Goal: Information Seeking & Learning: Learn about a topic

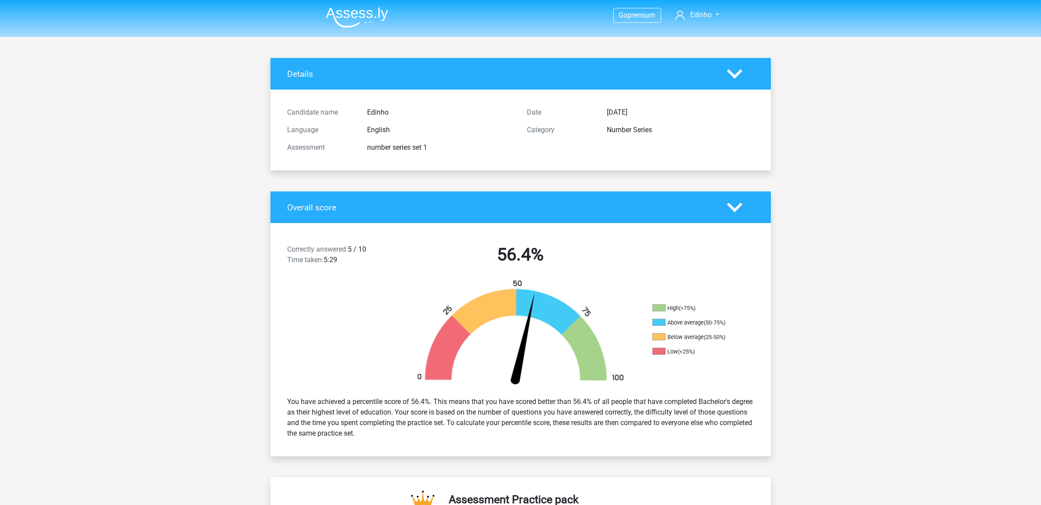
click at [349, 13] on img at bounding box center [357, 17] width 62 height 21
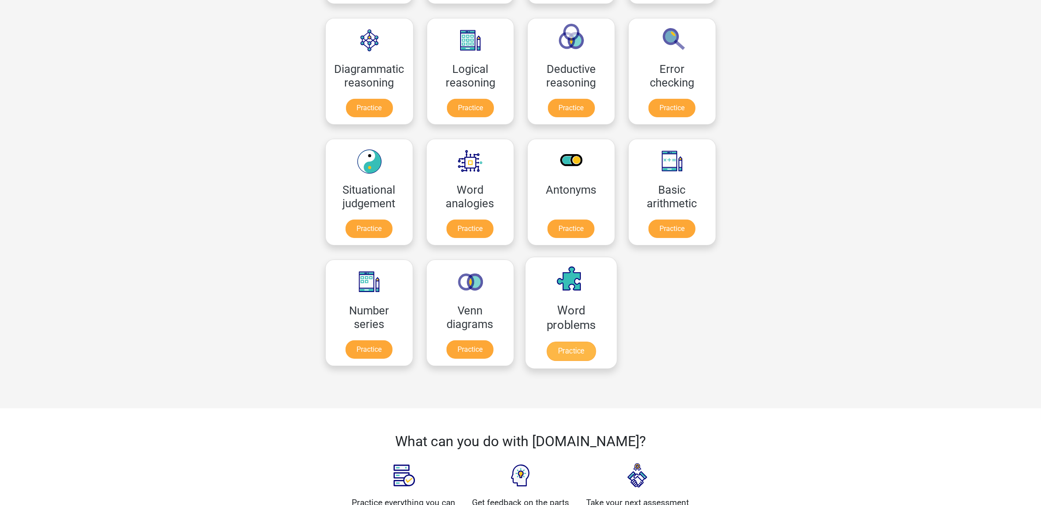
scroll to position [274, 0]
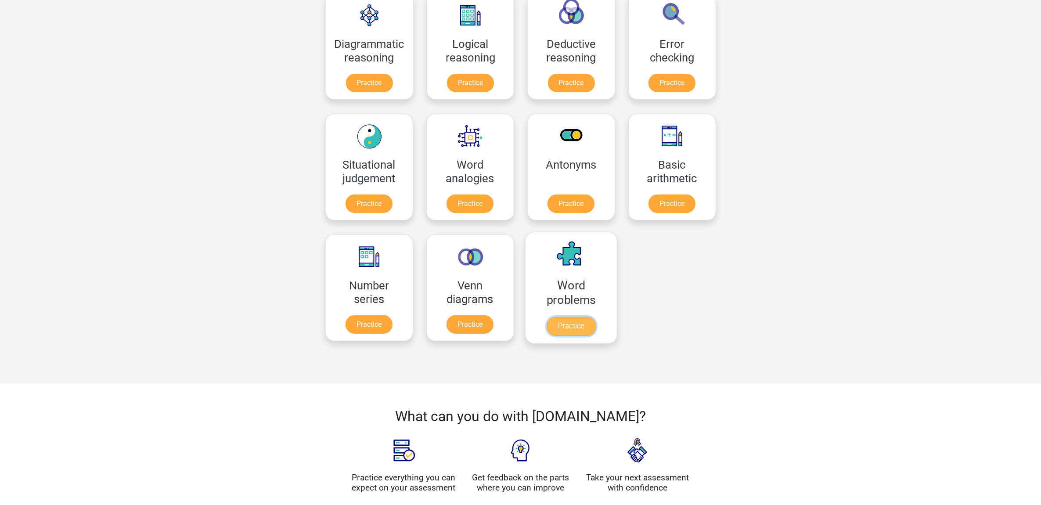
click at [579, 321] on link "Practice" at bounding box center [570, 325] width 49 height 19
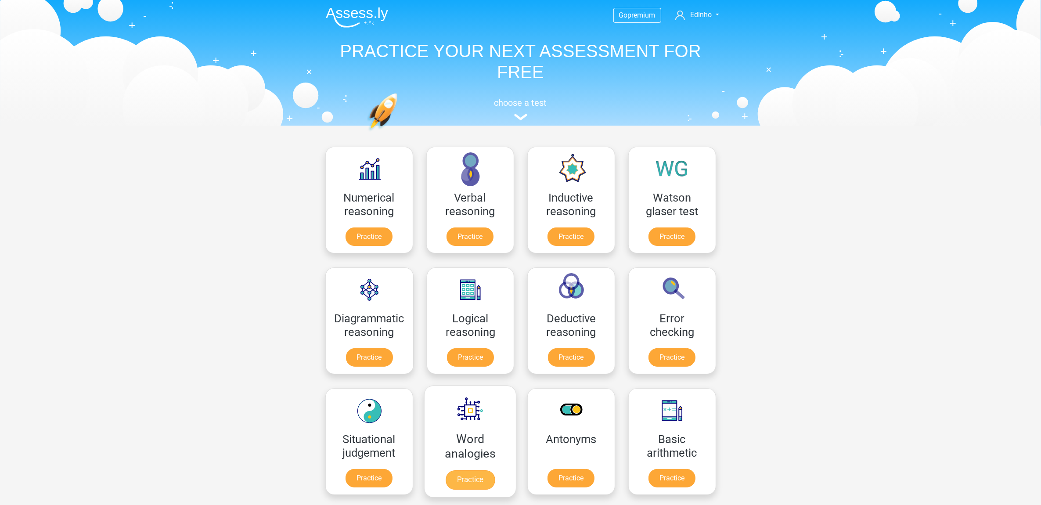
scroll to position [55, 0]
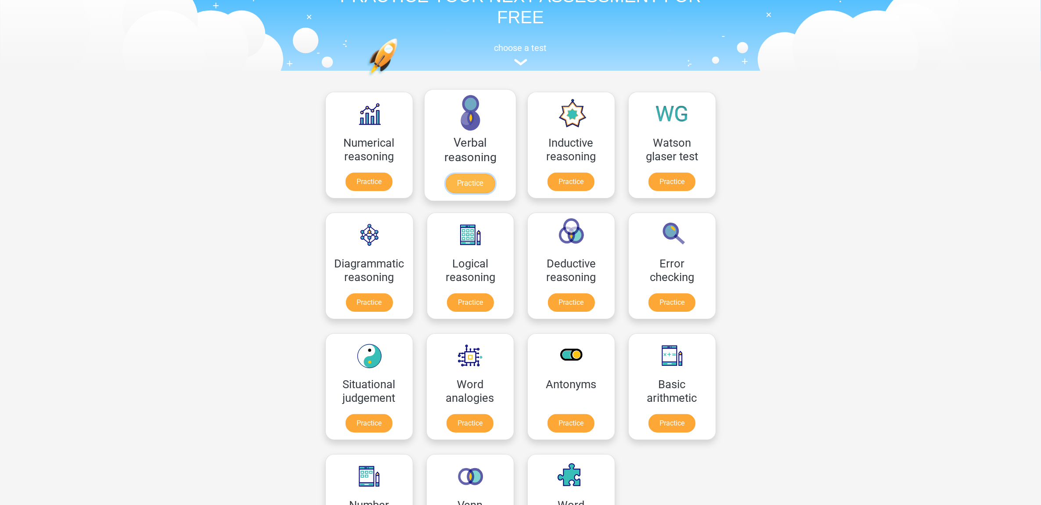
click at [477, 179] on link "Practice" at bounding box center [469, 183] width 49 height 19
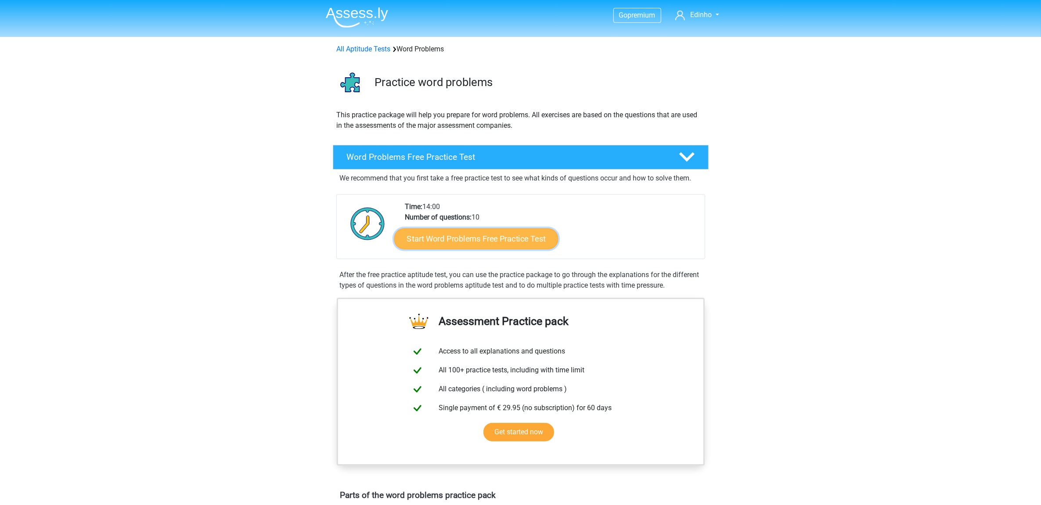
click at [472, 236] on link "Start Word Problems Free Practice Test" at bounding box center [476, 238] width 164 height 21
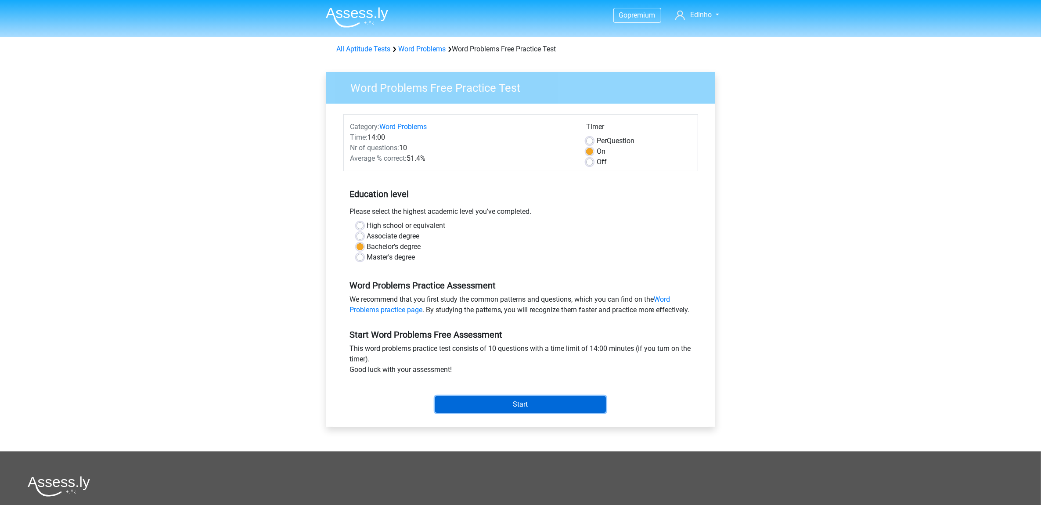
click at [523, 413] on input "Start" at bounding box center [520, 404] width 171 height 17
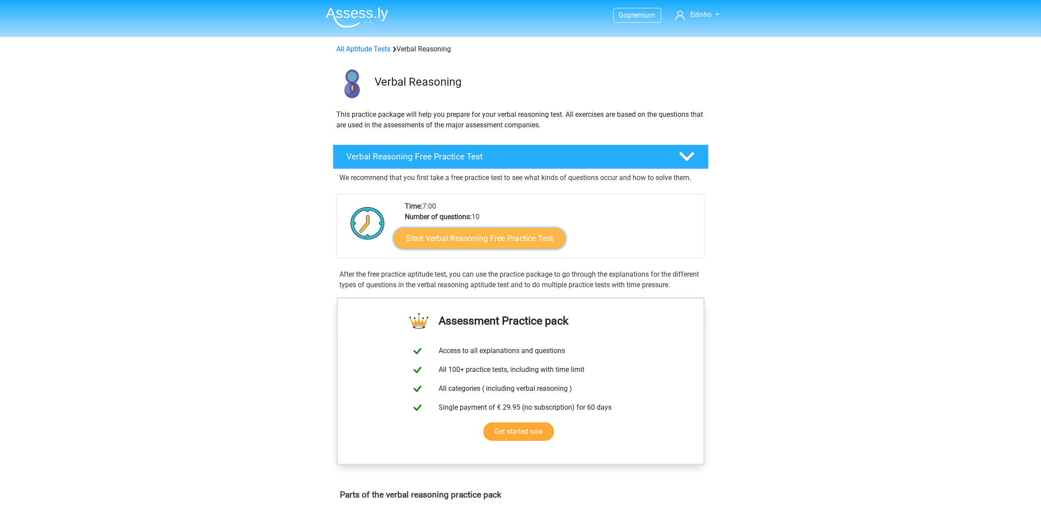
click at [499, 232] on link "Start Verbal Reasoning Free Practice Test" at bounding box center [479, 238] width 172 height 21
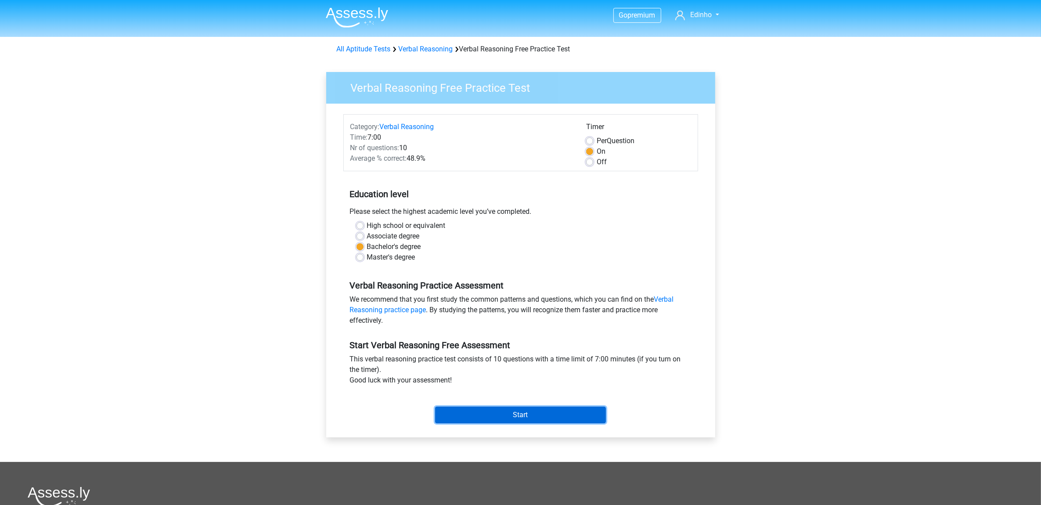
click at [531, 413] on input "Start" at bounding box center [520, 414] width 171 height 17
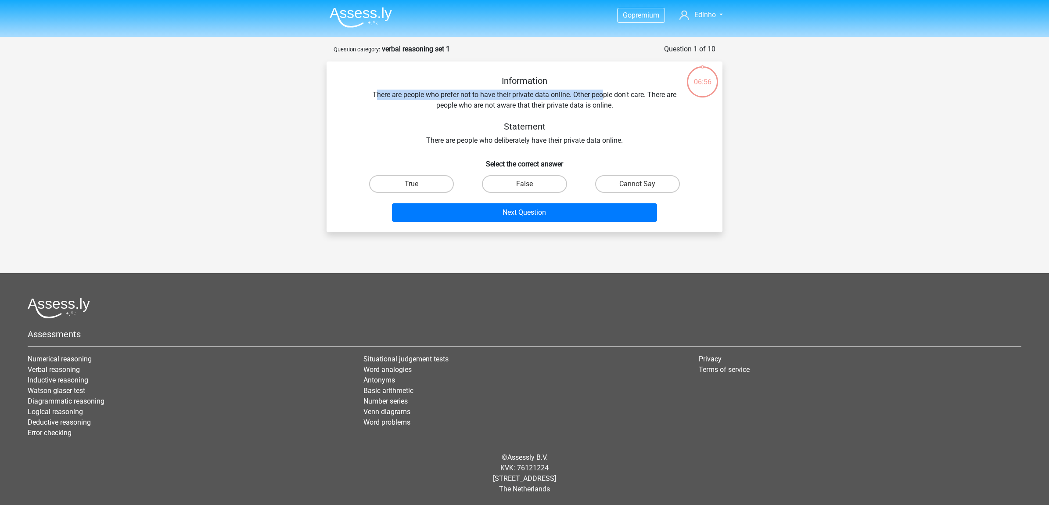
drag, startPoint x: 374, startPoint y: 94, endPoint x: 606, endPoint y: 96, distance: 231.8
click at [606, 96] on div "Information There are people who prefer not to have their private data online. …" at bounding box center [525, 111] width 368 height 70
click at [540, 185] on label "False" at bounding box center [524, 184] width 85 height 18
click at [530, 185] on input "False" at bounding box center [528, 187] width 6 height 6
radio input "true"
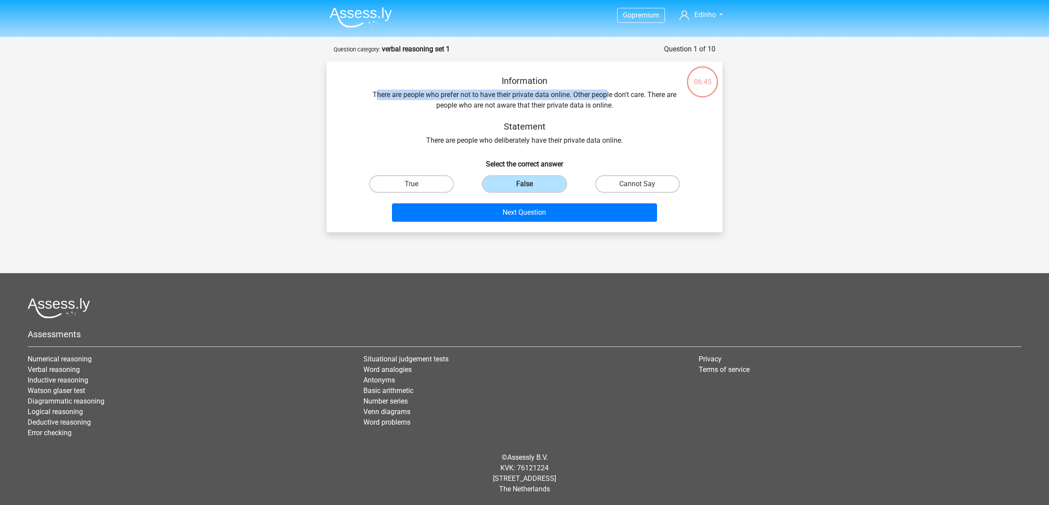
click at [562, 99] on div "Information There are people who prefer not to have their private data online. …" at bounding box center [525, 111] width 368 height 70
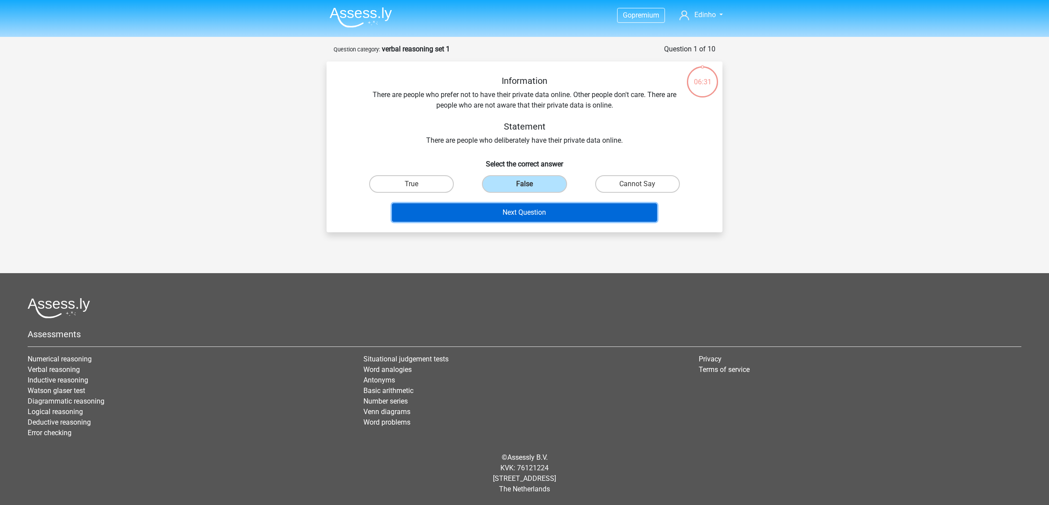
click at [556, 213] on button "Next Question" at bounding box center [525, 212] width 266 height 18
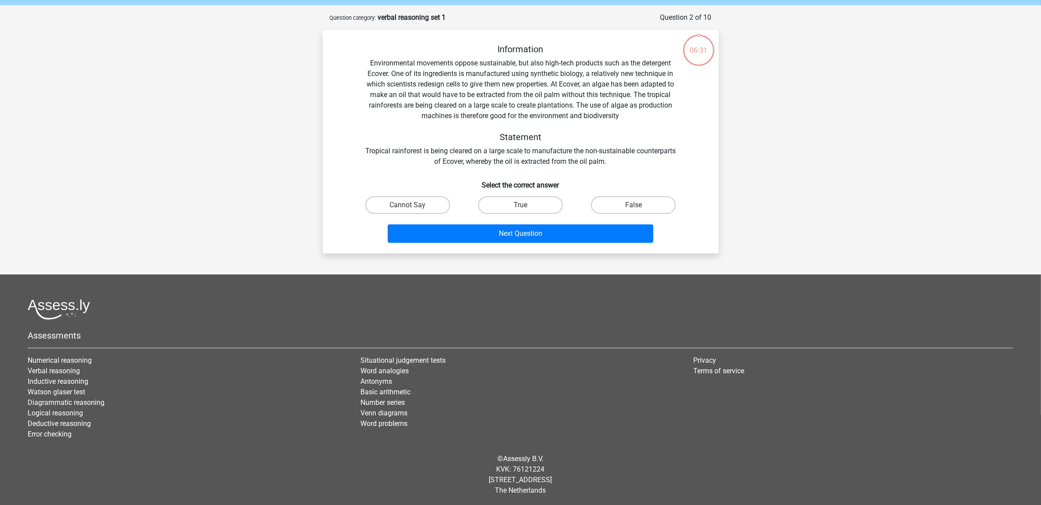
scroll to position [32, 0]
drag, startPoint x: 386, startPoint y: 148, endPoint x: 477, endPoint y: 163, distance: 91.7
click at [477, 163] on div "Information Environmental movements oppose sustainable, but also high-tech prod…" at bounding box center [521, 104] width 368 height 123
drag, startPoint x: 477, startPoint y: 163, endPoint x: 454, endPoint y: 163, distance: 22.4
click at [454, 163] on div "Information Environmental movements oppose sustainable, but also high-tech prod…" at bounding box center [521, 104] width 368 height 123
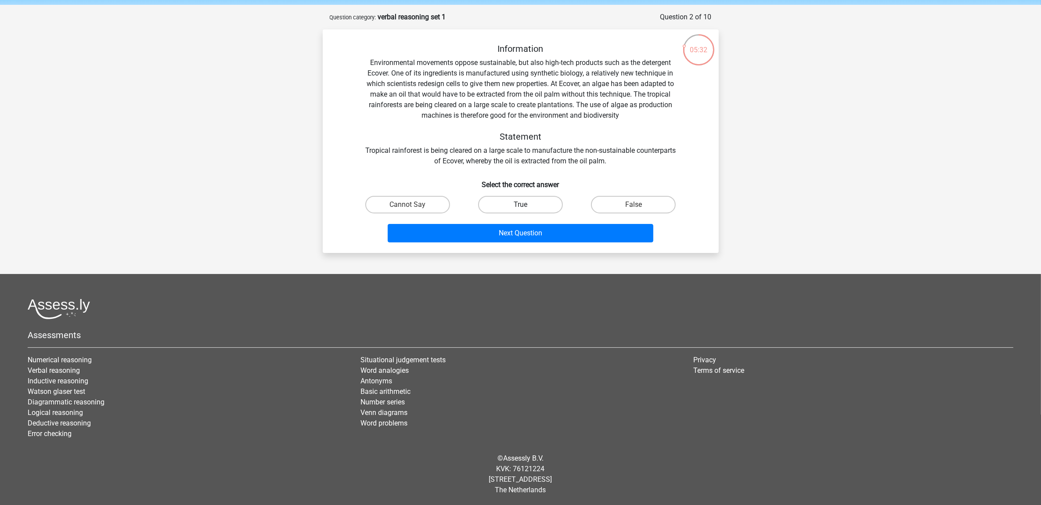
click at [540, 204] on label "True" at bounding box center [520, 205] width 85 height 18
click at [526, 205] on input "True" at bounding box center [523, 208] width 6 height 6
radio input "true"
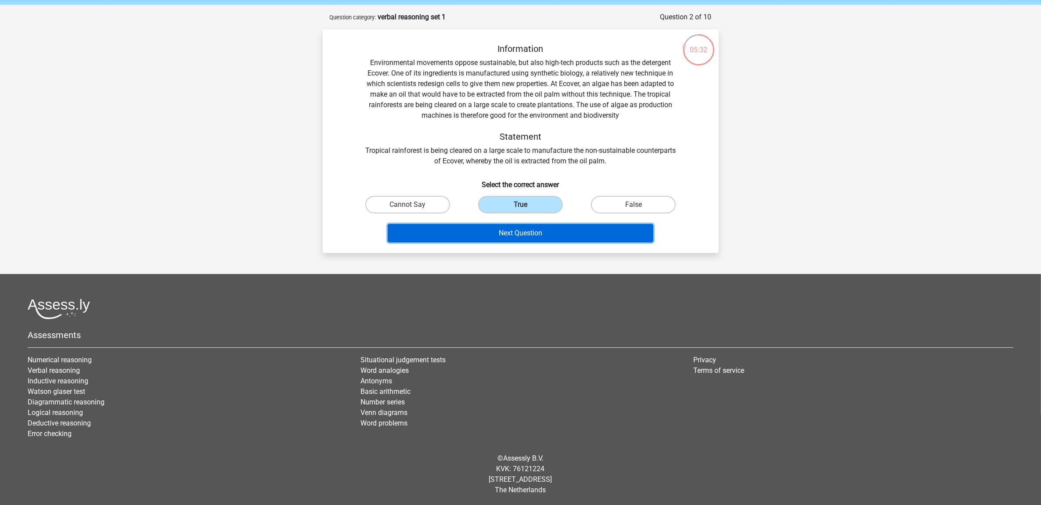
click at [553, 235] on button "Next Question" at bounding box center [521, 233] width 266 height 18
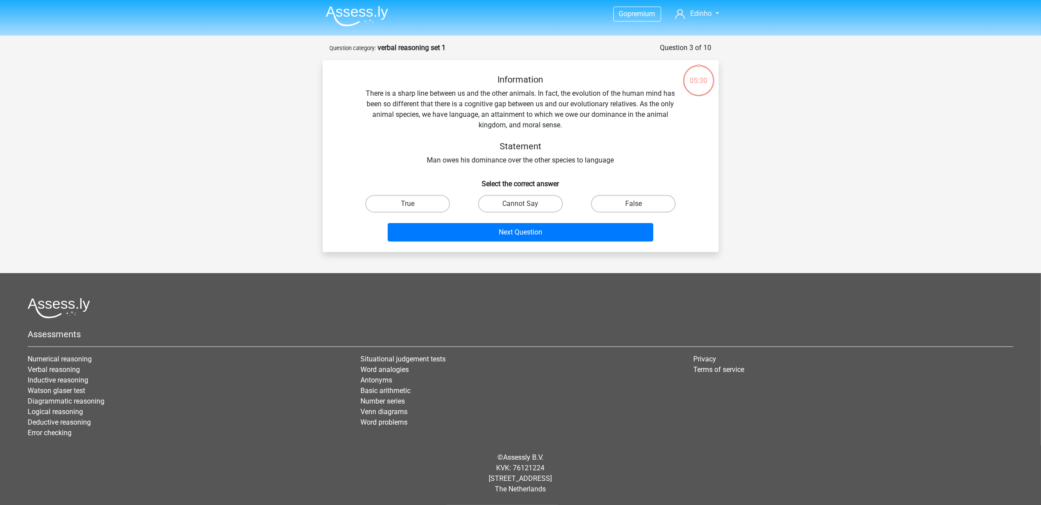
scroll to position [1, 0]
drag, startPoint x: 424, startPoint y: 159, endPoint x: 623, endPoint y: 155, distance: 199.8
click at [623, 155] on div "Information There is a sharp line between us and the other animals. In fact, th…" at bounding box center [521, 120] width 368 height 91
drag, startPoint x: 623, startPoint y: 155, endPoint x: 600, endPoint y: 163, distance: 25.0
click at [600, 163] on div "Information There is a sharp line between us and the other animals. In fact, th…" at bounding box center [521, 120] width 368 height 91
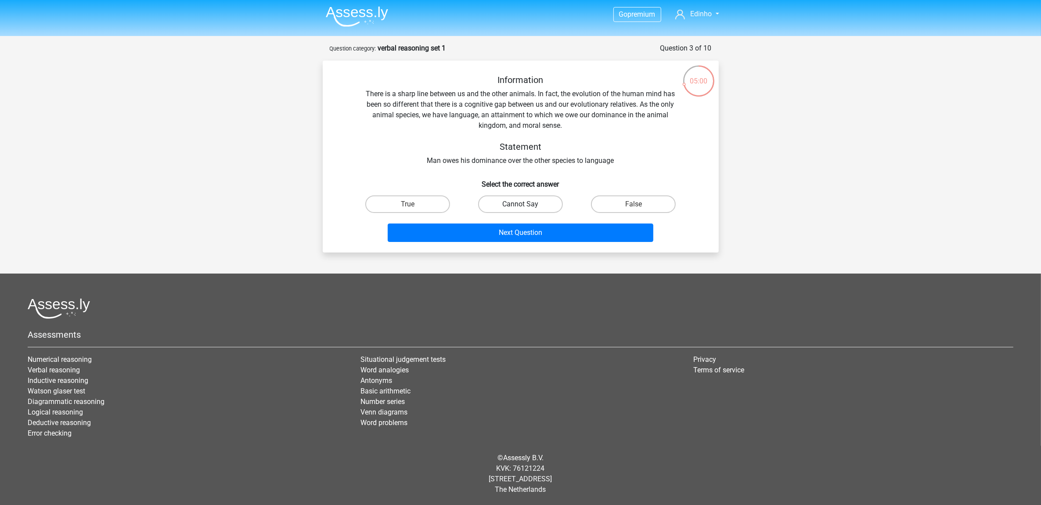
click at [527, 200] on label "Cannot Say" at bounding box center [520, 204] width 85 height 18
click at [526, 204] on input "Cannot Say" at bounding box center [523, 207] width 6 height 6
radio input "true"
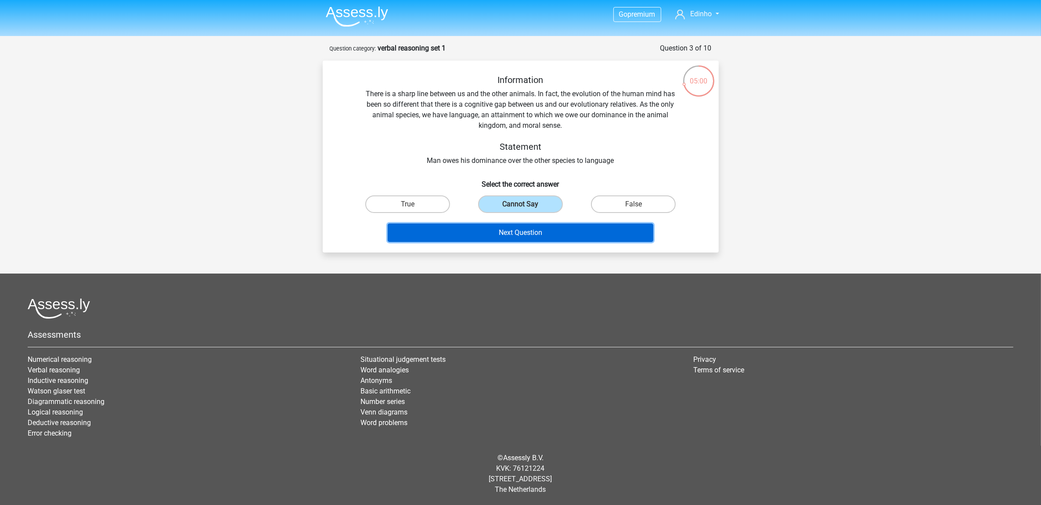
click at [554, 229] on button "Next Question" at bounding box center [521, 232] width 266 height 18
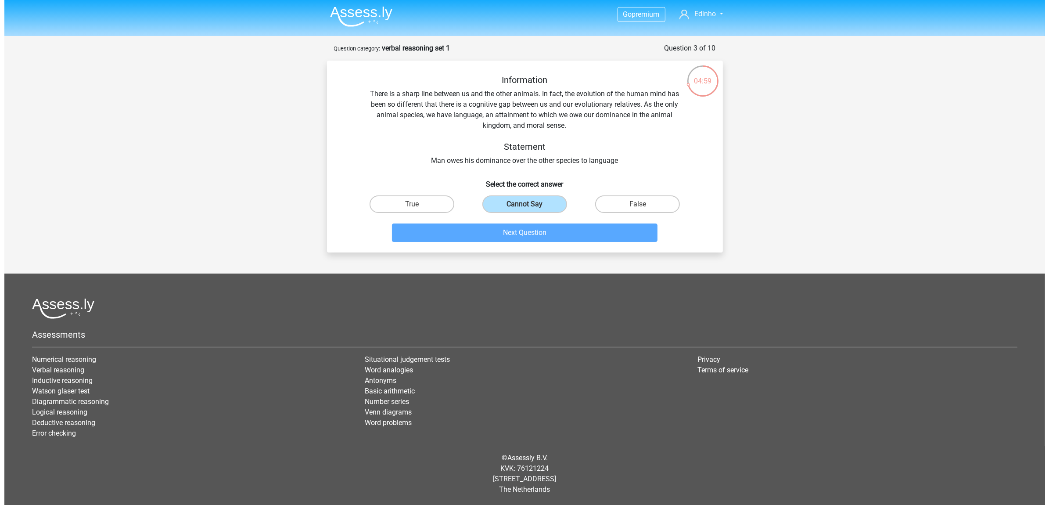
scroll to position [0, 0]
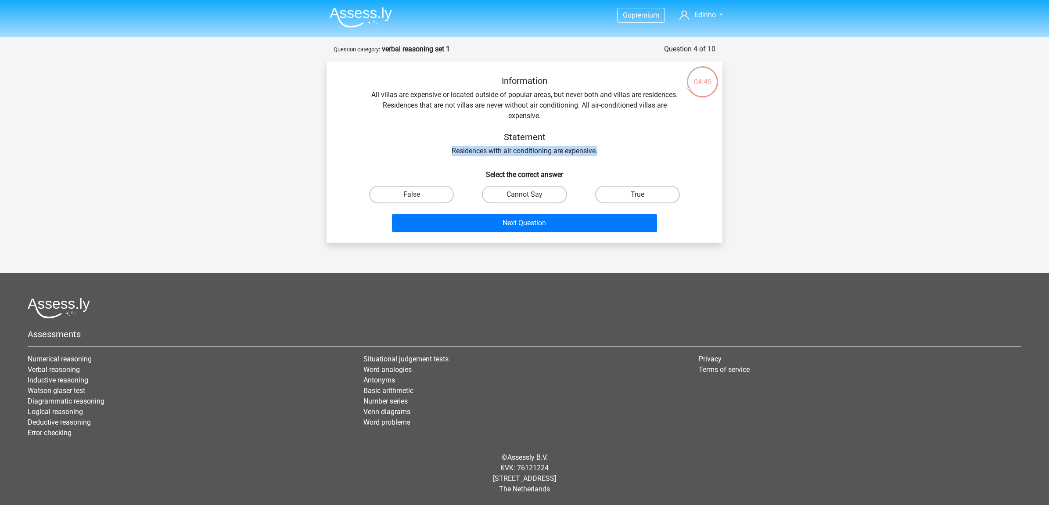
drag, startPoint x: 448, startPoint y: 155, endPoint x: 607, endPoint y: 154, distance: 158.9
click at [607, 154] on div "Information All villas are expensive or located outside of popular areas, but n…" at bounding box center [525, 116] width 368 height 81
drag, startPoint x: 607, startPoint y: 154, endPoint x: 572, endPoint y: 135, distance: 40.5
click at [572, 135] on h5 "Statement" at bounding box center [525, 137] width 312 height 11
drag, startPoint x: 378, startPoint y: 94, endPoint x: 432, endPoint y: 94, distance: 54.4
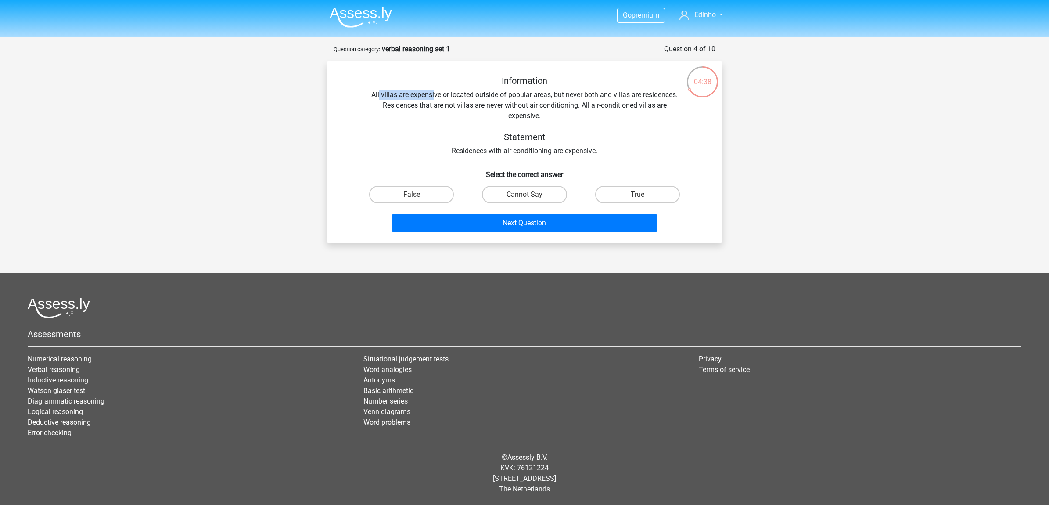
click at [432, 94] on div "Information All villas are expensive or located outside of popular areas, but n…" at bounding box center [525, 116] width 368 height 81
drag, startPoint x: 432, startPoint y: 94, endPoint x: 424, endPoint y: 99, distance: 10.5
click at [424, 99] on div "Information All villas are expensive or located outside of popular areas, but n…" at bounding box center [525, 116] width 368 height 81
drag, startPoint x: 459, startPoint y: 94, endPoint x: 567, endPoint y: 96, distance: 108.4
click at [567, 96] on div "Information All villas are expensive or located outside of popular areas, but n…" at bounding box center [525, 116] width 368 height 81
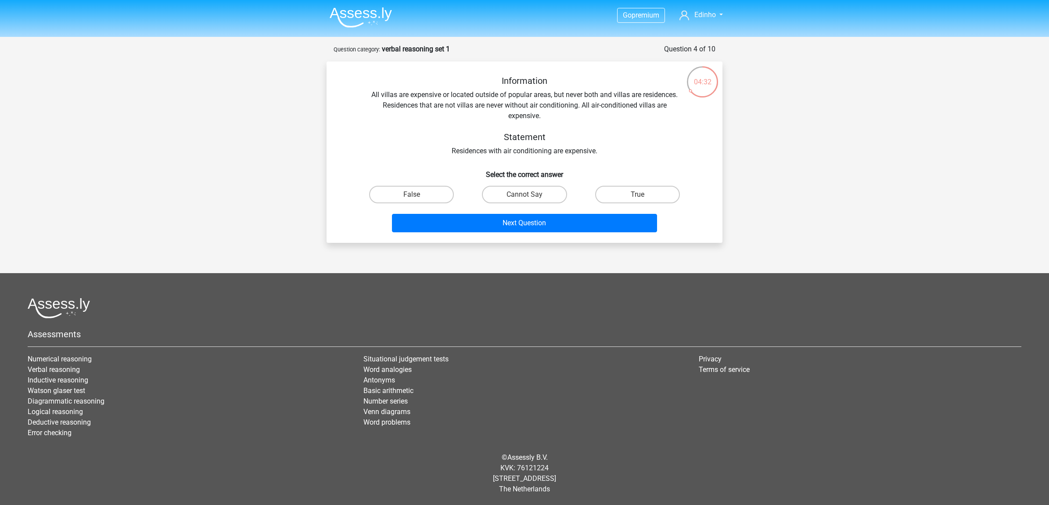
drag, startPoint x: 567, startPoint y: 96, endPoint x: 587, endPoint y: 101, distance: 21.0
click at [587, 101] on div "Information All villas are expensive or located outside of popular areas, but n…" at bounding box center [525, 116] width 368 height 81
drag, startPoint x: 554, startPoint y: 93, endPoint x: 679, endPoint y: 99, distance: 125.3
click at [679, 99] on div "Information All villas are expensive or located outside of popular areas, but n…" at bounding box center [525, 116] width 368 height 81
drag, startPoint x: 382, startPoint y: 104, endPoint x: 579, endPoint y: 108, distance: 197.6
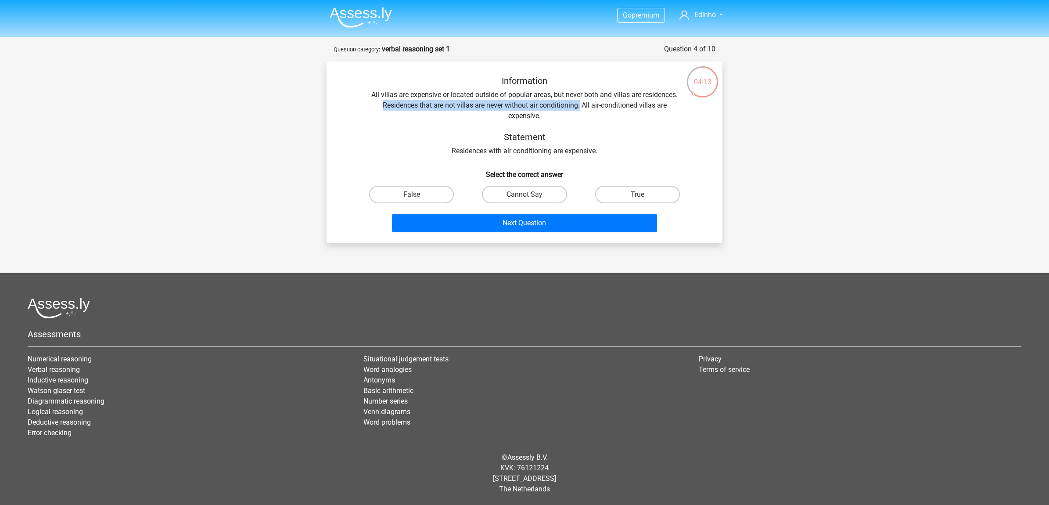
click at [579, 108] on div "Information All villas are expensive or located outside of popular areas, but n…" at bounding box center [525, 116] width 368 height 81
drag, startPoint x: 579, startPoint y: 108, endPoint x: 586, endPoint y: 111, distance: 7.4
click at [586, 111] on div "Information All villas are expensive or located outside of popular areas, but n…" at bounding box center [525, 116] width 368 height 81
drag, startPoint x: 584, startPoint y: 107, endPoint x: 665, endPoint y: 112, distance: 81.4
click at [665, 112] on div "Information All villas are expensive or located outside of popular areas, but n…" at bounding box center [525, 116] width 368 height 81
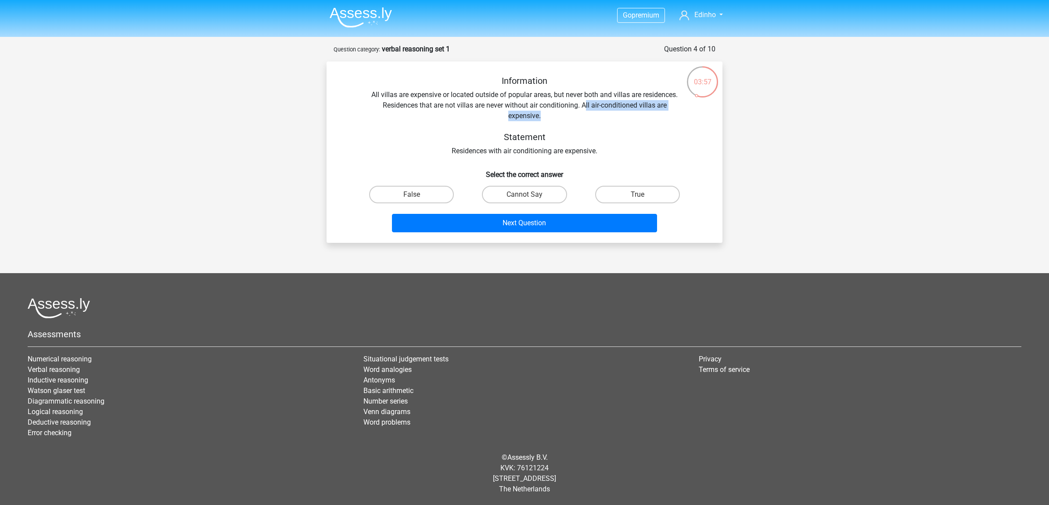
drag, startPoint x: 665, startPoint y: 112, endPoint x: 580, endPoint y: 113, distance: 85.2
click at [580, 113] on div "Information All villas are expensive or located outside of popular areas, but n…" at bounding box center [525, 116] width 368 height 81
click at [639, 194] on input "True" at bounding box center [640, 197] width 6 height 6
radio input "true"
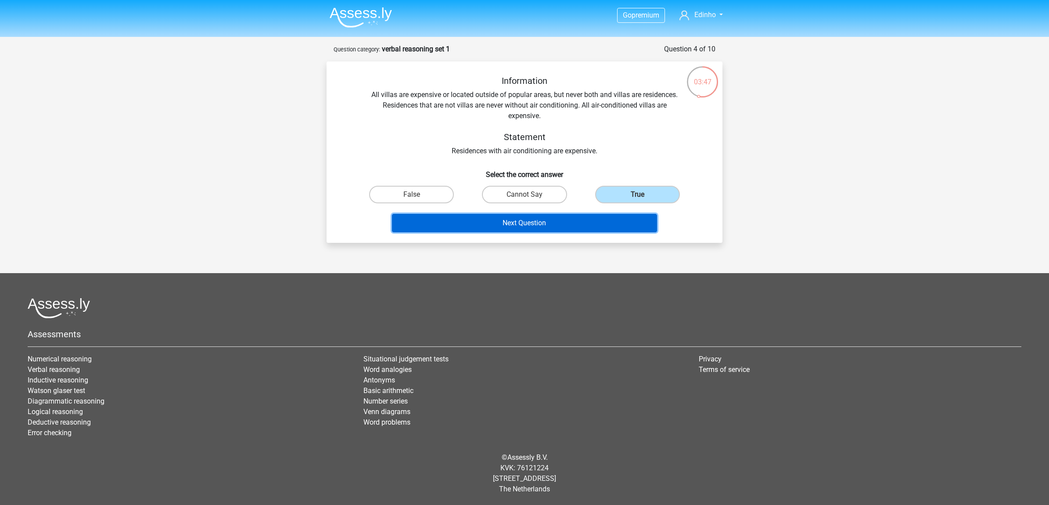
click at [540, 224] on button "Next Question" at bounding box center [525, 223] width 266 height 18
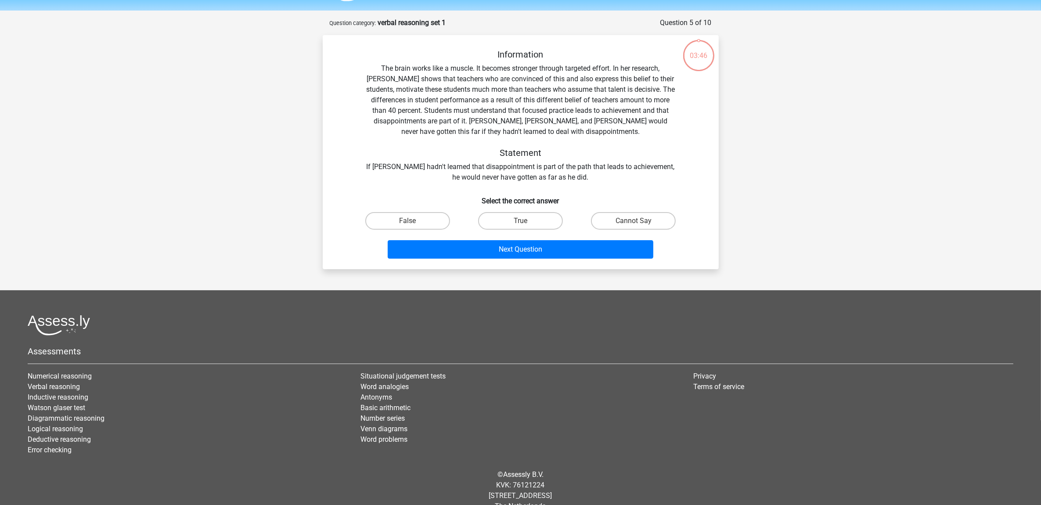
scroll to position [43, 0]
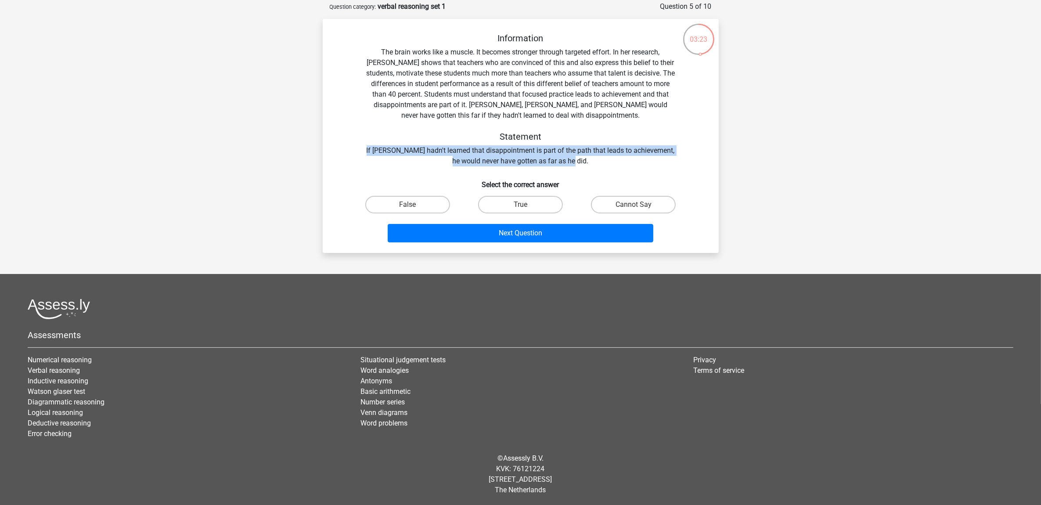
drag, startPoint x: 362, startPoint y: 152, endPoint x: 598, endPoint y: 163, distance: 236.0
click at [598, 163] on div "Information The brain works like a muscle. It becomes stronger through targeted…" at bounding box center [521, 99] width 368 height 133
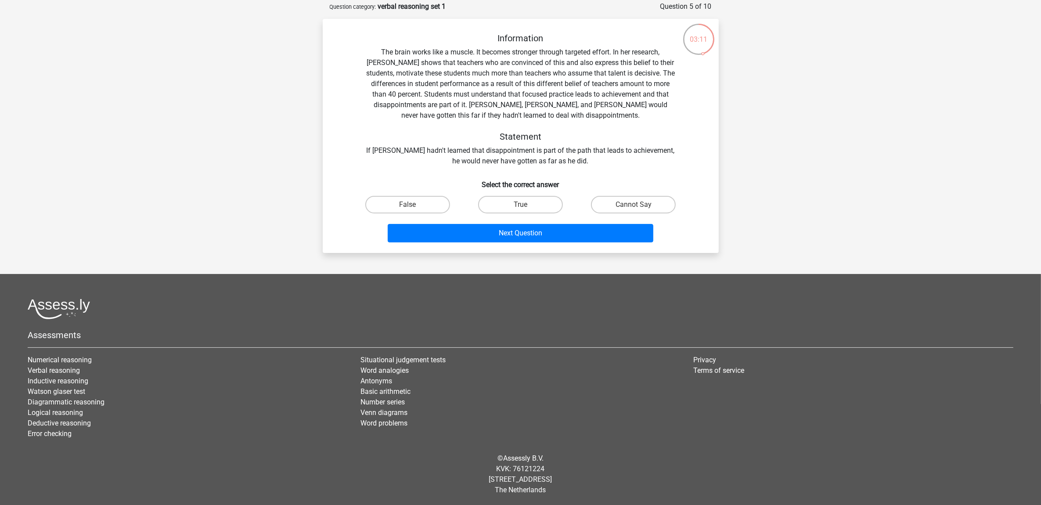
click at [581, 168] on div "Information The brain works like a muscle. It becomes stronger through targeted…" at bounding box center [520, 139] width 389 height 213
click at [521, 209] on input "True" at bounding box center [523, 208] width 6 height 6
radio input "true"
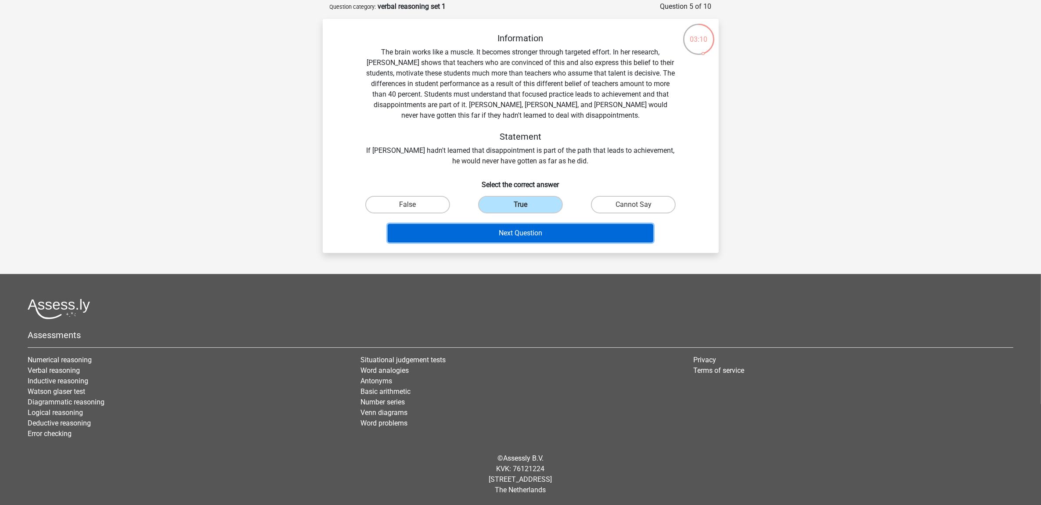
click at [534, 235] on button "Next Question" at bounding box center [521, 233] width 266 height 18
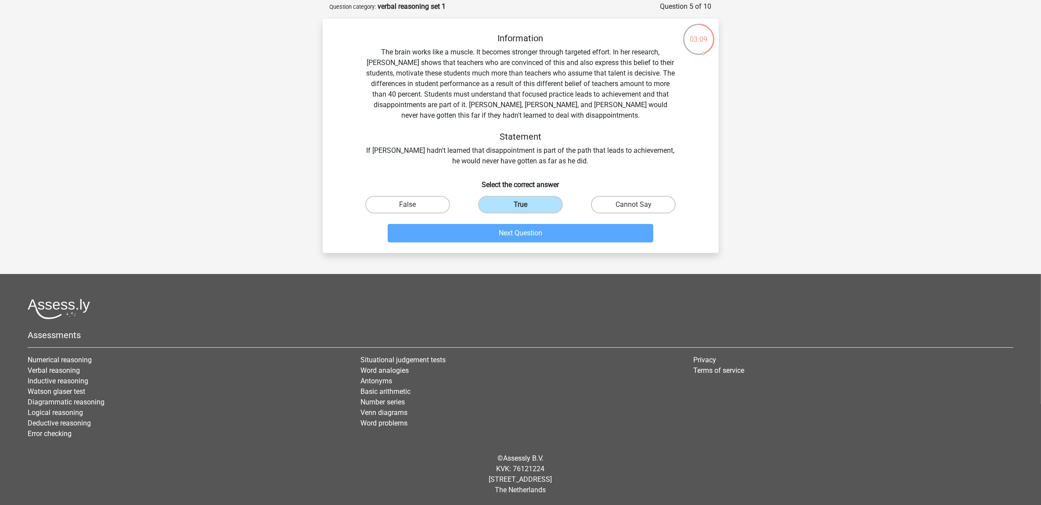
scroll to position [11, 0]
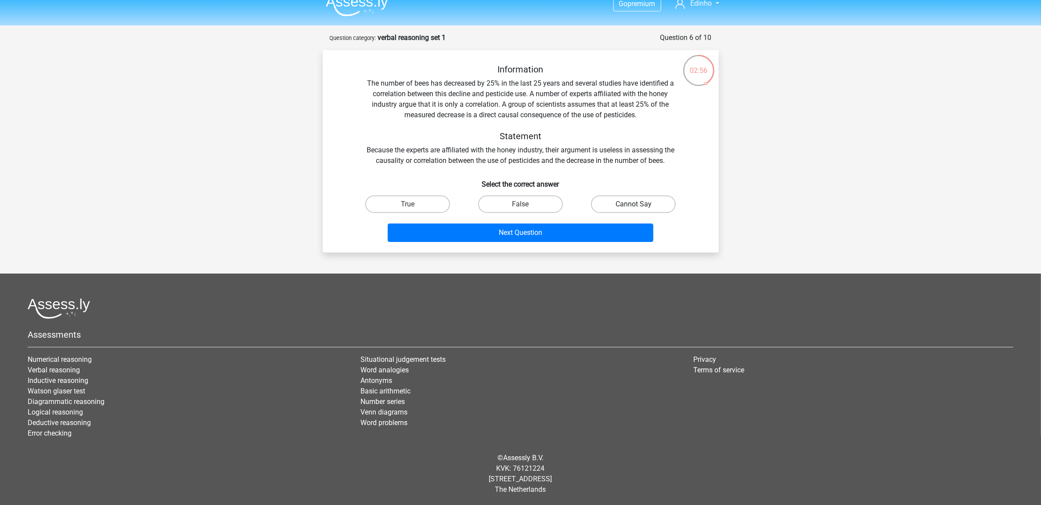
click at [637, 198] on label "Cannot Say" at bounding box center [633, 204] width 85 height 18
click at [637, 204] on input "Cannot Say" at bounding box center [636, 207] width 6 height 6
radio input "true"
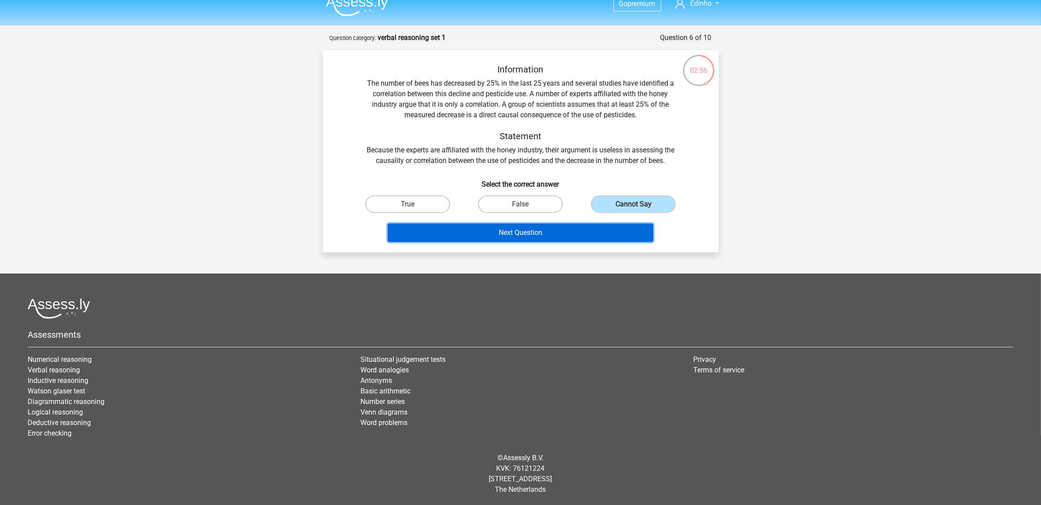
click at [547, 226] on button "Next Question" at bounding box center [521, 232] width 266 height 18
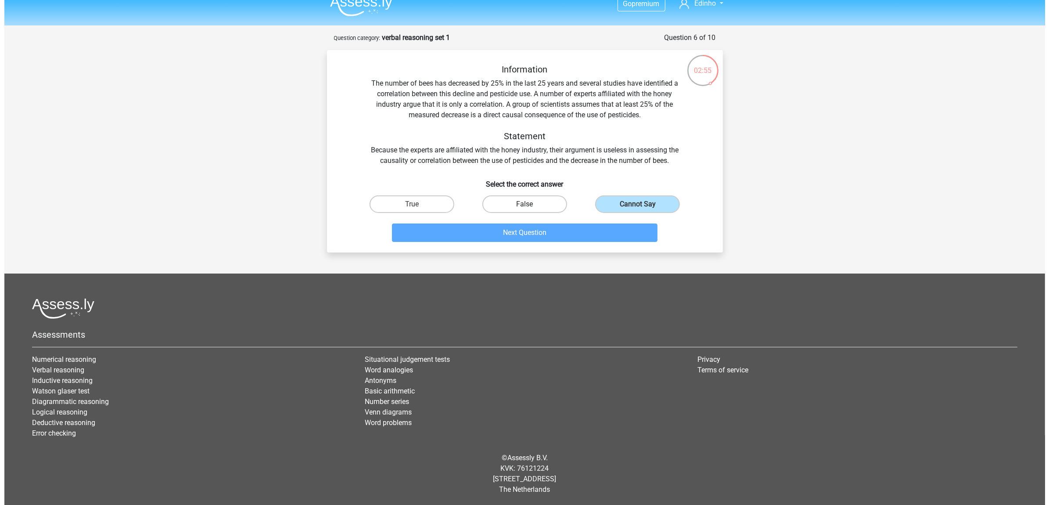
scroll to position [0, 0]
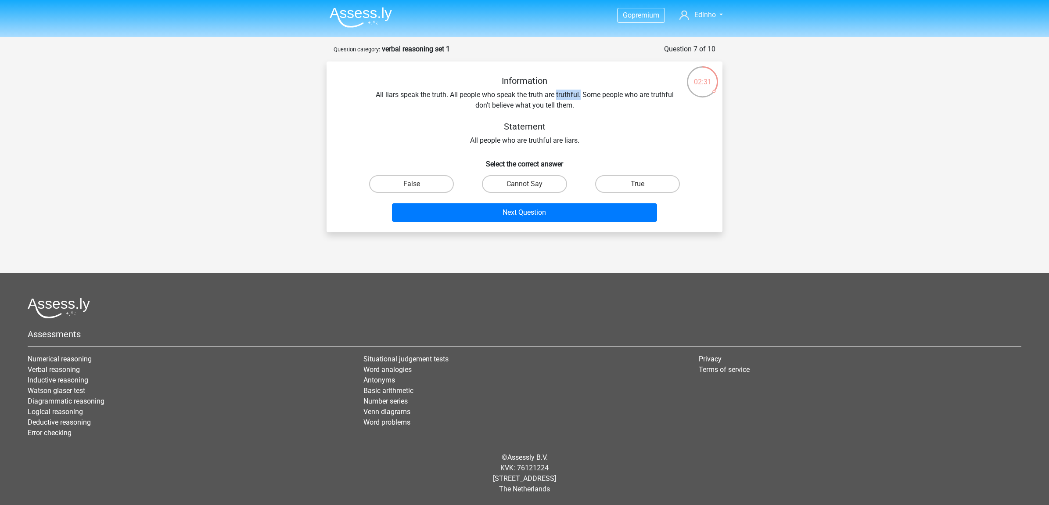
drag, startPoint x: 557, startPoint y: 94, endPoint x: 582, endPoint y: 94, distance: 24.2
click at [582, 94] on div "Information All liars speak the truth. All people who speak the truth are truth…" at bounding box center [525, 111] width 368 height 70
copy div "truthful."
click at [597, 99] on div "Information All liars speak the truth. All people who speak the truth are truth…" at bounding box center [525, 111] width 368 height 70
click at [618, 183] on label "True" at bounding box center [637, 184] width 85 height 18
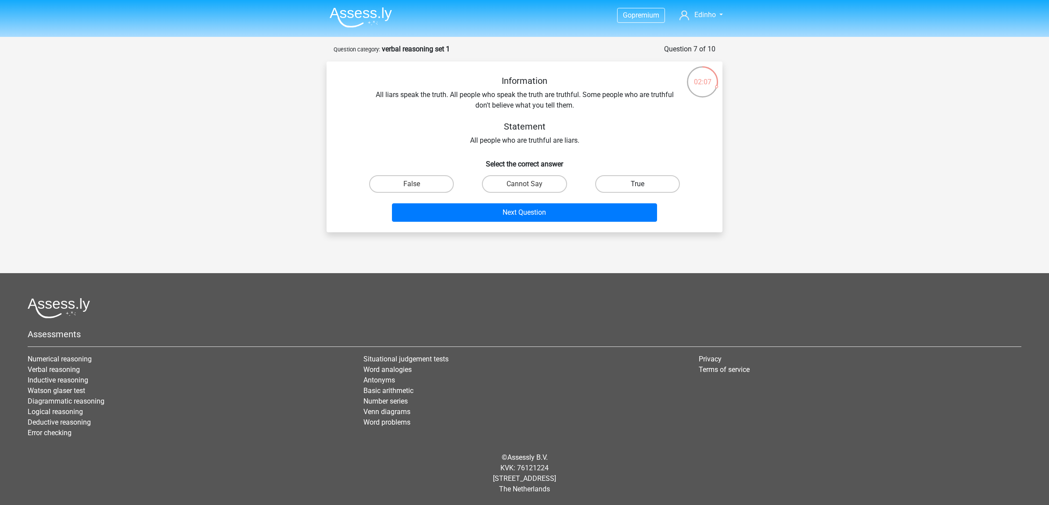
click at [637, 184] on input "True" at bounding box center [640, 187] width 6 height 6
radio input "true"
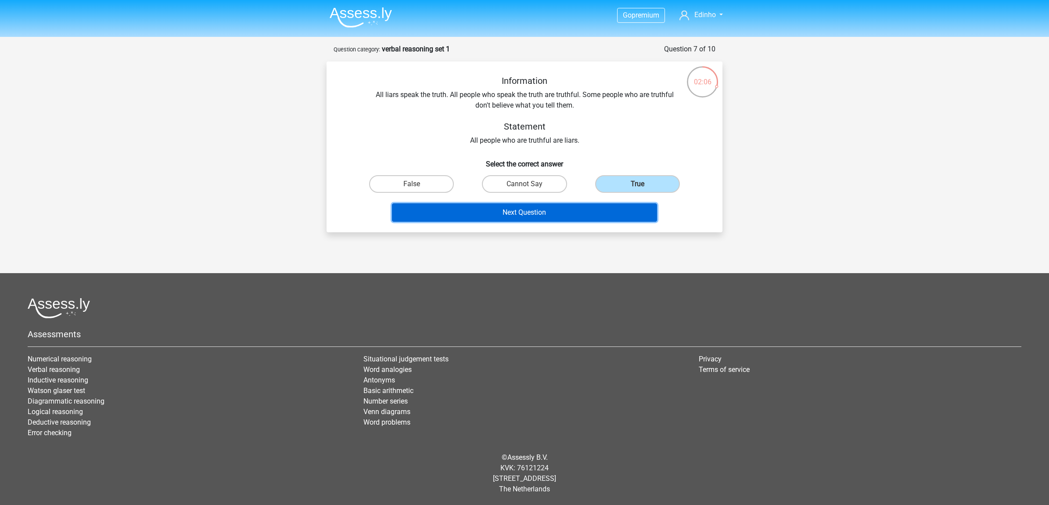
click at [539, 209] on button "Next Question" at bounding box center [525, 212] width 266 height 18
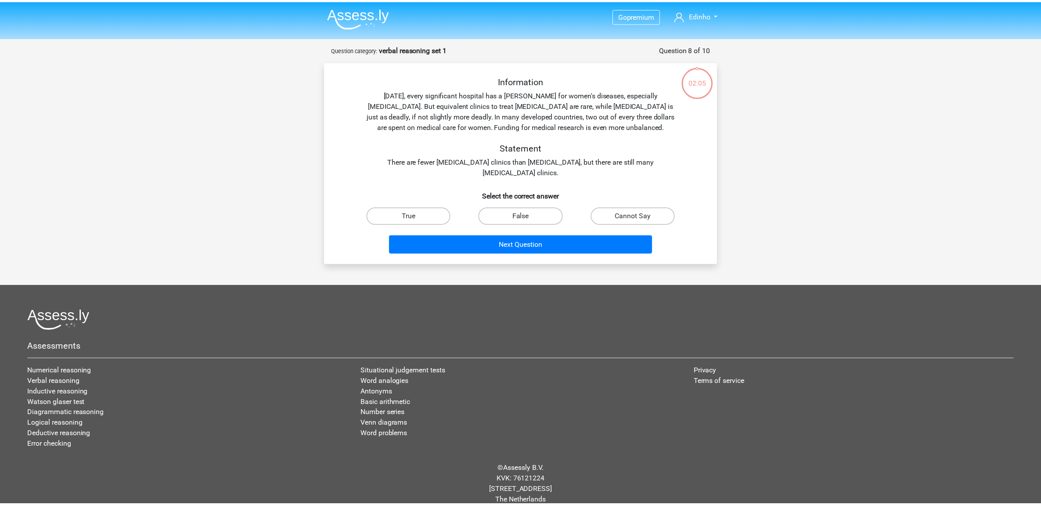
scroll to position [11, 0]
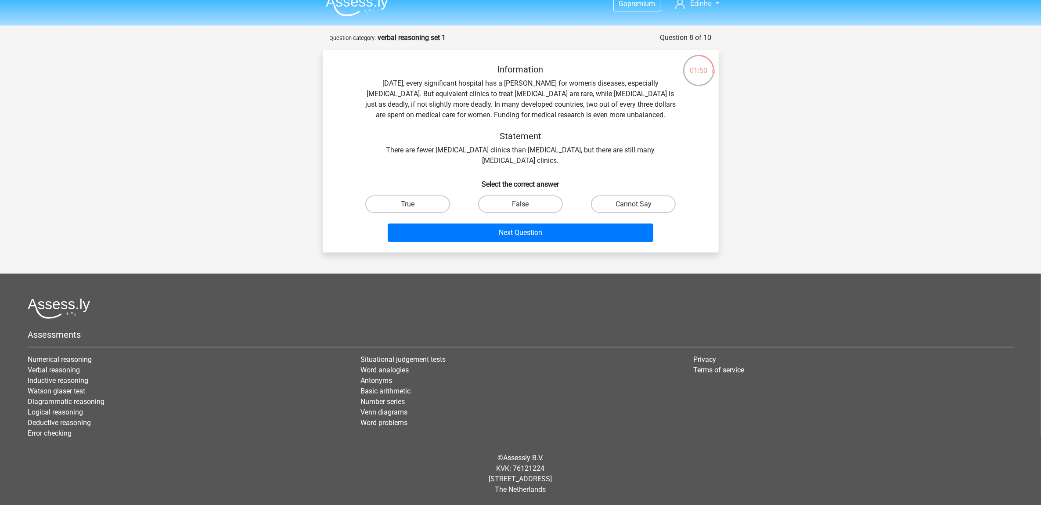
drag, startPoint x: 367, startPoint y: 147, endPoint x: 652, endPoint y: 157, distance: 284.6
click at [652, 157] on div "Information Today, every significant hospital has a ward for women's diseases, …" at bounding box center [521, 115] width 368 height 102
click at [586, 169] on div "Information Today, every significant hospital has a ward for women's diseases, …" at bounding box center [520, 154] width 389 height 181
click at [431, 205] on label "True" at bounding box center [407, 204] width 85 height 18
click at [413, 205] on input "True" at bounding box center [410, 207] width 6 height 6
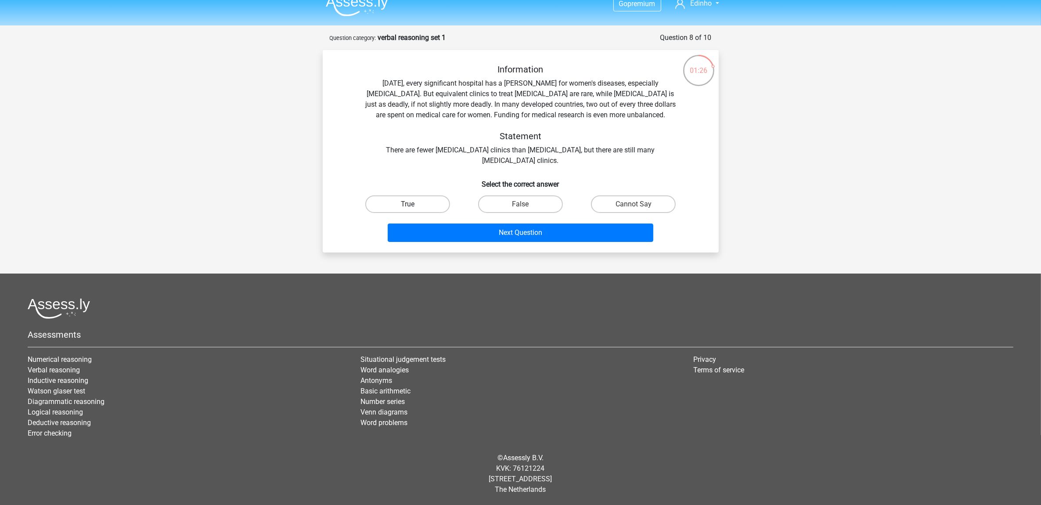
radio input "true"
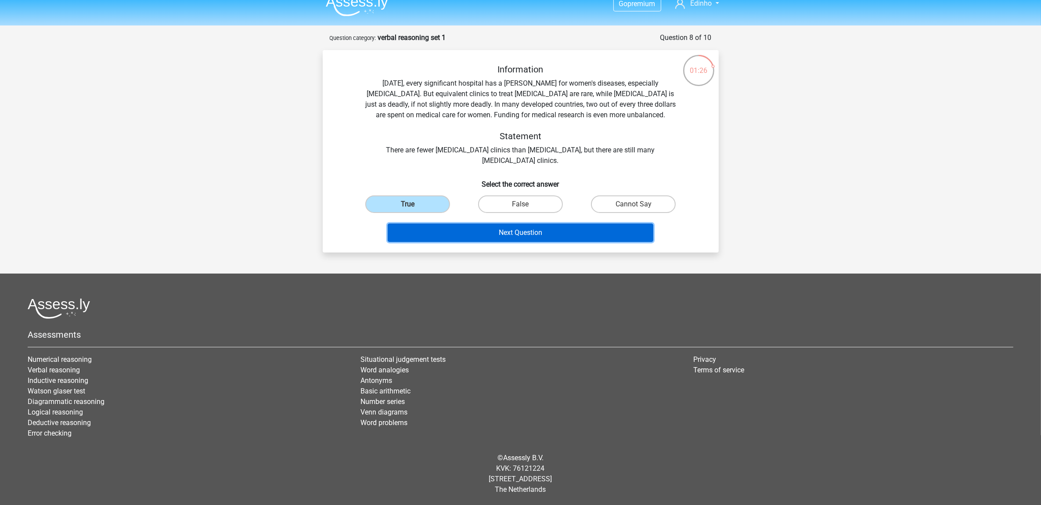
click at [535, 236] on button "Next Question" at bounding box center [521, 232] width 266 height 18
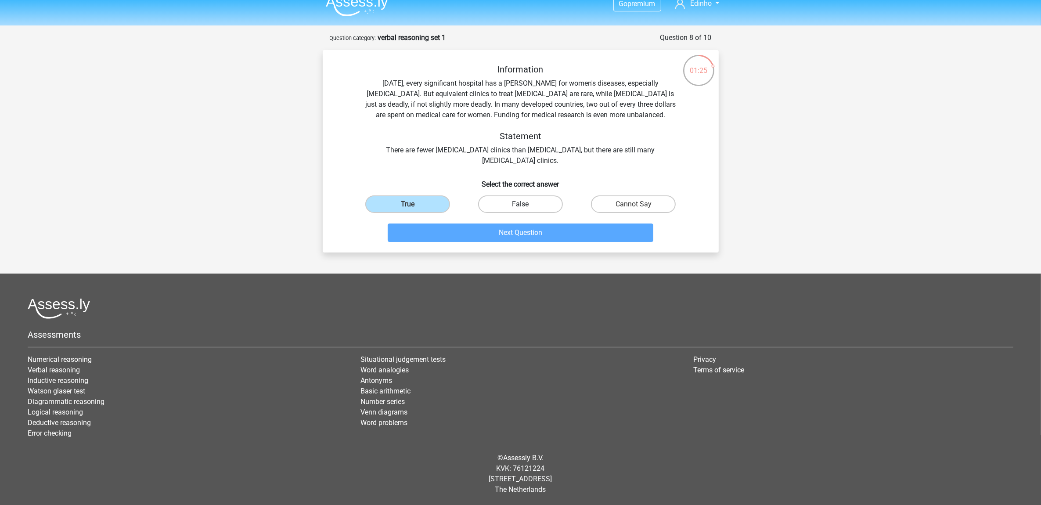
scroll to position [1, 0]
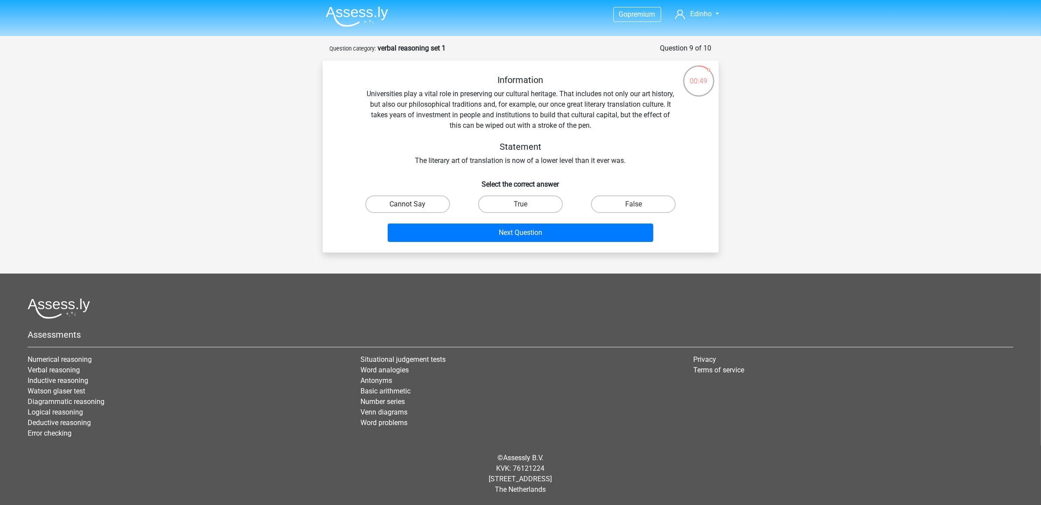
drag, startPoint x: 413, startPoint y: 201, endPoint x: 510, endPoint y: 225, distance: 99.9
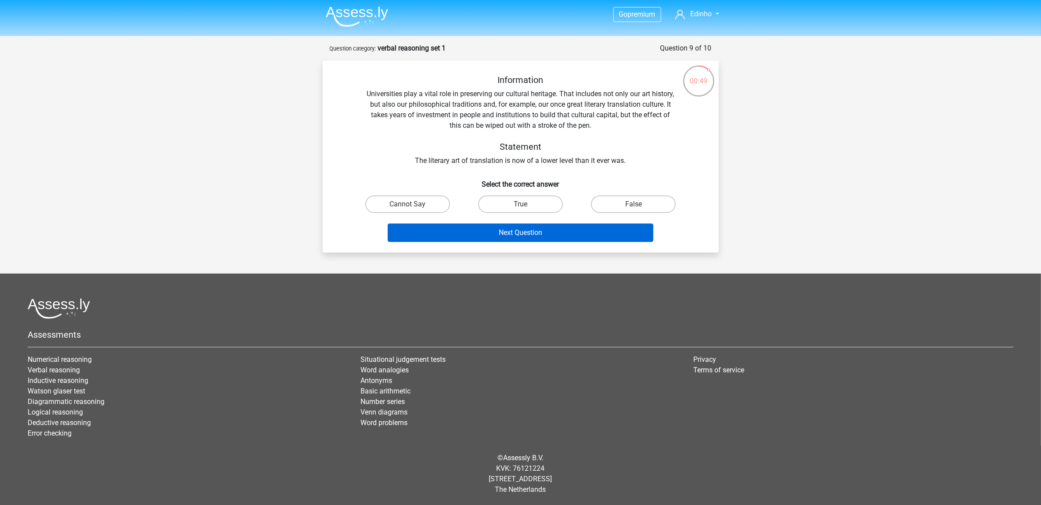
click at [414, 201] on label "Cannot Say" at bounding box center [407, 204] width 85 height 18
click at [413, 204] on input "Cannot Say" at bounding box center [410, 207] width 6 height 6
radio input "true"
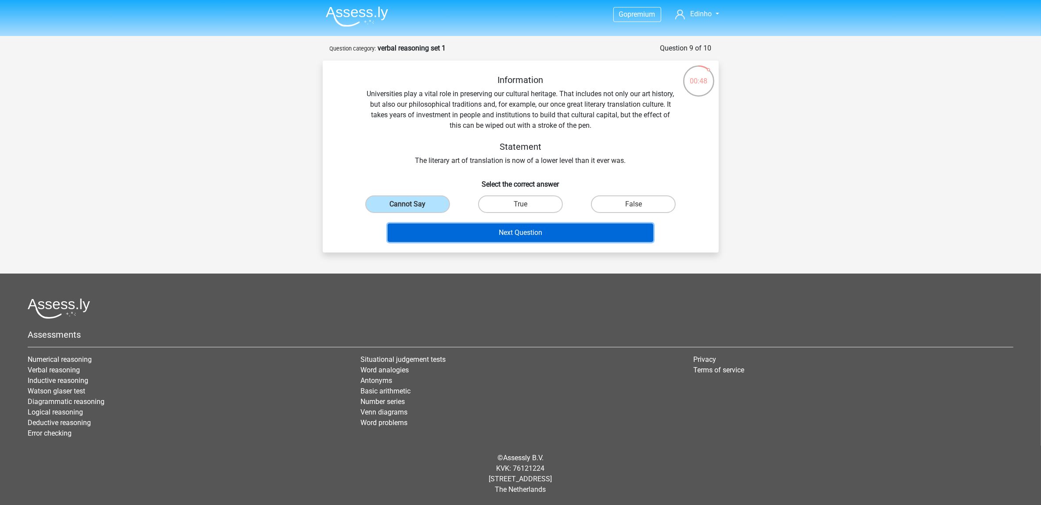
click at [516, 229] on button "Next Question" at bounding box center [521, 232] width 266 height 18
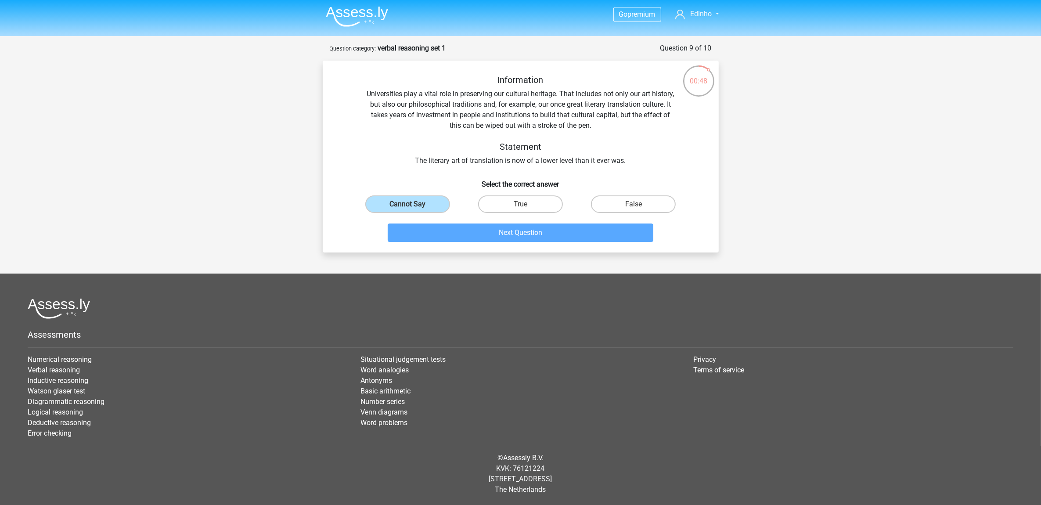
scroll to position [11, 0]
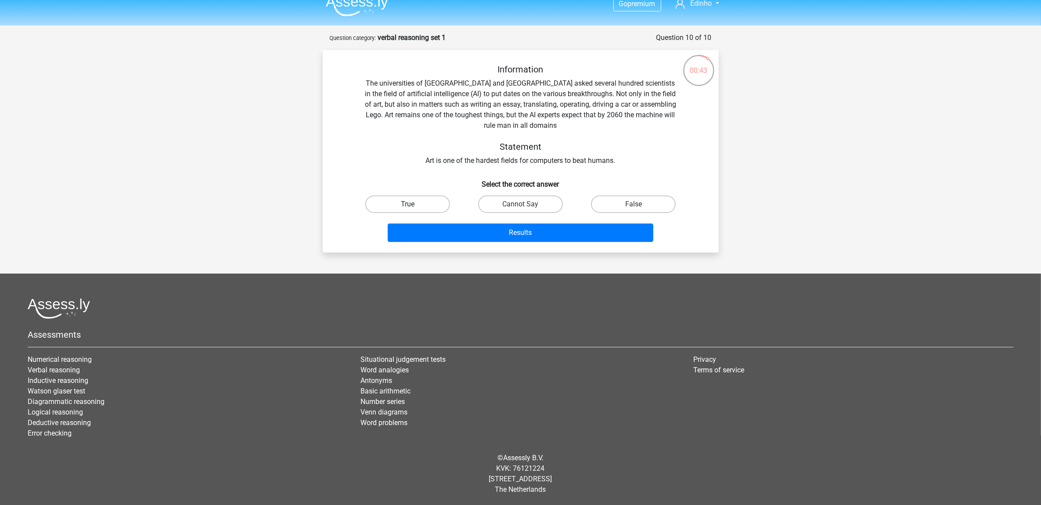
click at [424, 201] on label "True" at bounding box center [407, 204] width 85 height 18
click at [413, 204] on input "True" at bounding box center [410, 207] width 6 height 6
radio input "true"
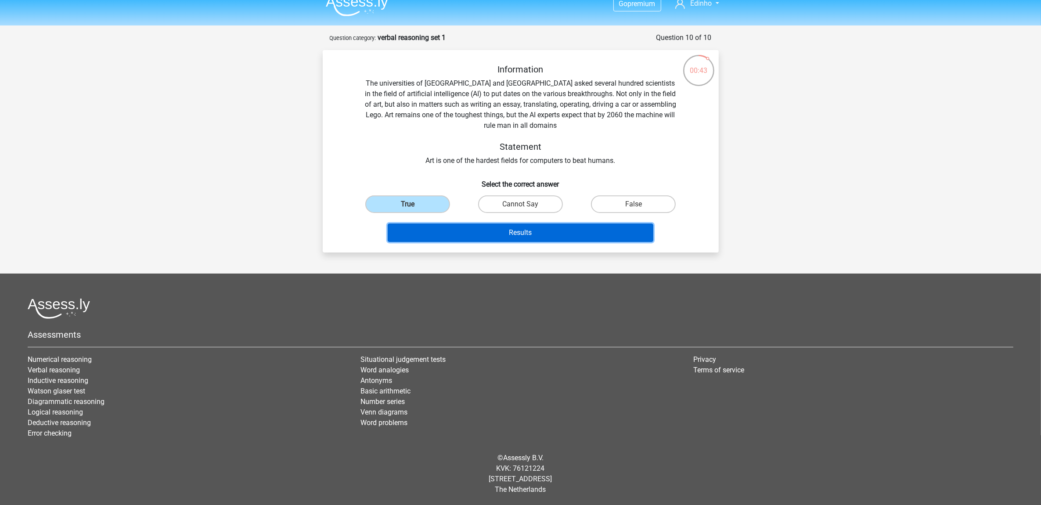
click at [496, 227] on button "Results" at bounding box center [521, 232] width 266 height 18
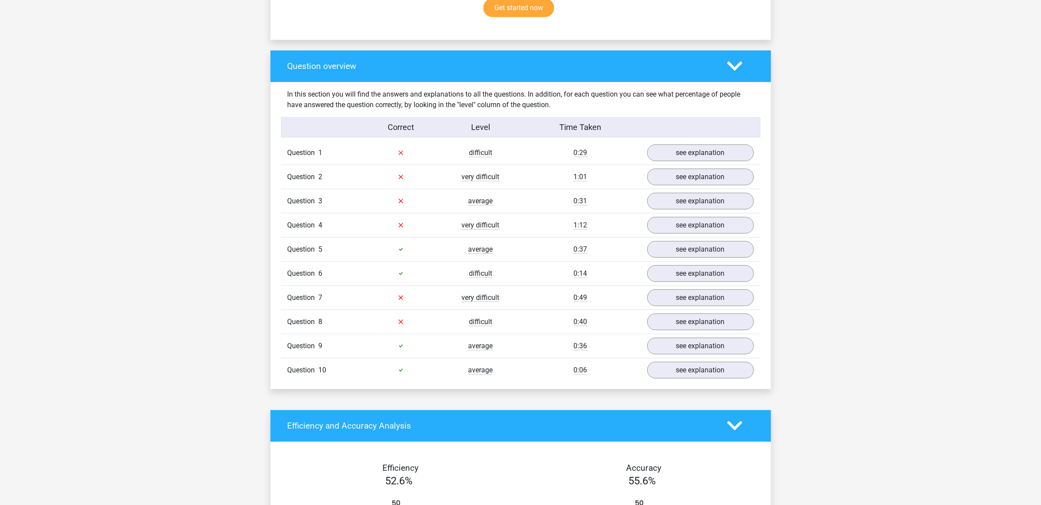
scroll to position [549, 0]
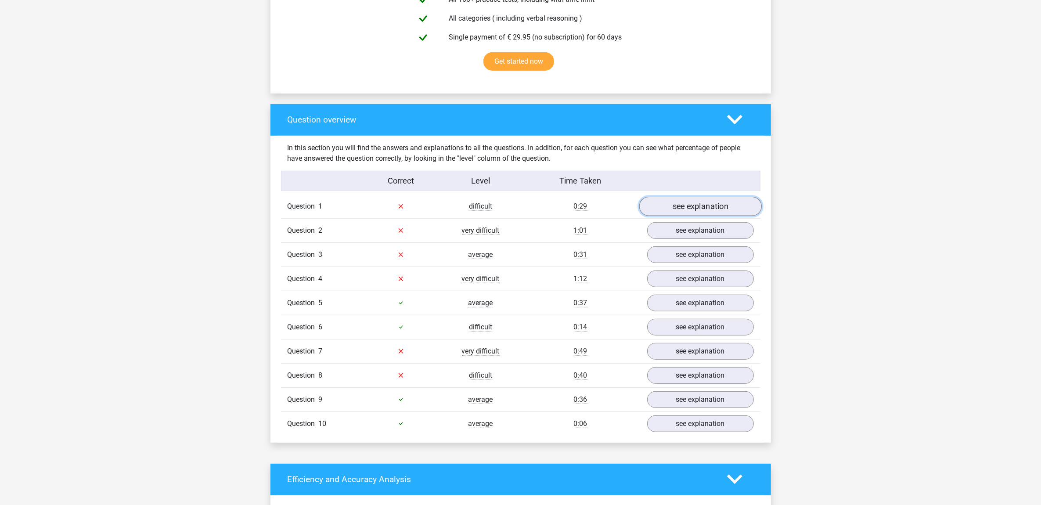
click at [691, 201] on link "see explanation" at bounding box center [700, 206] width 122 height 19
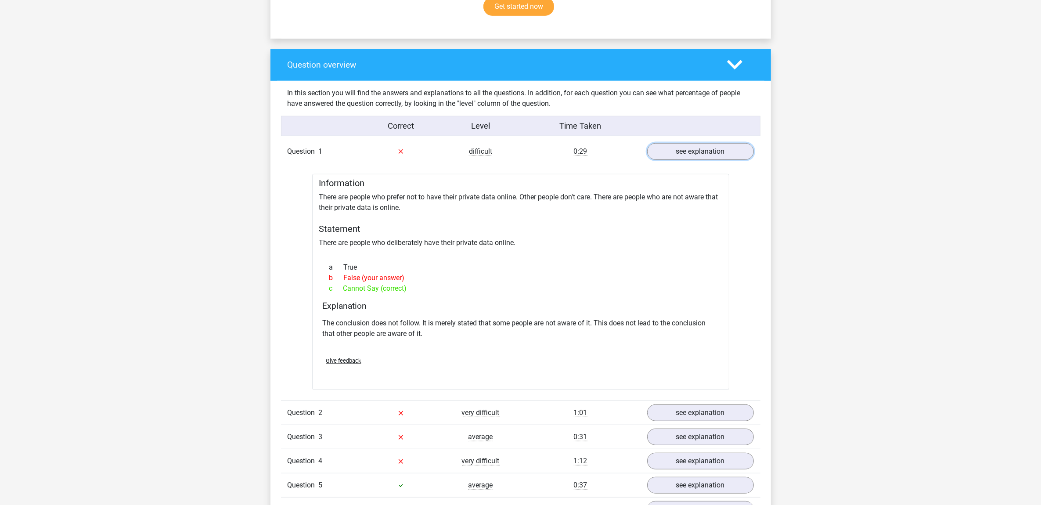
scroll to position [658, 0]
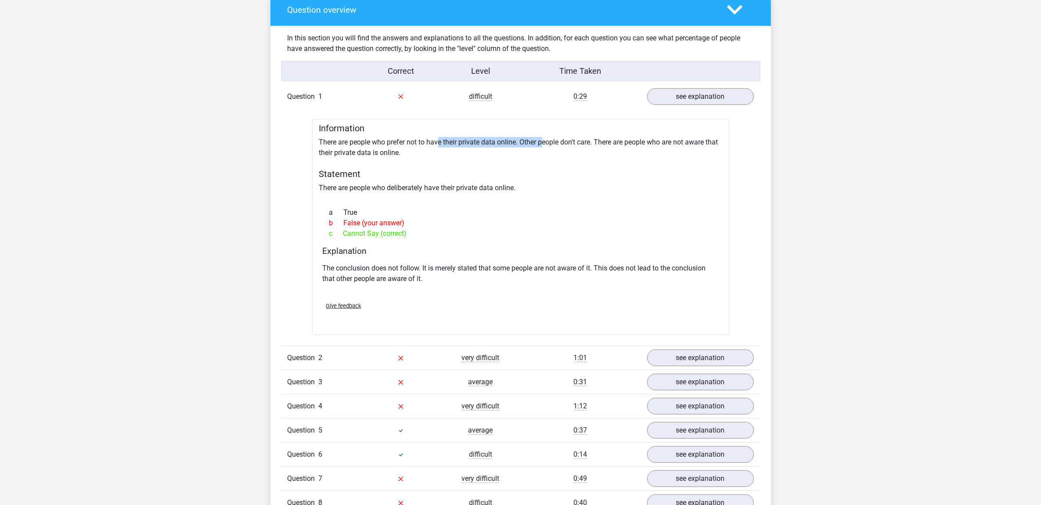
drag, startPoint x: 438, startPoint y: 143, endPoint x: 545, endPoint y: 143, distance: 107.5
click at [545, 143] on div "Information There are people who prefer not to have their private data online. …" at bounding box center [520, 227] width 417 height 216
drag, startPoint x: 545, startPoint y: 143, endPoint x: 462, endPoint y: 161, distance: 85.3
click at [462, 161] on div "Information There are people who prefer not to have their private data online. …" at bounding box center [520, 227] width 417 height 216
drag, startPoint x: 319, startPoint y: 143, endPoint x: 517, endPoint y: 140, distance: 197.6
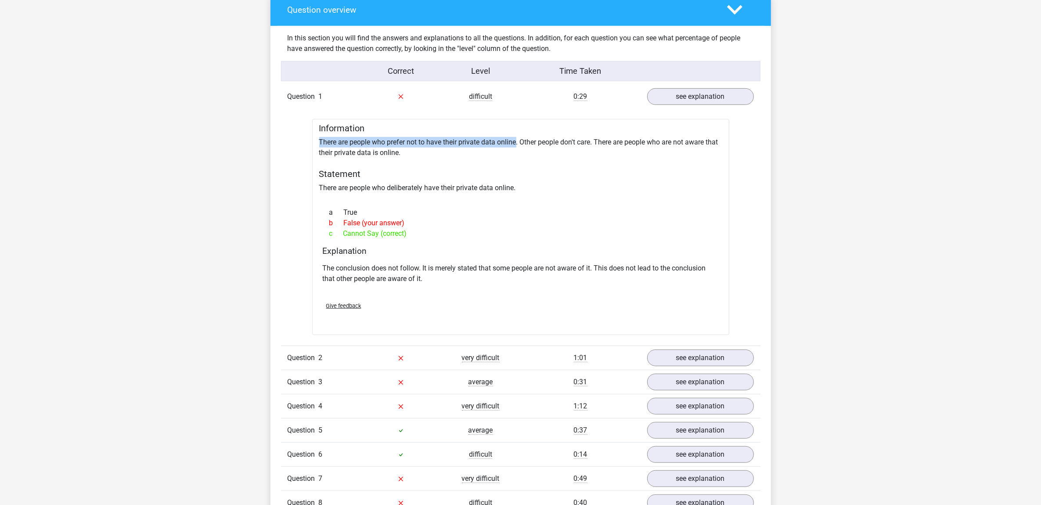
click at [517, 140] on div "Information There are people who prefer not to have their private data online. …" at bounding box center [520, 227] width 417 height 216
drag, startPoint x: 517, startPoint y: 140, endPoint x: 600, endPoint y: 147, distance: 83.7
click at [600, 147] on div "Information There are people who prefer not to have their private data online. …" at bounding box center [520, 227] width 417 height 216
drag, startPoint x: 335, startPoint y: 268, endPoint x: 419, endPoint y: 267, distance: 84.3
click at [419, 267] on p "The conclusion does not follow. It is merely stated that some people are not aw…" at bounding box center [521, 273] width 396 height 21
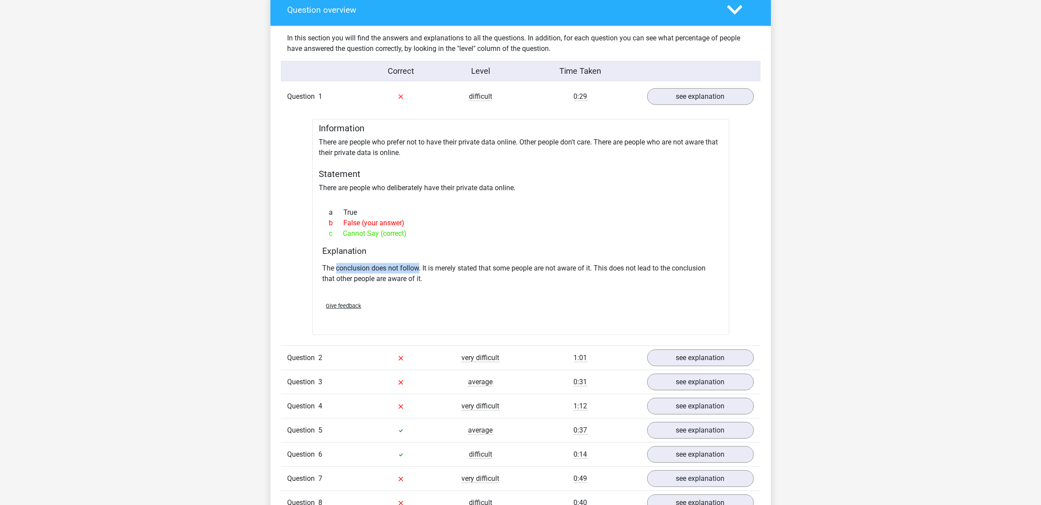
drag, startPoint x: 419, startPoint y: 267, endPoint x: 407, endPoint y: 266, distance: 11.9
copy p "conclusion does not follow"
click at [698, 99] on link "see explanation" at bounding box center [700, 96] width 122 height 19
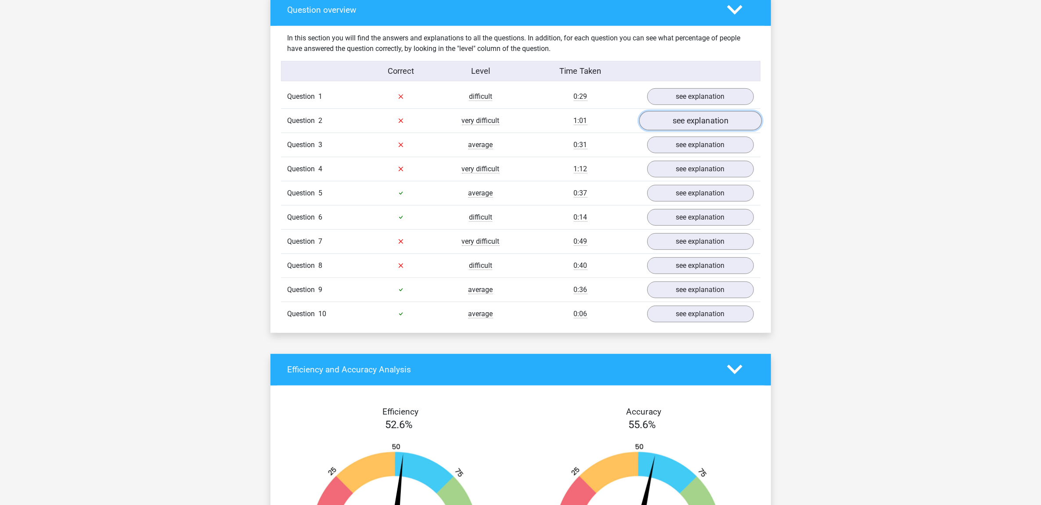
click at [697, 125] on link "see explanation" at bounding box center [700, 120] width 122 height 19
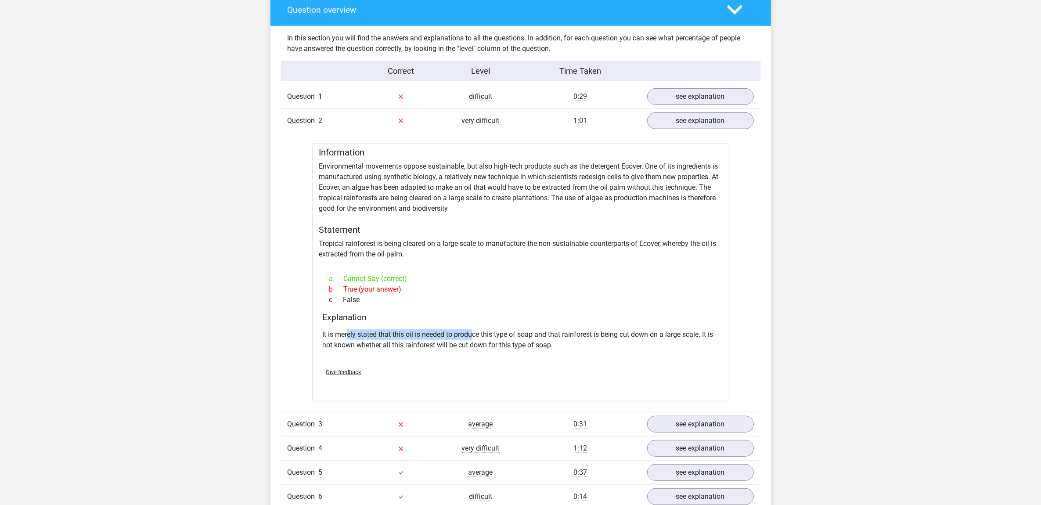
drag, startPoint x: 348, startPoint y: 338, endPoint x: 480, endPoint y: 330, distance: 132.4
click at [480, 330] on p "It is merely stated that this oil is needed to produce this type of soap and th…" at bounding box center [521, 339] width 396 height 21
copy p "ely stated that this oil is needed to produce"
click at [546, 249] on div "Information Environmental movements oppose sustainable, but also high-tech prod…" at bounding box center [520, 272] width 417 height 258
click at [688, 125] on link "see explanation" at bounding box center [700, 120] width 122 height 19
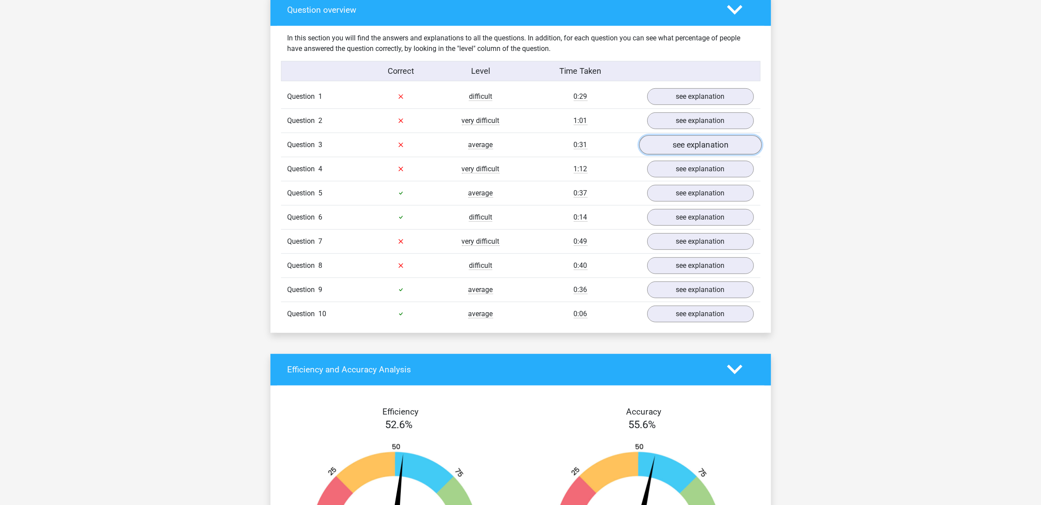
click at [694, 143] on link "see explanation" at bounding box center [700, 144] width 122 height 19
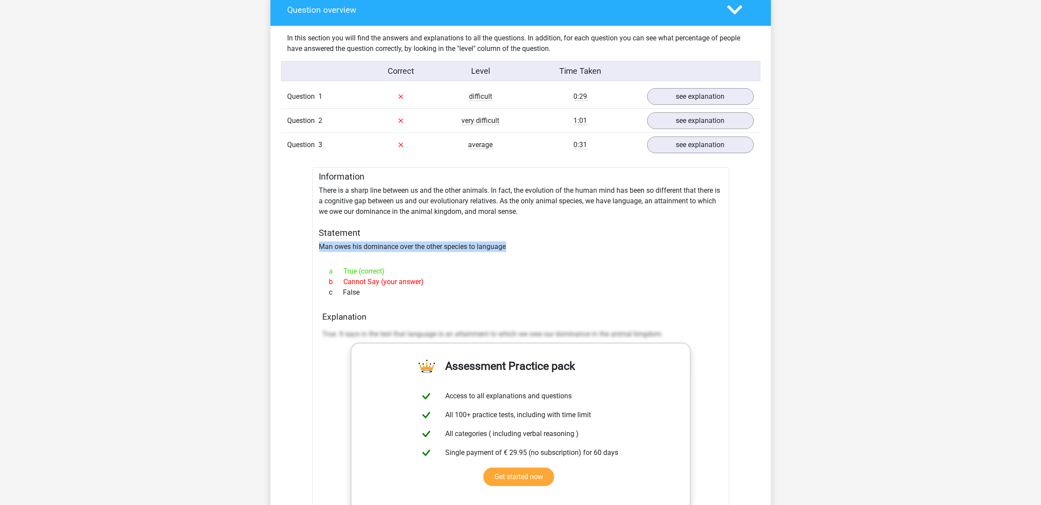
drag, startPoint x: 518, startPoint y: 247, endPoint x: 306, endPoint y: 247, distance: 212.0
click at [306, 247] on div "Question 1 difficult 0:29 see explanation Information There are people who pref…" at bounding box center [521, 447] width 466 height 724
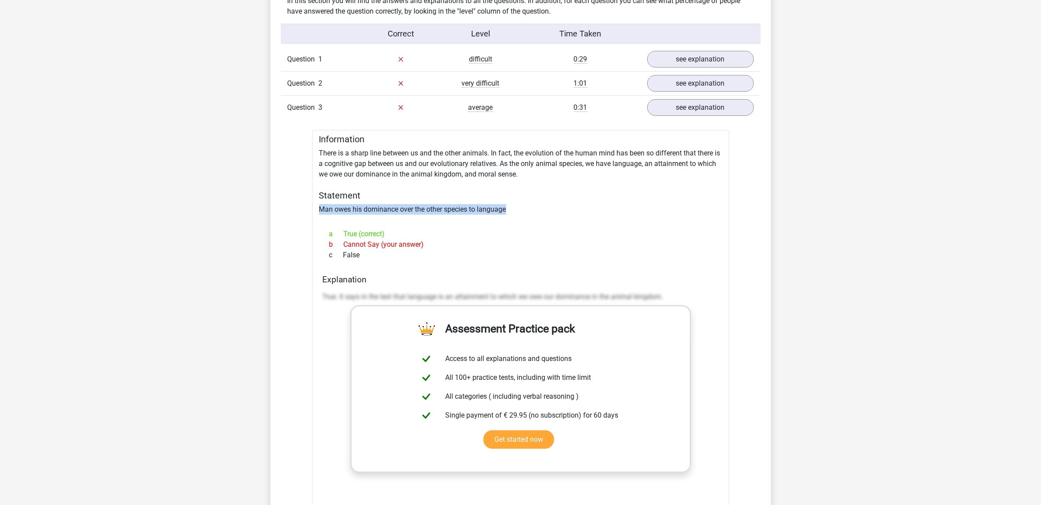
scroll to position [713, 0]
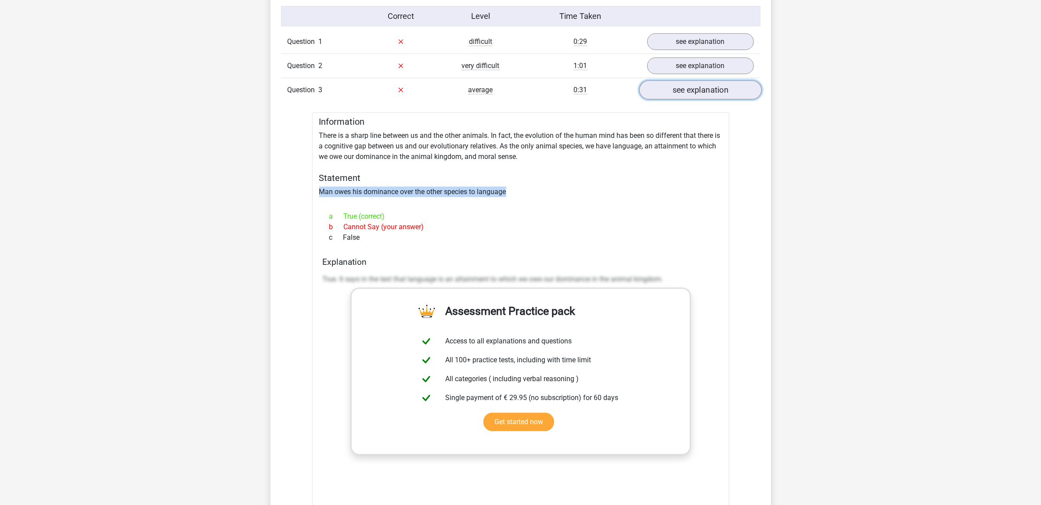
click at [687, 99] on link "see explanation" at bounding box center [700, 89] width 122 height 19
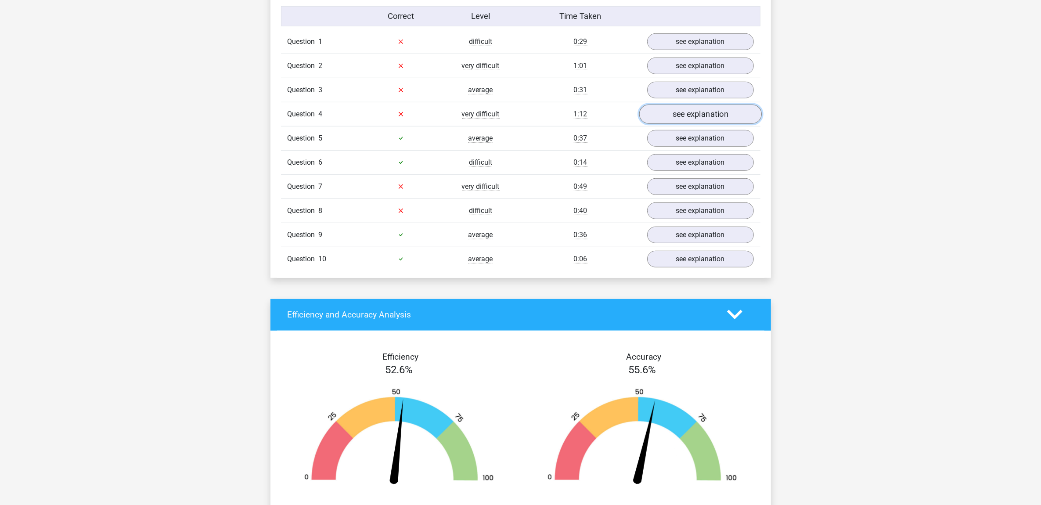
click at [690, 116] on link "see explanation" at bounding box center [700, 113] width 122 height 19
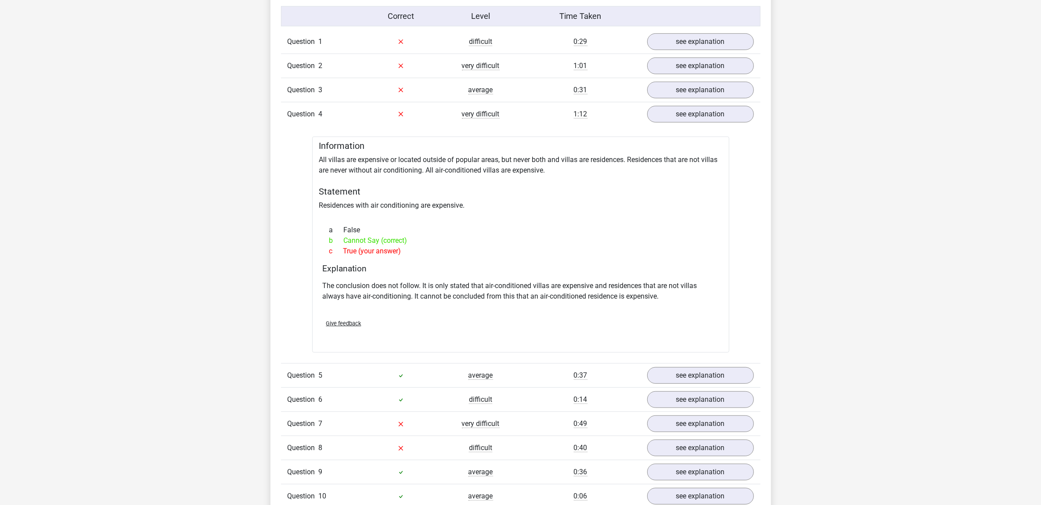
drag, startPoint x: 409, startPoint y: 253, endPoint x: 345, endPoint y: 227, distance: 68.6
click at [345, 227] on div "a False b Cannot Say (correct) c True (your answer)" at bounding box center [521, 240] width 396 height 39
drag, startPoint x: 345, startPoint y: 227, endPoint x: 345, endPoint y: 233, distance: 5.3
click at [345, 233] on div "a False" at bounding box center [521, 230] width 396 height 11
click at [384, 251] on div "c True (your answer)" at bounding box center [521, 251] width 396 height 11
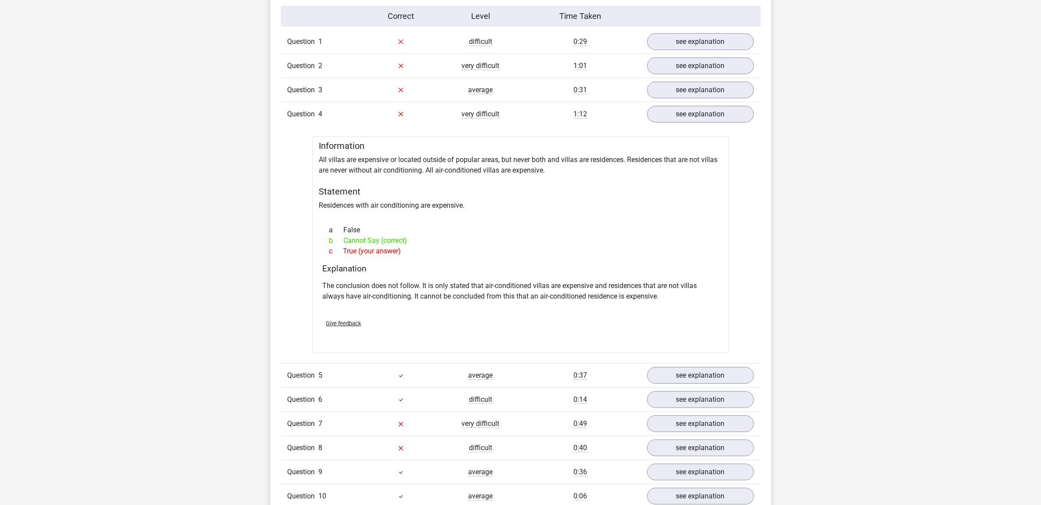
drag, startPoint x: 416, startPoint y: 253, endPoint x: 324, endPoint y: 227, distance: 95.6
click at [324, 227] on div "a False b Cannot Say (correct) c True (your answer)" at bounding box center [521, 240] width 396 height 39
drag, startPoint x: 324, startPoint y: 227, endPoint x: 369, endPoint y: 240, distance: 47.2
copy div "False b Cannot Say (correct) c True (your answer)"
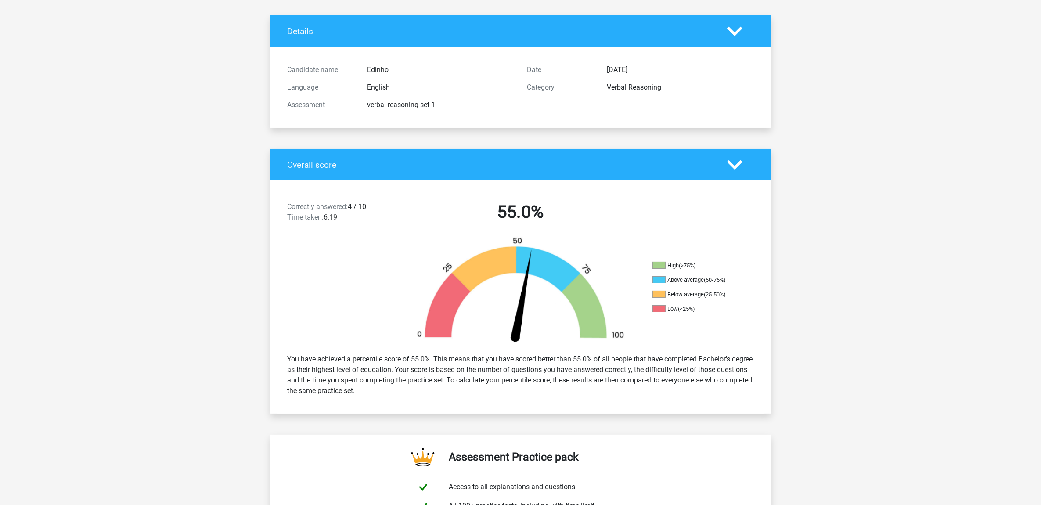
scroll to position [0, 0]
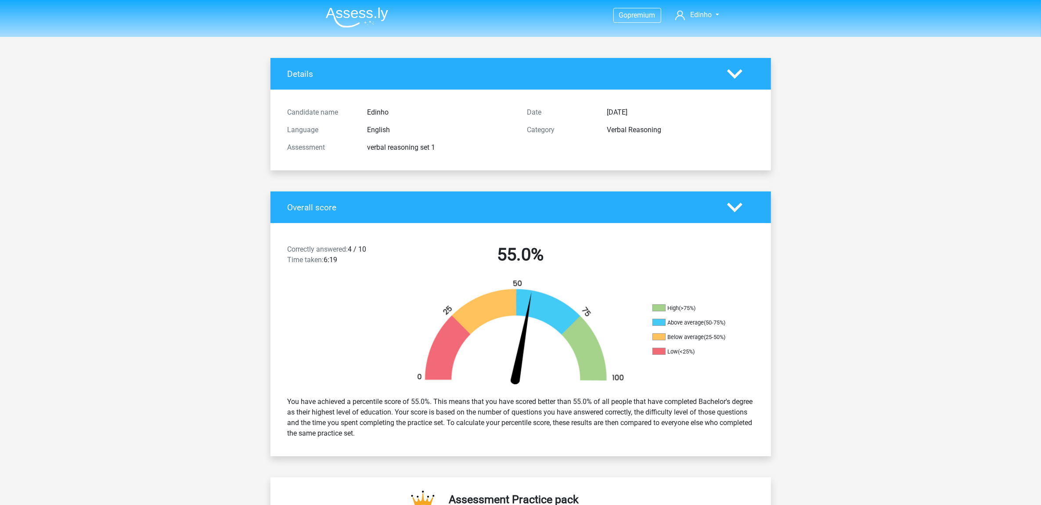
click at [349, 17] on img at bounding box center [357, 17] width 62 height 21
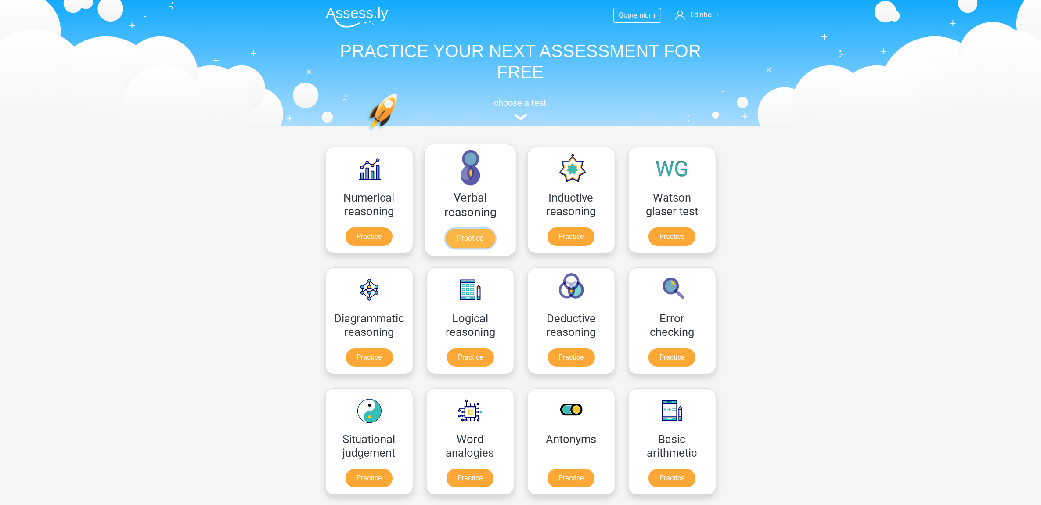
click at [476, 229] on link "Practice" at bounding box center [469, 238] width 49 height 19
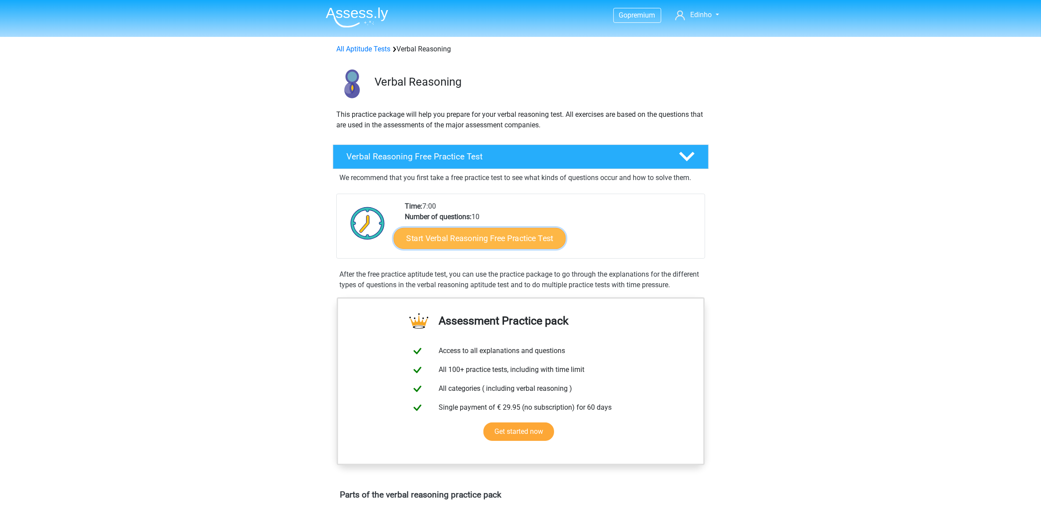
click at [492, 231] on link "Start Verbal Reasoning Free Practice Test" at bounding box center [479, 238] width 172 height 21
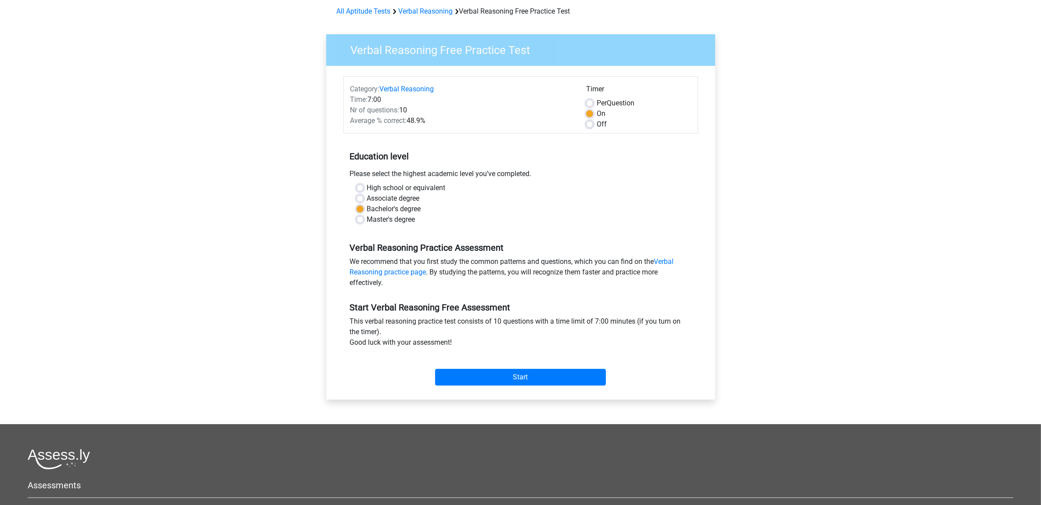
scroll to position [55, 0]
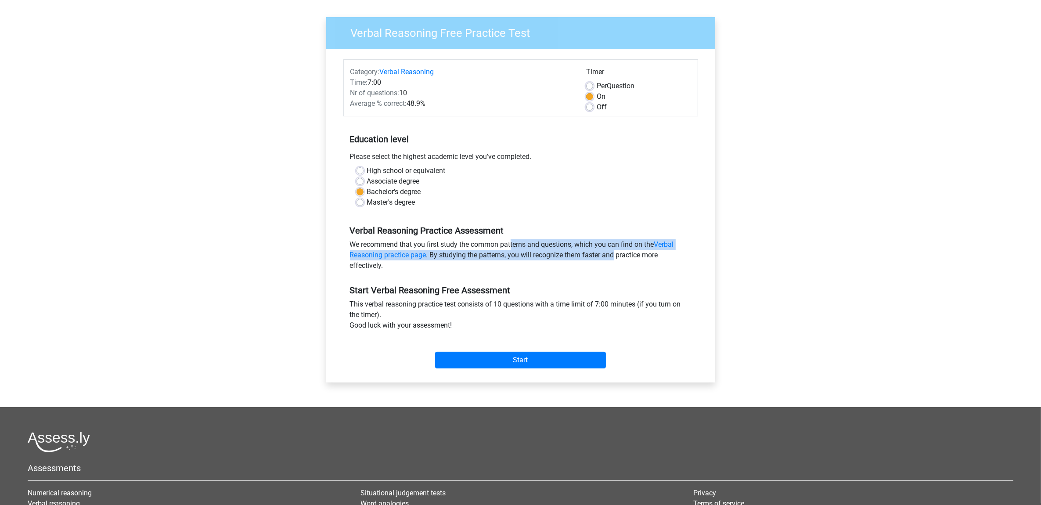
drag, startPoint x: 459, startPoint y: 245, endPoint x: 602, endPoint y: 256, distance: 143.6
click at [602, 256] on div "We recommend that you first study the common patterns and questions, which you …" at bounding box center [520, 256] width 355 height 35
drag, startPoint x: 602, startPoint y: 256, endPoint x: 586, endPoint y: 258, distance: 16.0
click at [586, 258] on div "We recommend that you first study the common patterns and questions, which you …" at bounding box center [520, 256] width 355 height 35
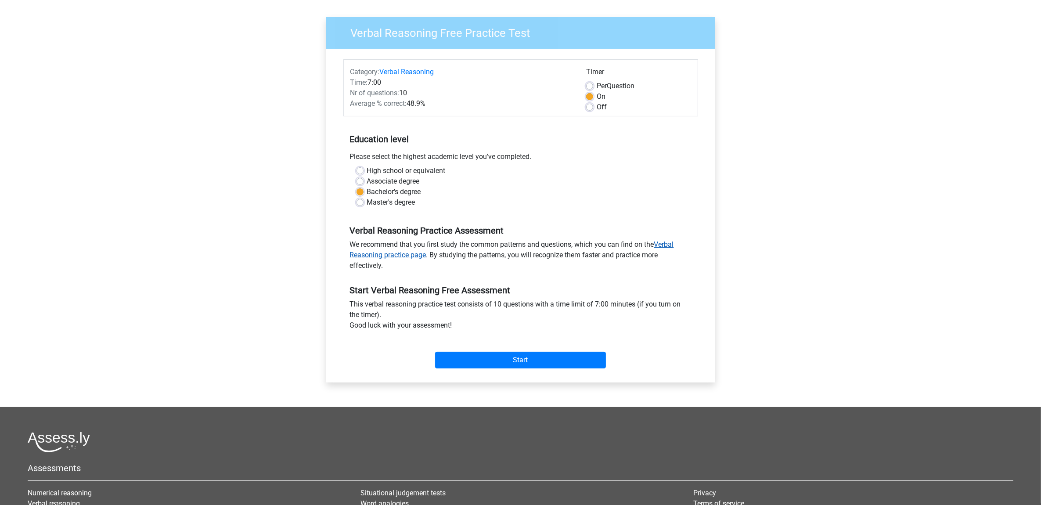
click at [404, 254] on link "Verbal Reasoning practice page" at bounding box center [512, 249] width 324 height 19
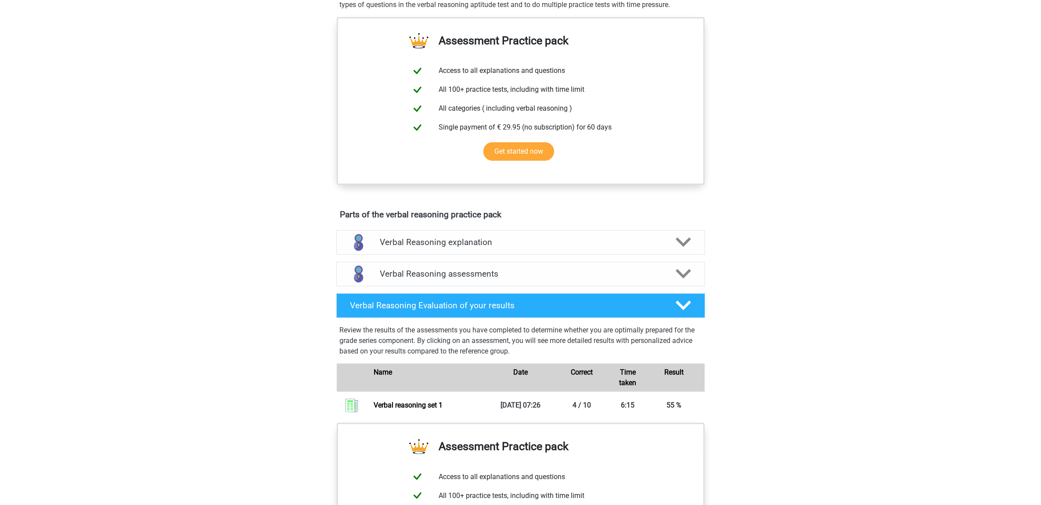
scroll to position [274, 0]
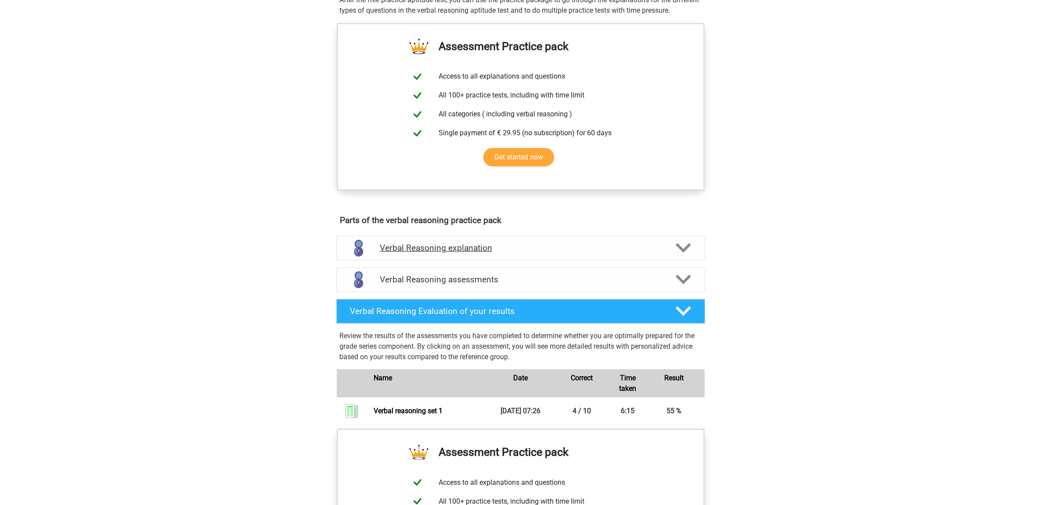
click at [549, 253] on h4 "Verbal Reasoning explanation" at bounding box center [521, 248] width 282 height 10
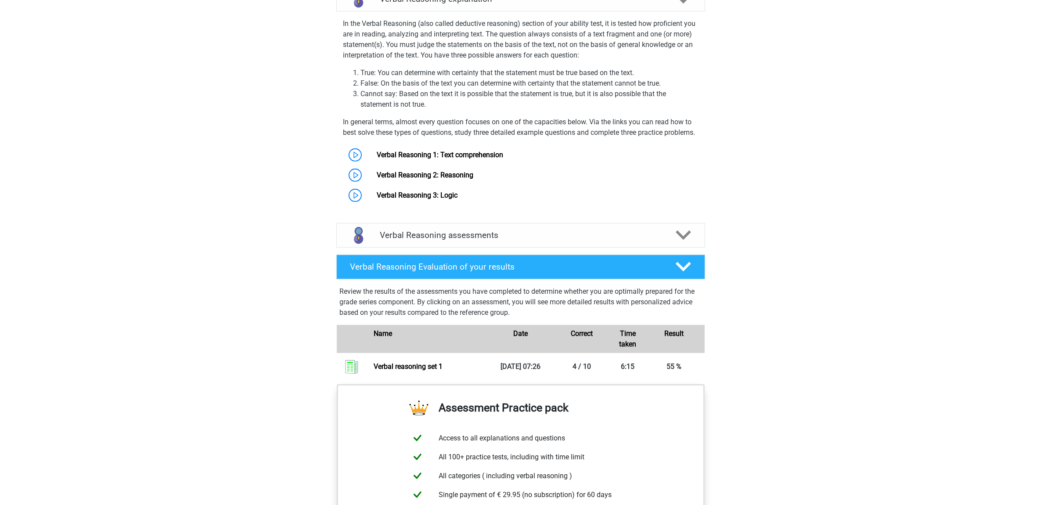
scroll to position [549, 0]
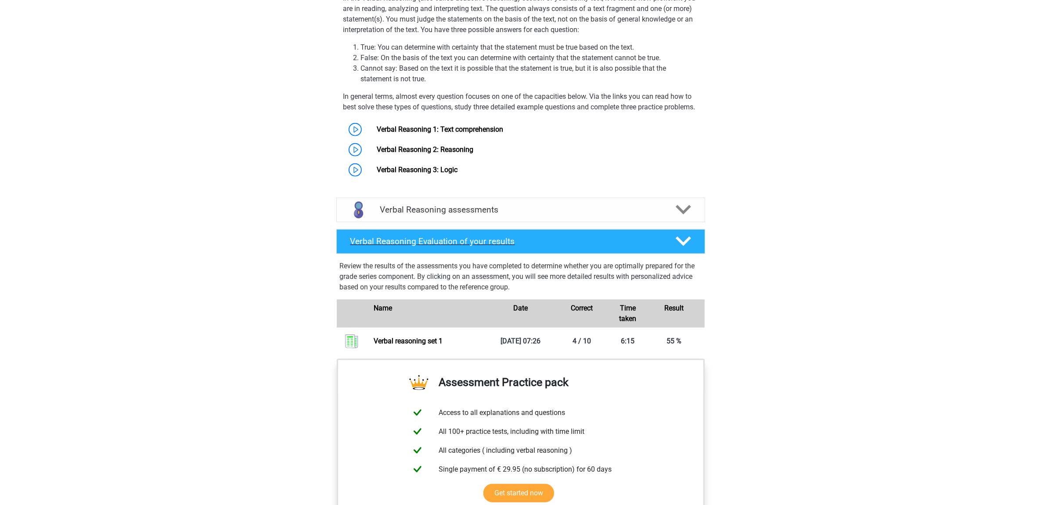
click at [573, 246] on h4 "Verbal Reasoning Evaluation of your results" at bounding box center [505, 241] width 311 height 10
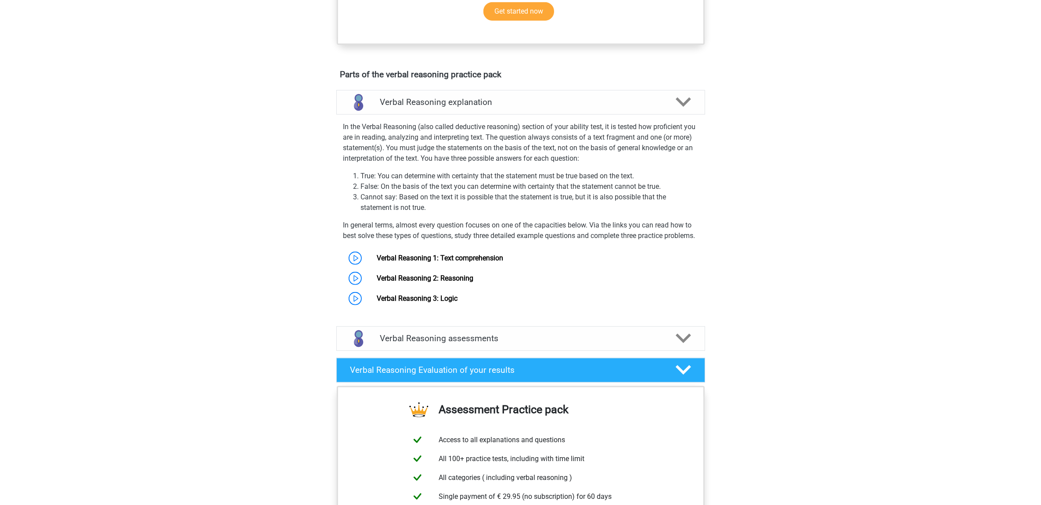
scroll to position [439, 0]
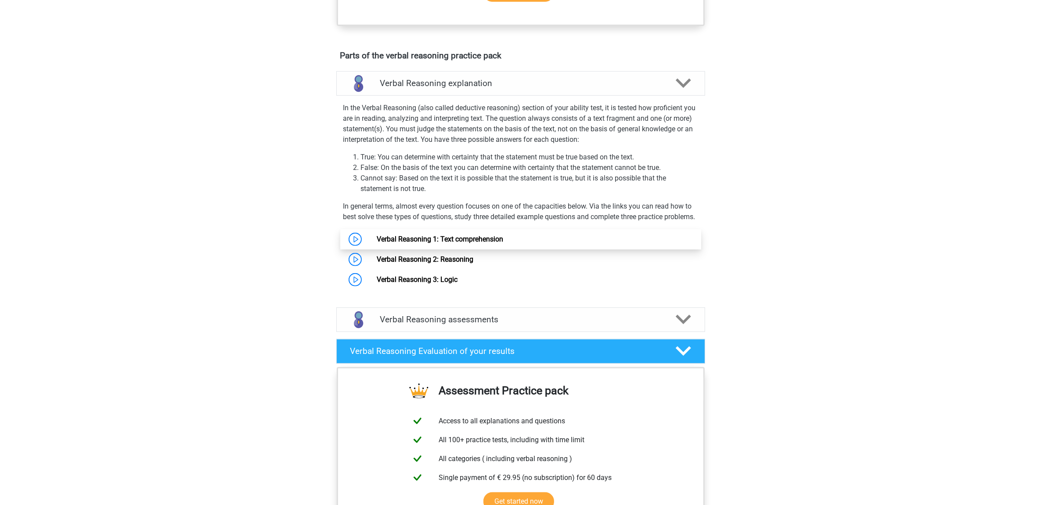
click at [435, 243] on link "Verbal Reasoning 1: Text comprehension" at bounding box center [440, 239] width 126 height 8
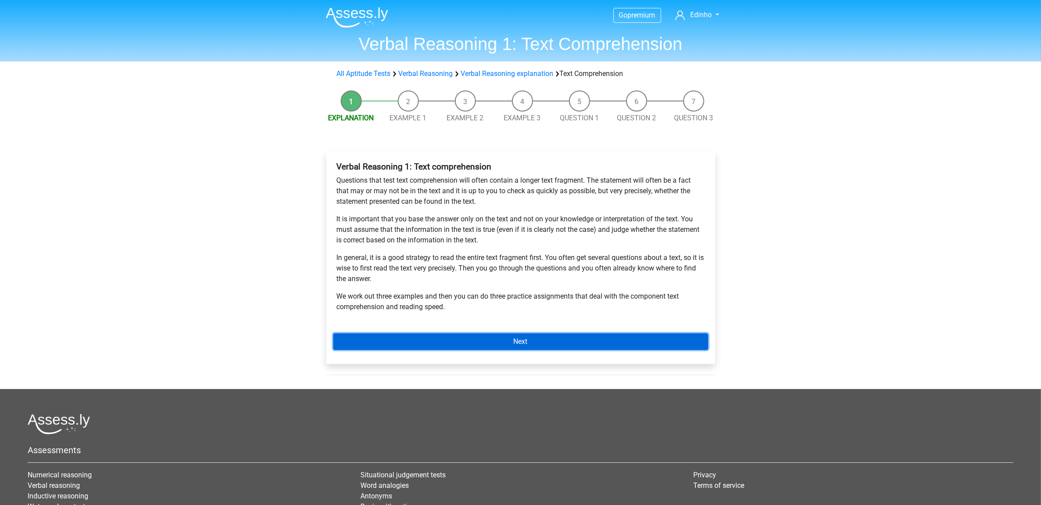
click at [523, 336] on link "Next" at bounding box center [520, 341] width 375 height 17
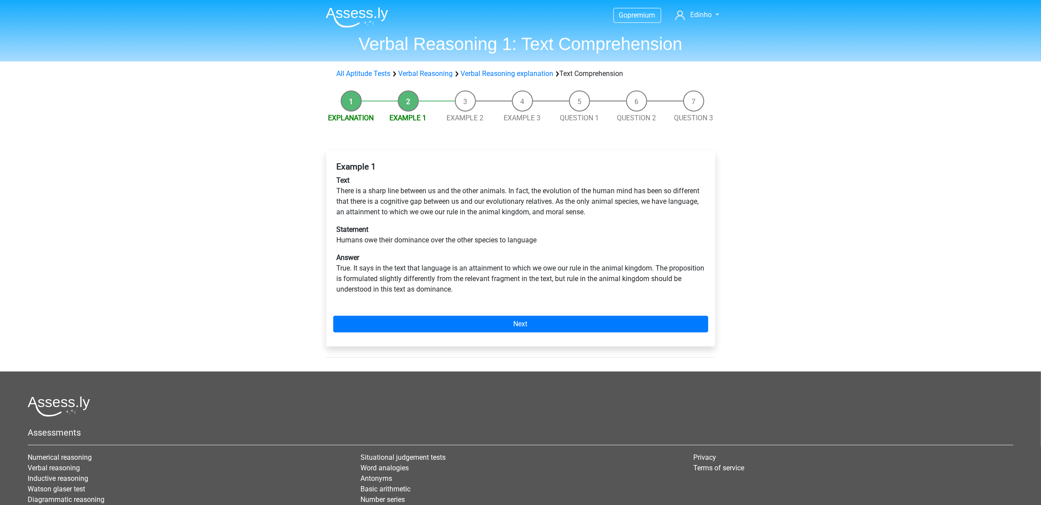
click at [348, 100] on li "Explanation" at bounding box center [351, 106] width 57 height 33
drag, startPoint x: 469, startPoint y: 267, endPoint x: 503, endPoint y: 266, distance: 34.3
click at [503, 266] on p "Answer True. It says in the text that language is an attainment to which we owe…" at bounding box center [521, 273] width 368 height 42
copy p "attainment"
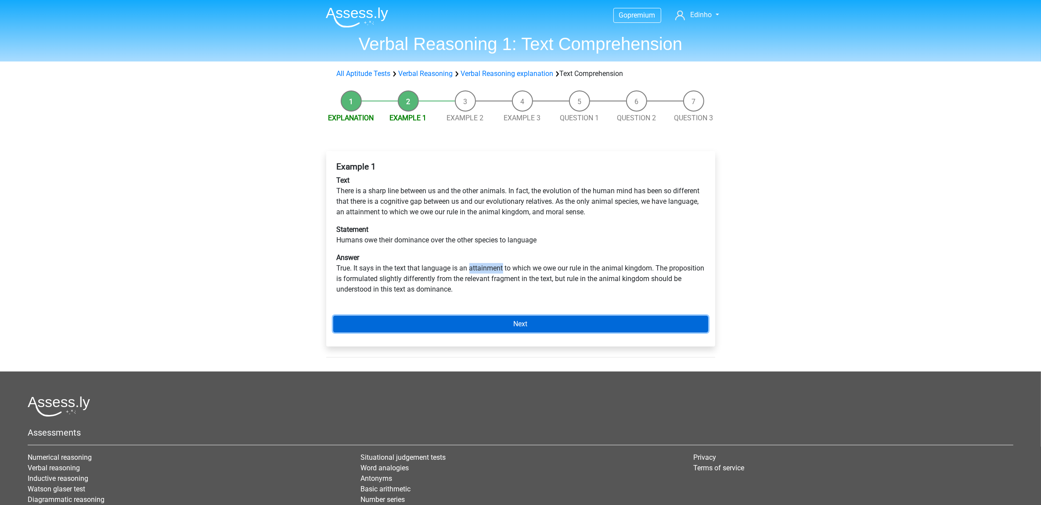
click at [560, 322] on link "Next" at bounding box center [520, 324] width 375 height 17
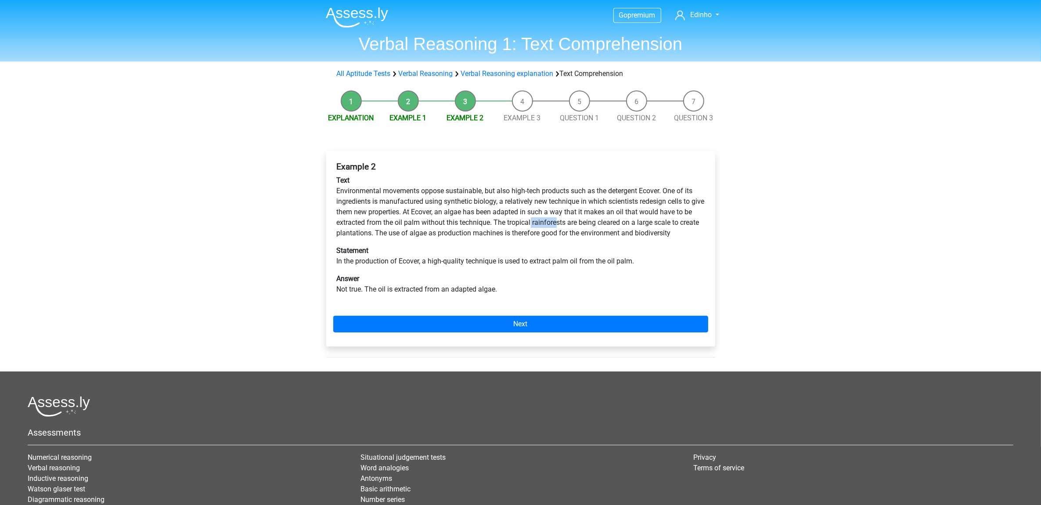
drag, startPoint x: 541, startPoint y: 224, endPoint x: 567, endPoint y: 223, distance: 25.5
click at [567, 223] on p "Text Environmental movements oppose sustainable, but also high-tech products su…" at bounding box center [521, 206] width 368 height 63
drag, startPoint x: 567, startPoint y: 223, endPoint x: 548, endPoint y: 224, distance: 18.9
click at [548, 224] on p "Text Environmental movements oppose sustainable, but also high-tech products su…" at bounding box center [521, 206] width 368 height 63
drag, startPoint x: 543, startPoint y: 224, endPoint x: 575, endPoint y: 224, distance: 32.9
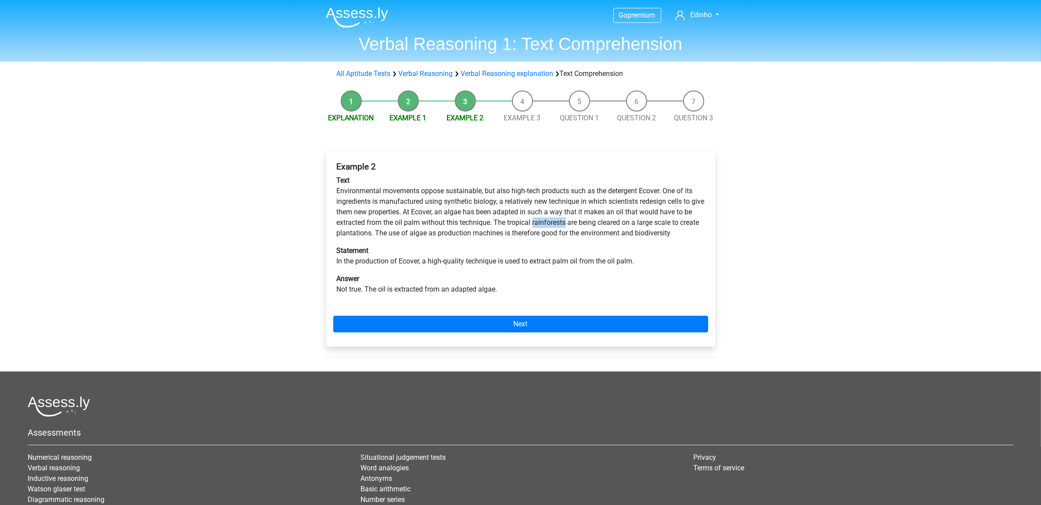
click at [575, 224] on p "Text Environmental movements oppose sustainable, but also high-tech products su…" at bounding box center [521, 206] width 368 height 63
copy p "rainforests"
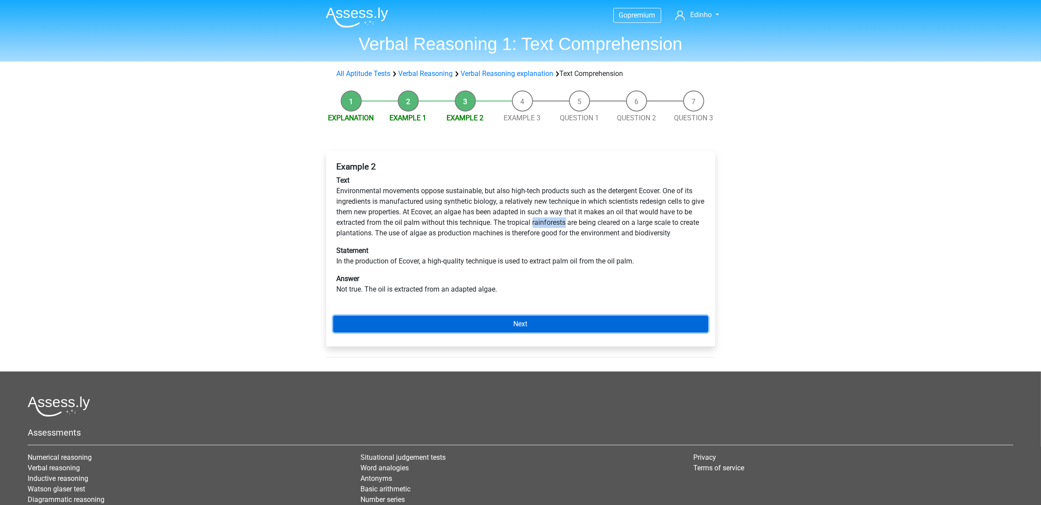
click at [556, 319] on link "Next" at bounding box center [520, 324] width 375 height 17
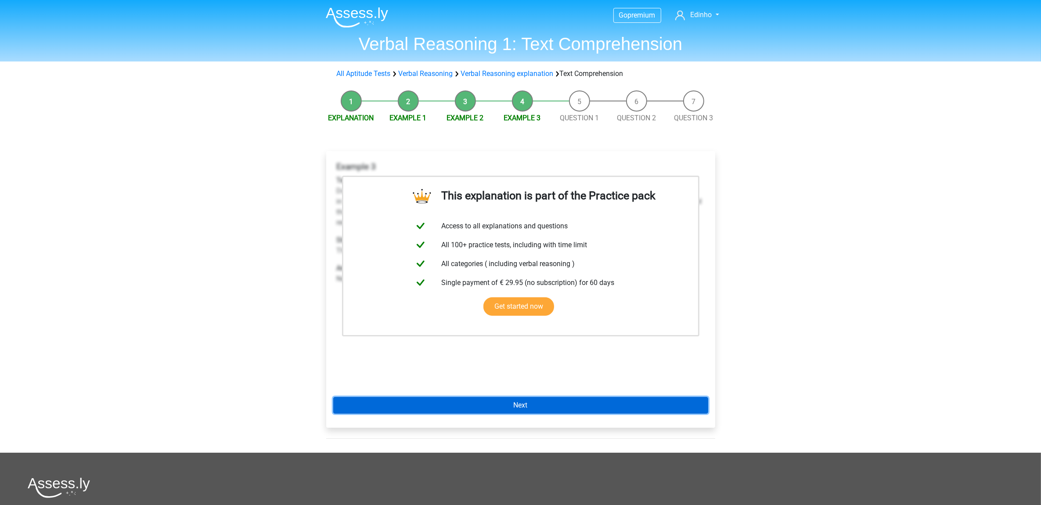
click at [554, 405] on link "Next" at bounding box center [520, 405] width 375 height 17
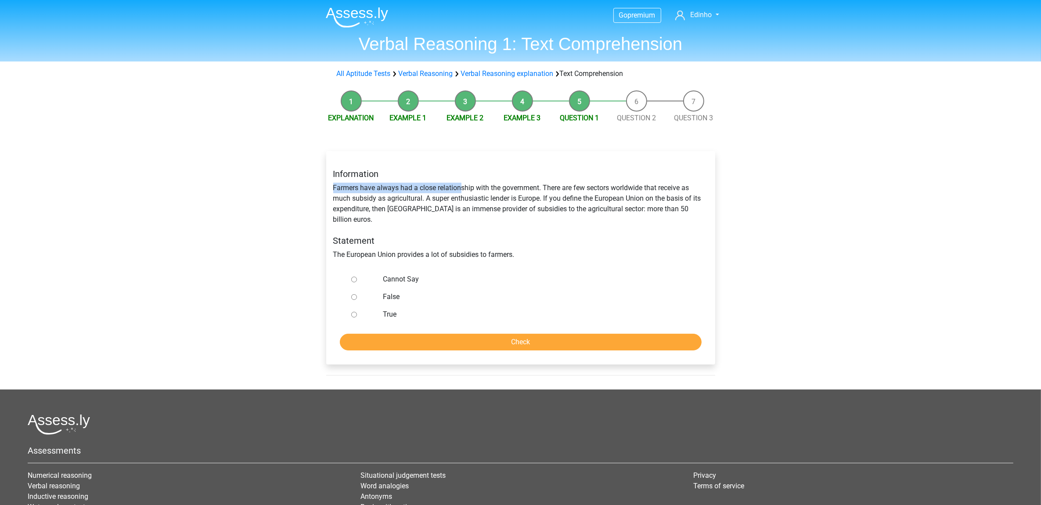
drag, startPoint x: 334, startPoint y: 187, endPoint x: 460, endPoint y: 189, distance: 125.6
click at [460, 189] on div "Information Farmers have always had a close relationship with the government. T…" at bounding box center [521, 214] width 388 height 105
drag, startPoint x: 460, startPoint y: 189, endPoint x: 410, endPoint y: 199, distance: 50.1
click at [410, 199] on div "Information Farmers have always had a close relationship with the government. T…" at bounding box center [521, 214] width 388 height 105
drag, startPoint x: 385, startPoint y: 187, endPoint x: 457, endPoint y: 194, distance: 72.3
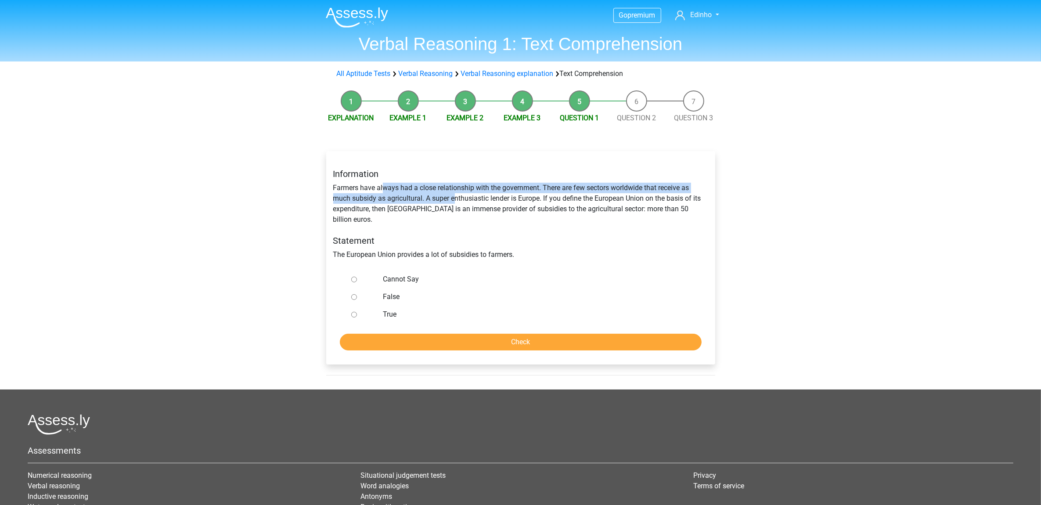
click at [457, 194] on div "Information Farmers have always had a close relationship with the government. T…" at bounding box center [521, 214] width 388 height 105
drag, startPoint x: 457, startPoint y: 194, endPoint x: 433, endPoint y: 201, distance: 24.1
click at [433, 201] on div "Information Farmers have always had a close relationship with the government. T…" at bounding box center [521, 214] width 388 height 105
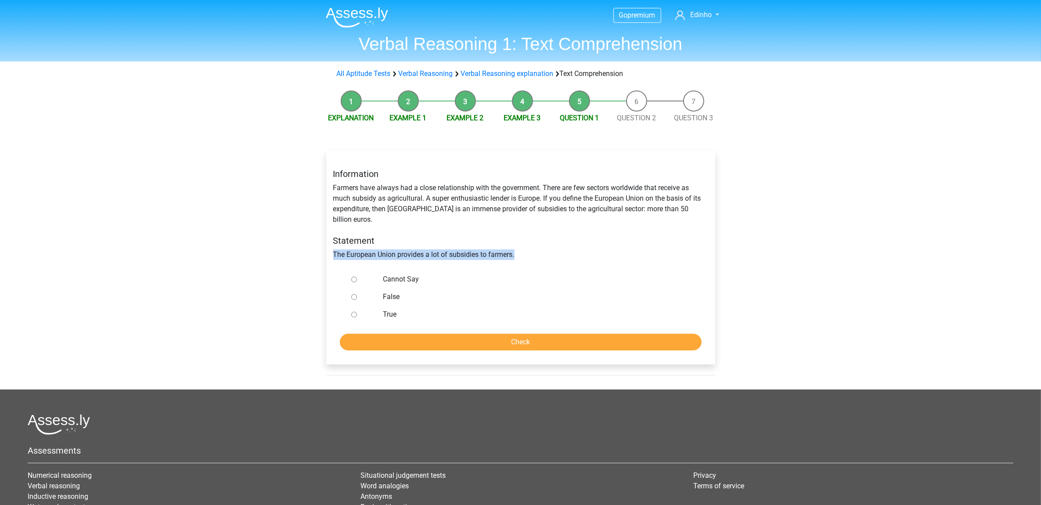
drag, startPoint x: 333, startPoint y: 246, endPoint x: 530, endPoint y: 251, distance: 197.6
click at [530, 251] on div "Information Farmers have always had a close relationship with the government. T…" at bounding box center [521, 214] width 388 height 105
drag, startPoint x: 530, startPoint y: 251, endPoint x: 496, endPoint y: 244, distance: 34.5
click at [496, 244] on div "Information Farmers have always had a close relationship with the government. T…" at bounding box center [521, 214] width 388 height 105
click at [392, 309] on label "True" at bounding box center [535, 314] width 304 height 11
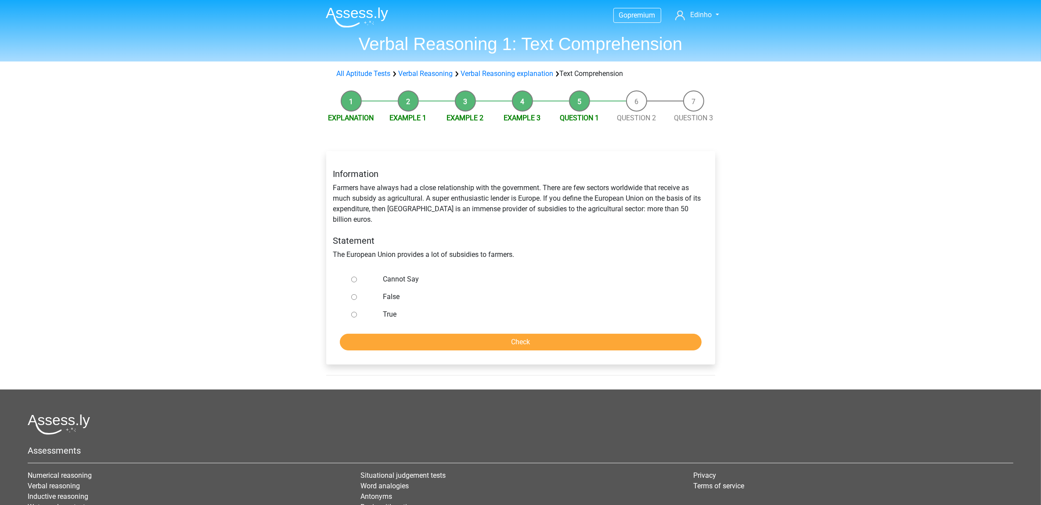
click at [357, 312] on input "True" at bounding box center [354, 315] width 6 height 6
radio input "true"
click at [493, 336] on input "Check" at bounding box center [521, 342] width 362 height 17
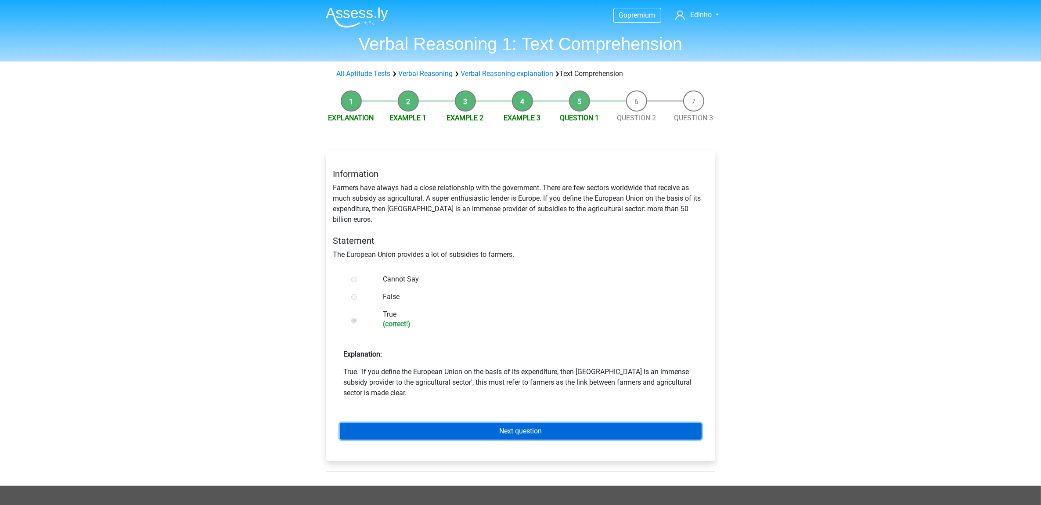
click at [532, 423] on link "Next question" at bounding box center [521, 431] width 362 height 17
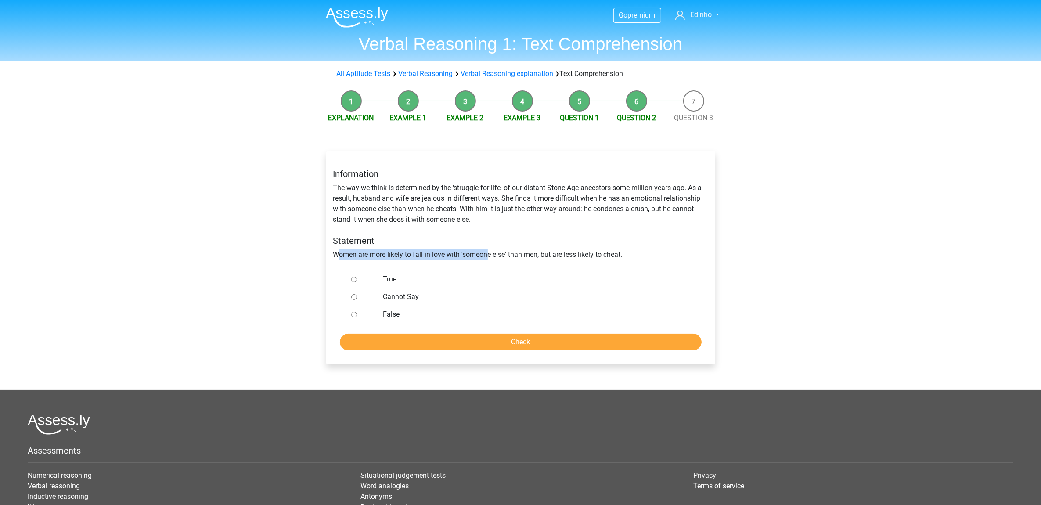
drag, startPoint x: 341, startPoint y: 257, endPoint x: 486, endPoint y: 264, distance: 145.5
click at [486, 264] on div "Information The way we think is determined by the 'struggle for life' of our di…" at bounding box center [521, 214] width 388 height 105
drag, startPoint x: 486, startPoint y: 264, endPoint x: 514, endPoint y: 279, distance: 31.2
click at [514, 279] on label "True" at bounding box center [535, 279] width 304 height 11
click at [357, 279] on input "True" at bounding box center [354, 280] width 6 height 6
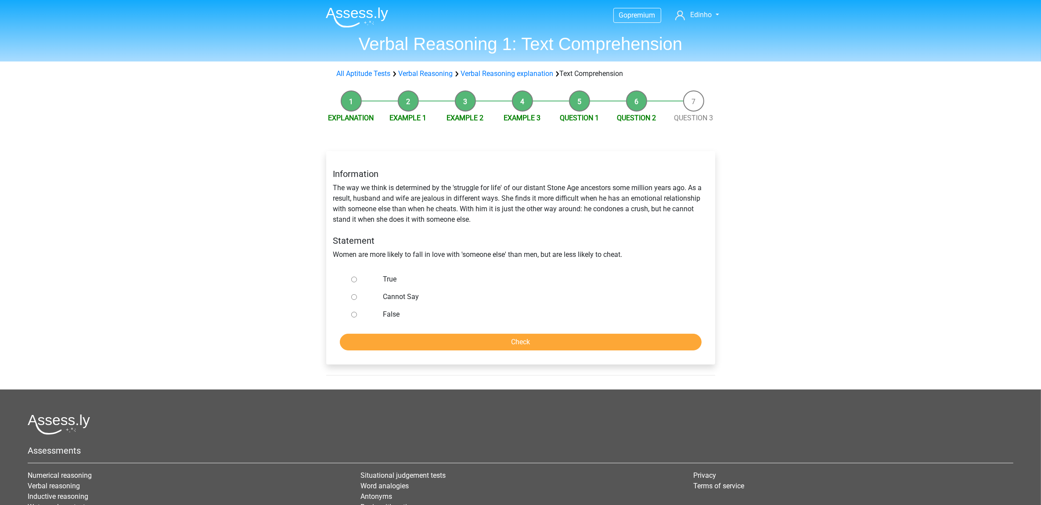
radio input "true"
drag, startPoint x: 519, startPoint y: 256, endPoint x: 635, endPoint y: 255, distance: 115.9
click at [635, 255] on div "Information The way we think is determined by the 'struggle for life' of our di…" at bounding box center [521, 214] width 388 height 105
click at [486, 248] on div "Information The way we think is determined by the 'struggle for life' of our di…" at bounding box center [521, 214] width 388 height 105
click at [390, 296] on label "Cannot Say" at bounding box center [535, 296] width 304 height 11
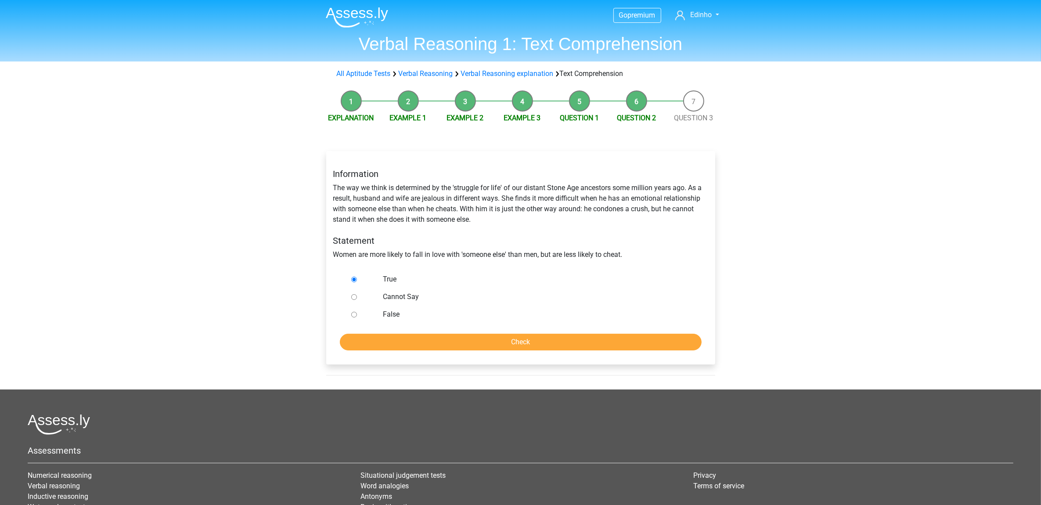
click at [357, 296] on input "Cannot Say" at bounding box center [354, 297] width 6 height 6
radio input "true"
click at [475, 346] on input "Check" at bounding box center [521, 342] width 362 height 17
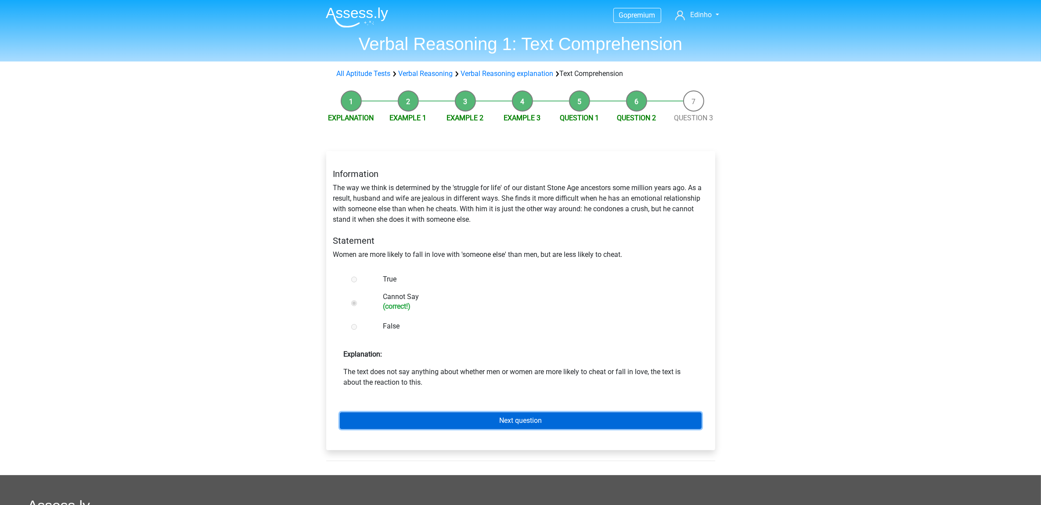
click at [505, 421] on link "Next question" at bounding box center [521, 420] width 362 height 17
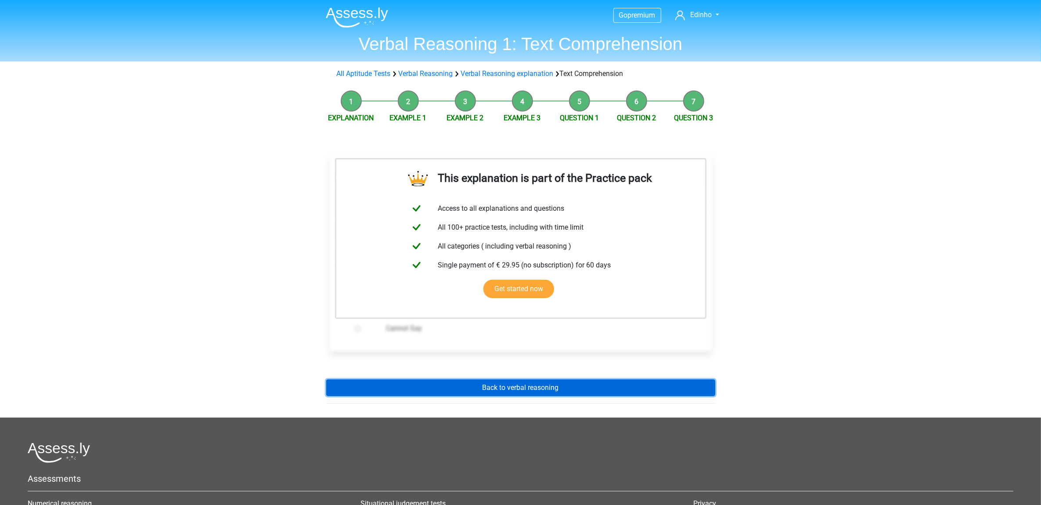
click at [525, 387] on link "Back to verbal reasoning" at bounding box center [520, 387] width 389 height 17
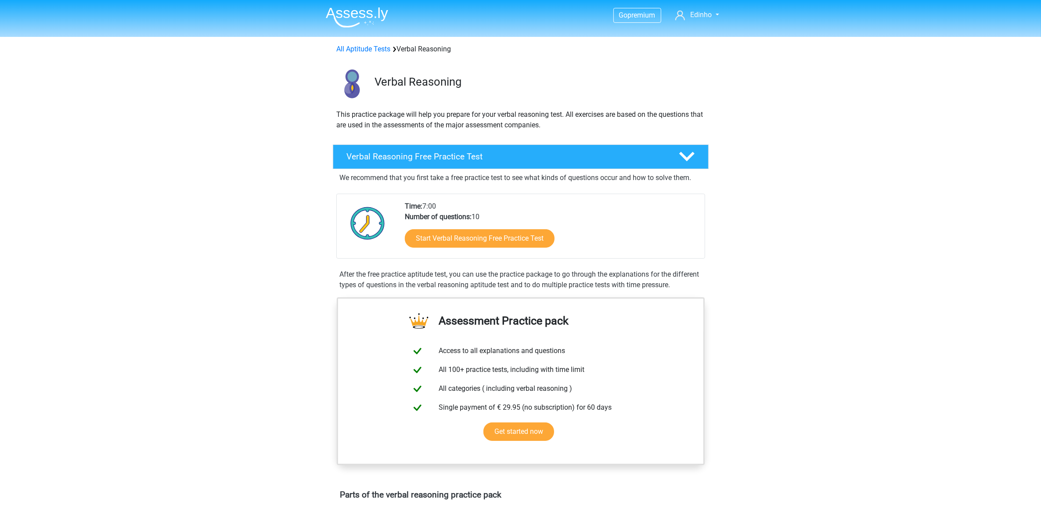
click at [487, 226] on div "Start Verbal Reasoning Free Practice Test" at bounding box center [551, 240] width 293 height 36
click at [486, 235] on link "Start Verbal Reasoning Free Practice Test" at bounding box center [479, 238] width 172 height 21
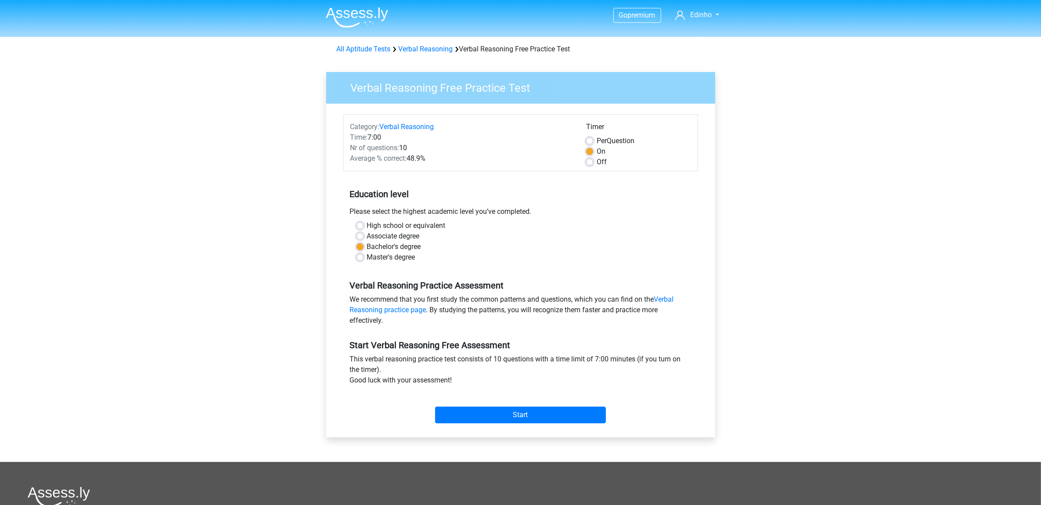
click at [596, 140] on div "Per Question" at bounding box center [638, 141] width 105 height 11
click at [597, 141] on label "Per Question" at bounding box center [616, 141] width 38 height 11
click at [588, 141] on input "Per Question" at bounding box center [589, 140] width 7 height 9
radio input "true"
click at [597, 148] on label "On" at bounding box center [601, 151] width 9 height 11
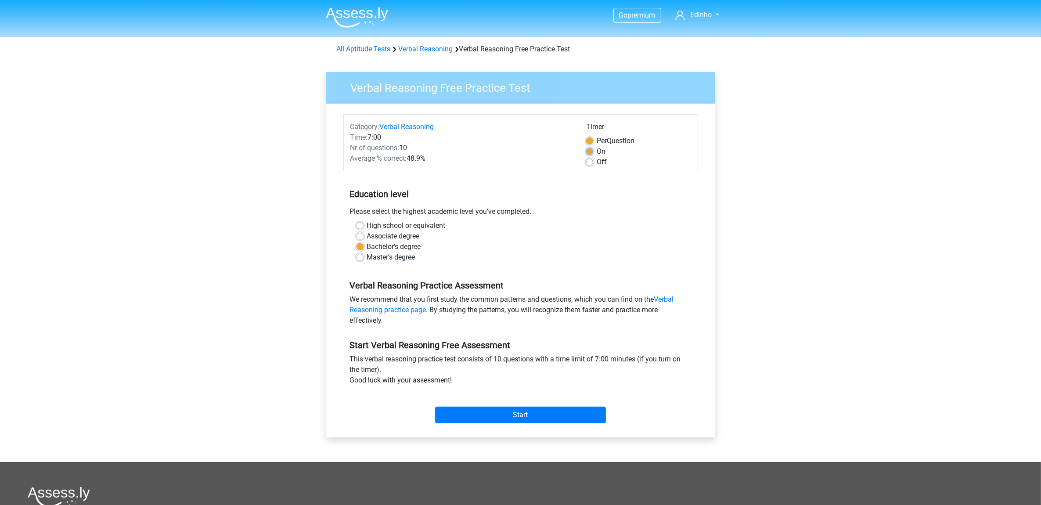
click at [591, 148] on input "On" at bounding box center [589, 150] width 7 height 9
radio input "true"
click at [595, 141] on div "Per Question" at bounding box center [638, 141] width 105 height 11
click at [597, 137] on label "Per Question" at bounding box center [616, 141] width 38 height 11
click at [590, 137] on input "Per Question" at bounding box center [589, 140] width 7 height 9
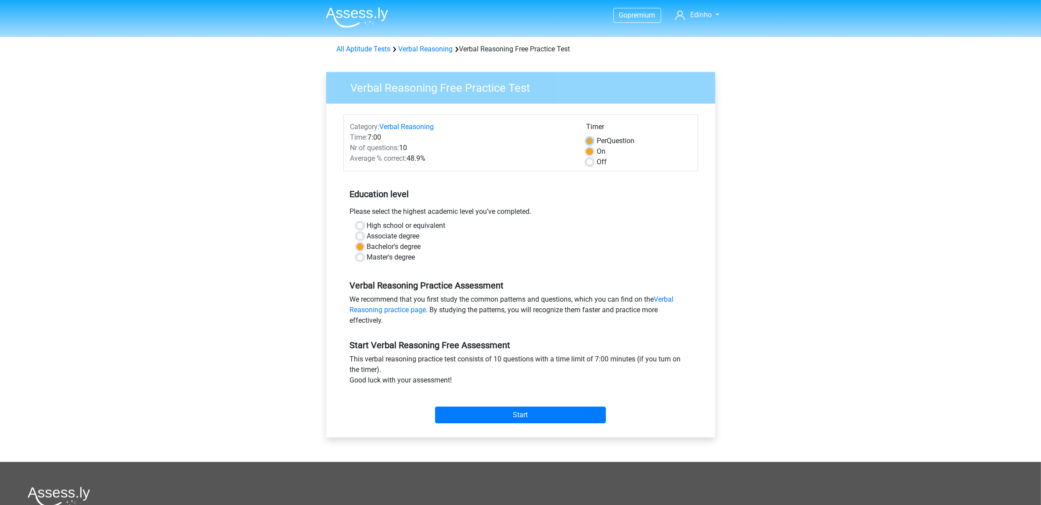
radio input "true"
click at [517, 420] on input "Start" at bounding box center [520, 414] width 171 height 17
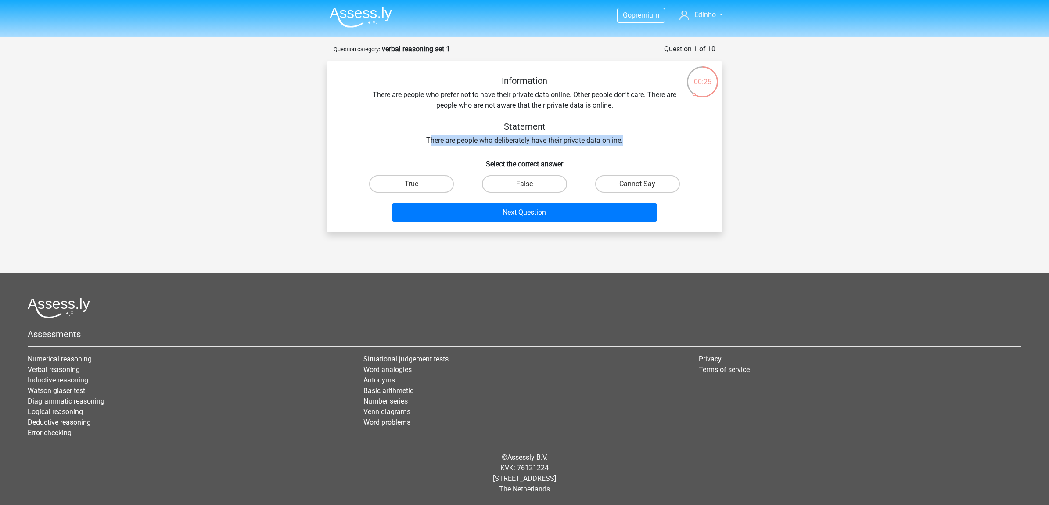
drag, startPoint x: 429, startPoint y: 140, endPoint x: 635, endPoint y: 140, distance: 205.9
click at [635, 140] on div "Information There are people who prefer not to have their private data online. …" at bounding box center [525, 111] width 368 height 70
click at [476, 143] on div "Information There are people who prefer not to have their private data online. …" at bounding box center [525, 111] width 368 height 70
click at [624, 183] on label "Cannot Say" at bounding box center [637, 184] width 85 height 18
click at [637, 184] on input "Cannot Say" at bounding box center [640, 187] width 6 height 6
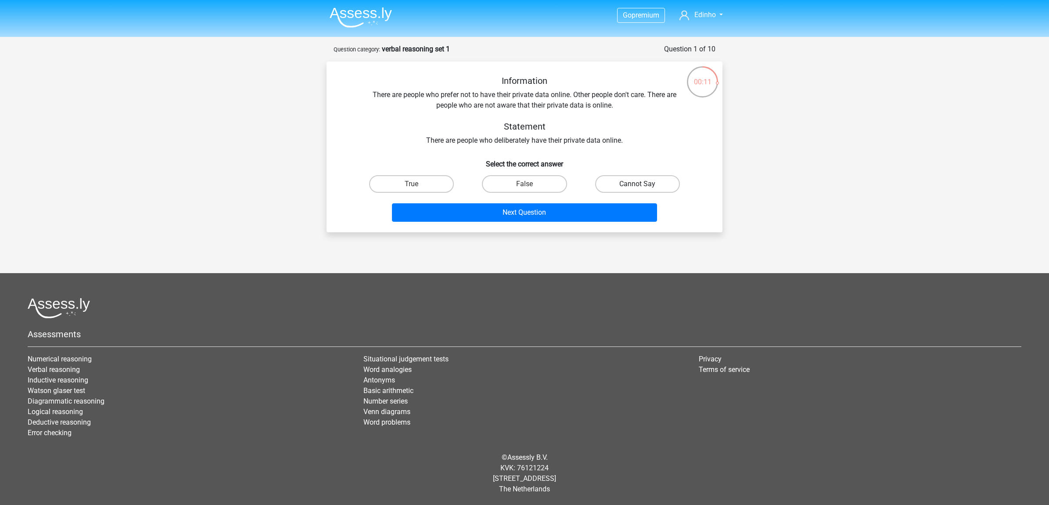
radio input "true"
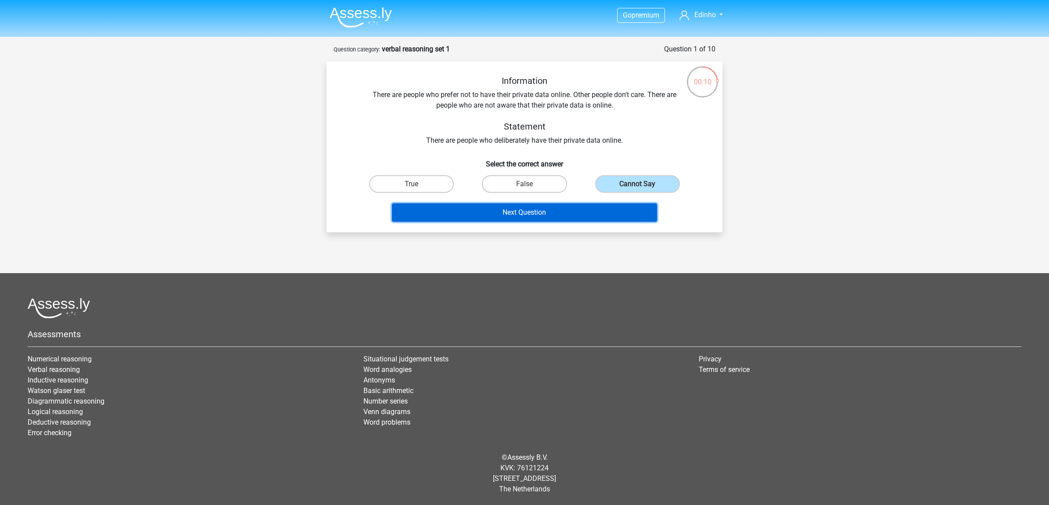
click at [548, 212] on button "Next Question" at bounding box center [525, 212] width 266 height 18
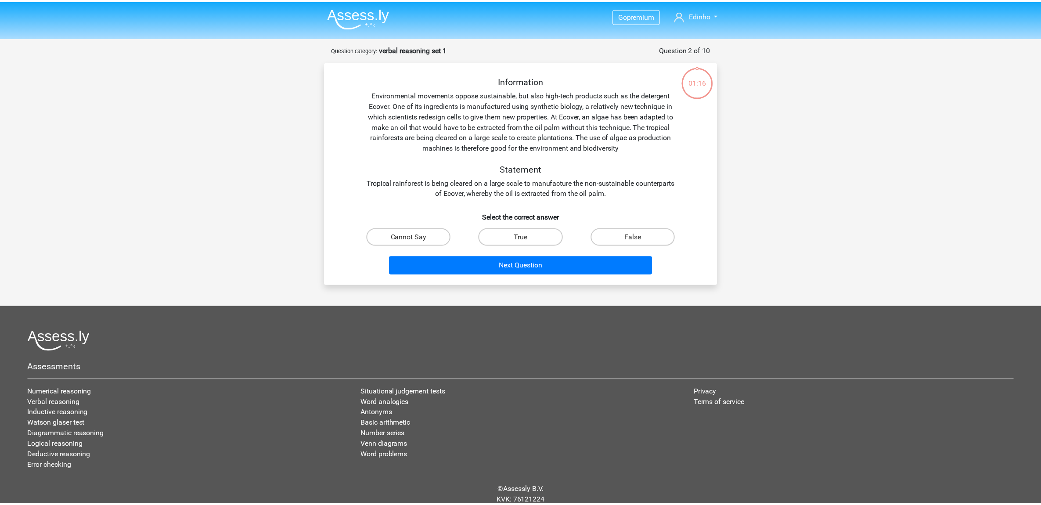
scroll to position [32, 0]
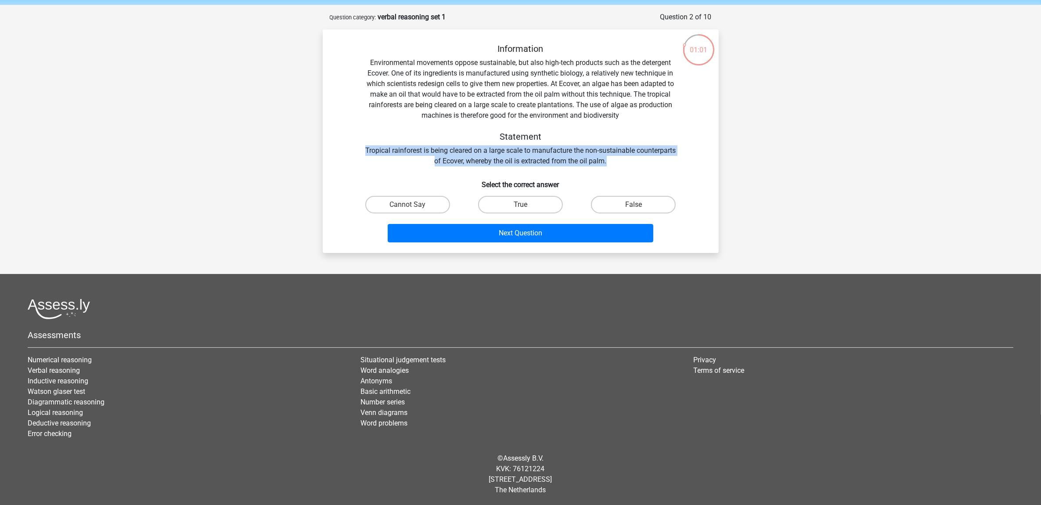
drag, startPoint x: 378, startPoint y: 148, endPoint x: 635, endPoint y: 164, distance: 257.7
click at [635, 164] on div "Information Environmental movements oppose sustainable, but also high-tech prod…" at bounding box center [521, 104] width 368 height 123
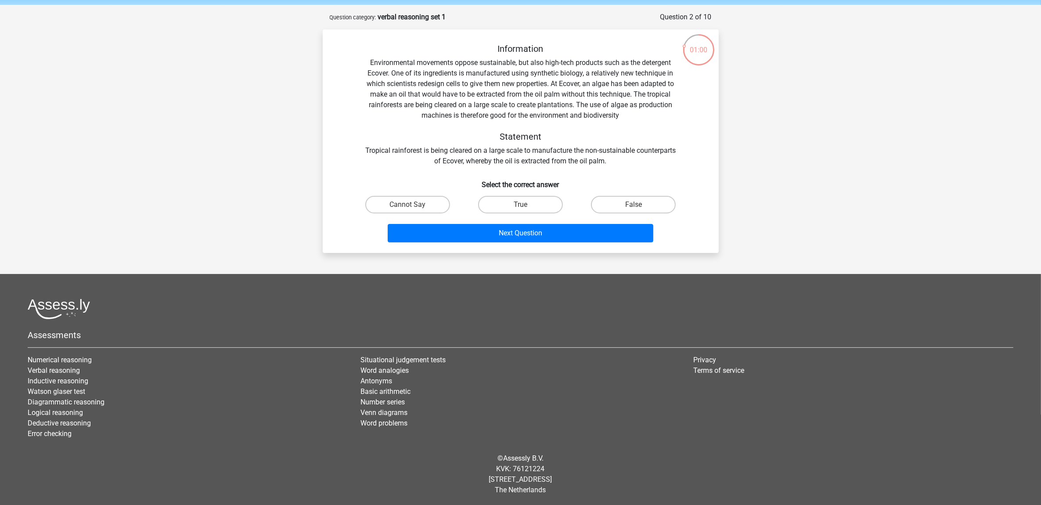
click at [433, 187] on h6 "Select the correct answer" at bounding box center [521, 180] width 368 height 15
click at [435, 200] on label "Cannot Say" at bounding box center [407, 205] width 85 height 18
click at [413, 205] on input "Cannot Say" at bounding box center [410, 208] width 6 height 6
radio input "true"
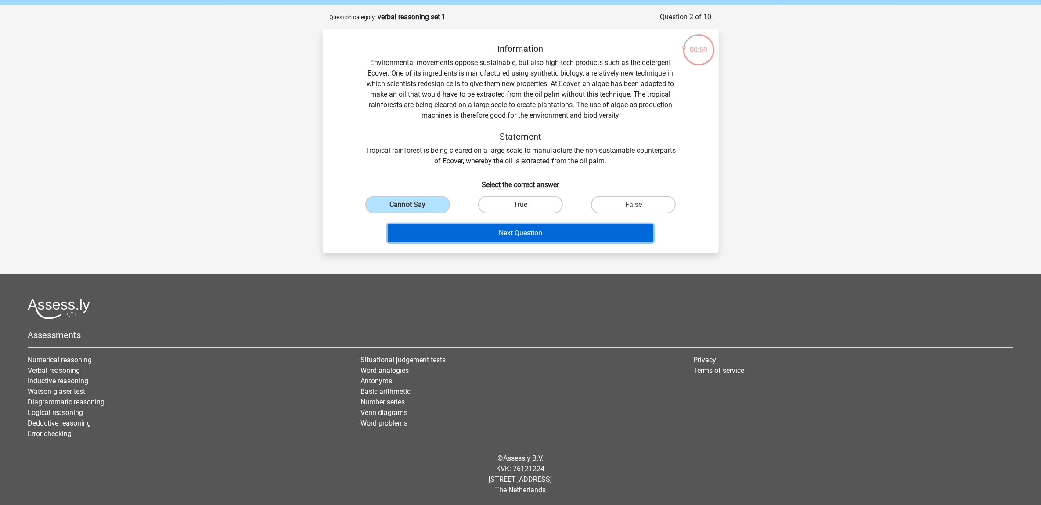
click at [516, 232] on button "Next Question" at bounding box center [521, 233] width 266 height 18
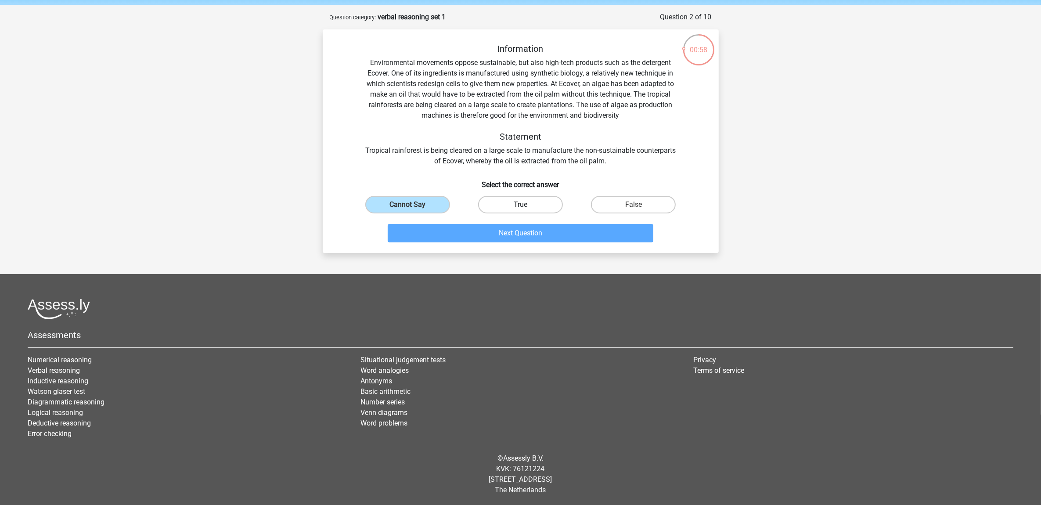
scroll to position [1, 0]
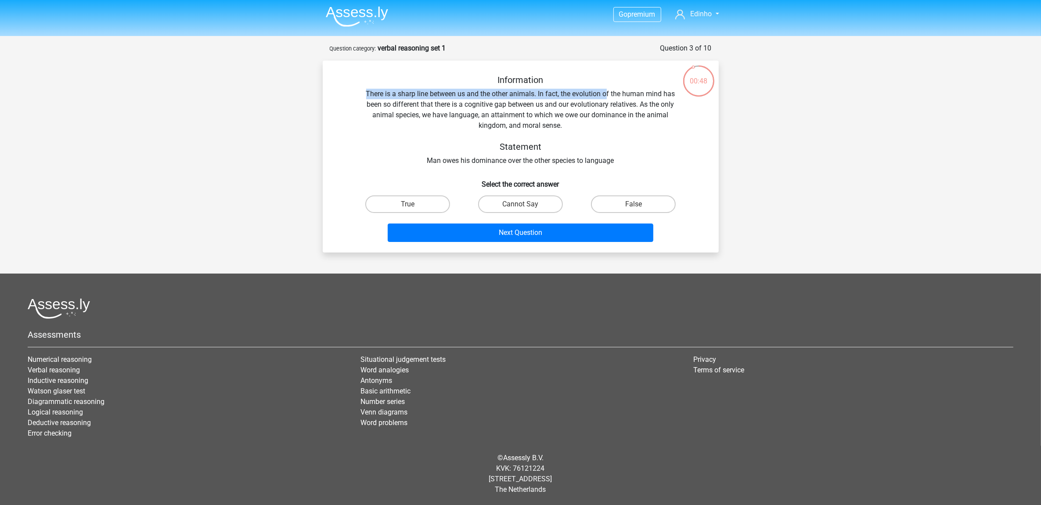
drag, startPoint x: 362, startPoint y: 98, endPoint x: 607, endPoint y: 95, distance: 245.0
click at [607, 95] on div "Information There is a sharp line between us and the other animals. In fact, th…" at bounding box center [521, 120] width 368 height 91
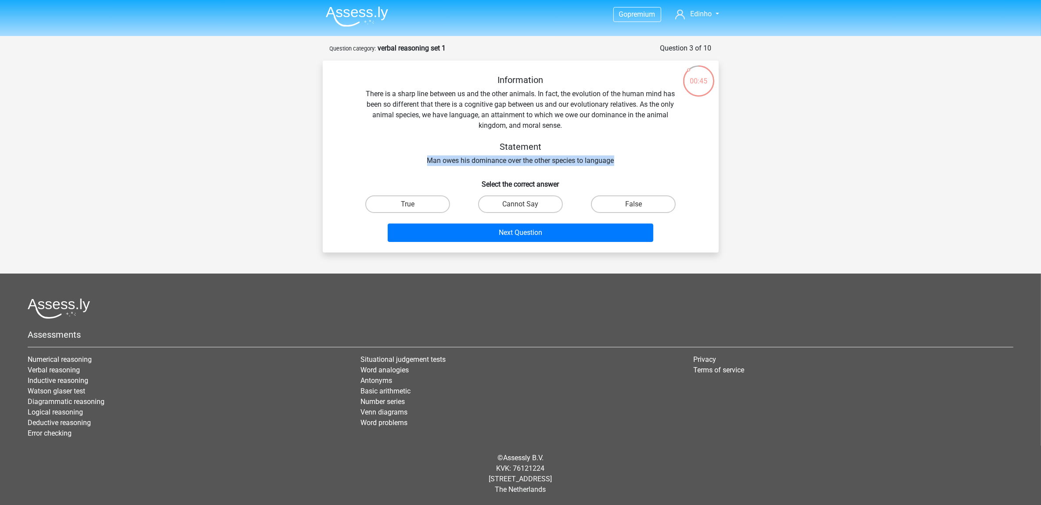
drag, startPoint x: 417, startPoint y: 165, endPoint x: 629, endPoint y: 164, distance: 211.6
click at [629, 164] on div "Information There is a sharp line between us and the other animals. In fact, th…" at bounding box center [521, 120] width 368 height 91
click at [443, 202] on label "True" at bounding box center [407, 204] width 85 height 18
click at [413, 204] on input "True" at bounding box center [410, 207] width 6 height 6
radio input "true"
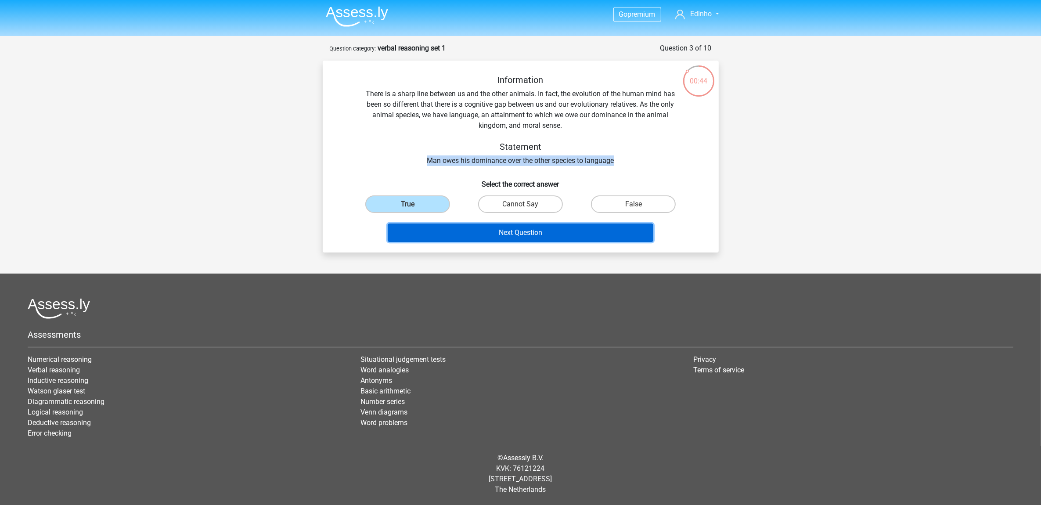
click at [500, 228] on button "Next Question" at bounding box center [521, 232] width 266 height 18
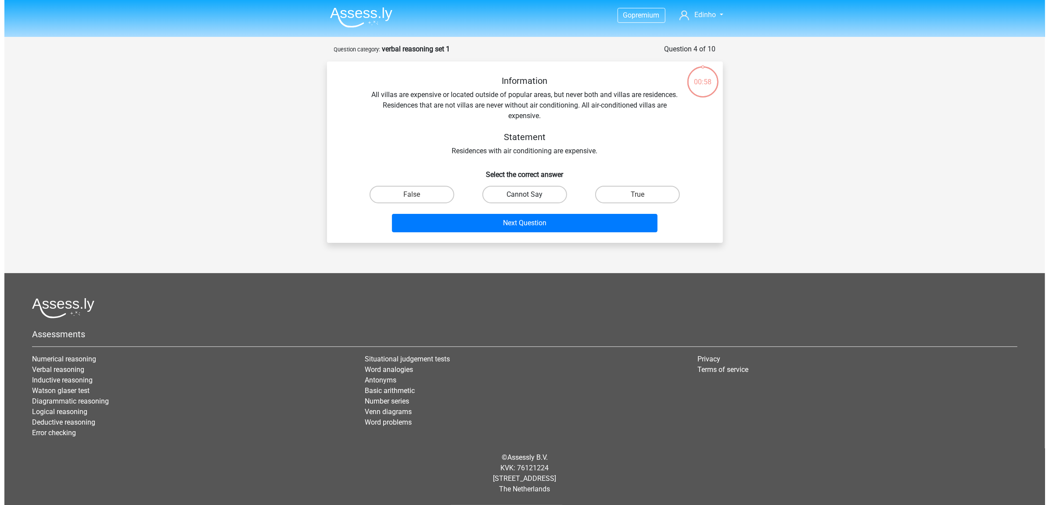
scroll to position [0, 0]
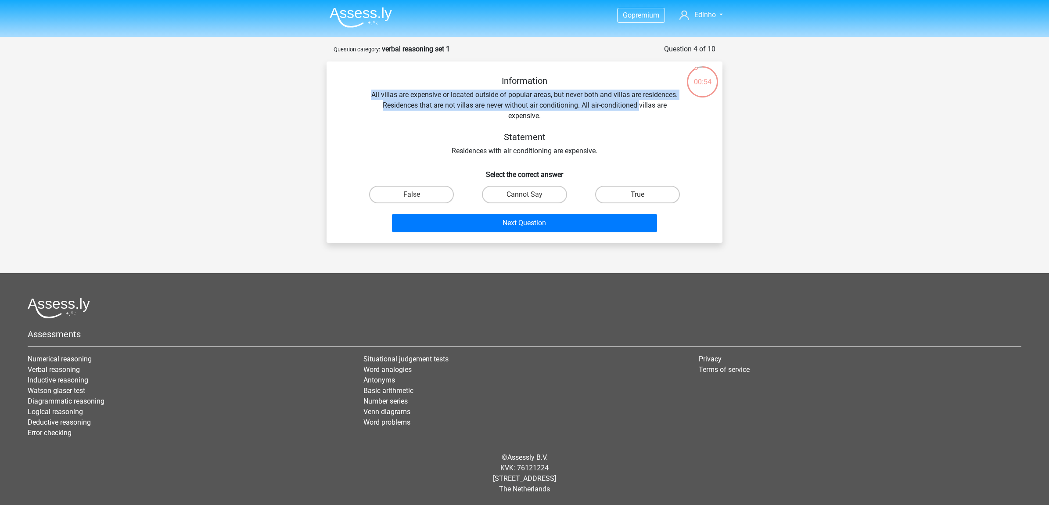
drag, startPoint x: 372, startPoint y: 94, endPoint x: 641, endPoint y: 109, distance: 269.9
click at [641, 108] on div "Information All villas are expensive or located outside of popular areas, but n…" at bounding box center [525, 116] width 368 height 81
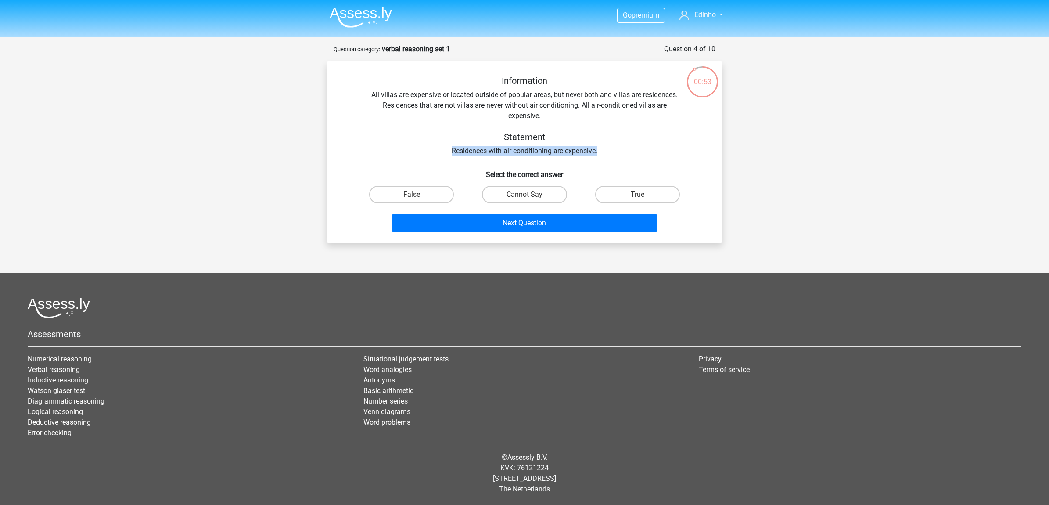
drag, startPoint x: 641, startPoint y: 109, endPoint x: 409, endPoint y: 151, distance: 235.9
click at [409, 151] on div "Information All villas are expensive or located outside of popular areas, but n…" at bounding box center [525, 116] width 368 height 81
click at [541, 195] on label "Cannot Say" at bounding box center [524, 195] width 85 height 18
click at [530, 195] on input "Cannot Say" at bounding box center [528, 197] width 6 height 6
radio input "true"
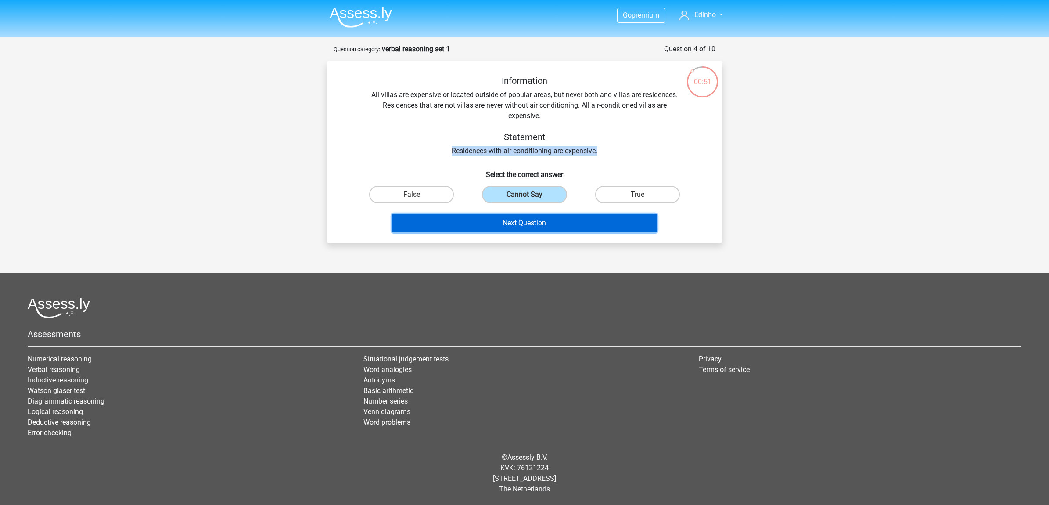
click at [549, 224] on button "Next Question" at bounding box center [525, 223] width 266 height 18
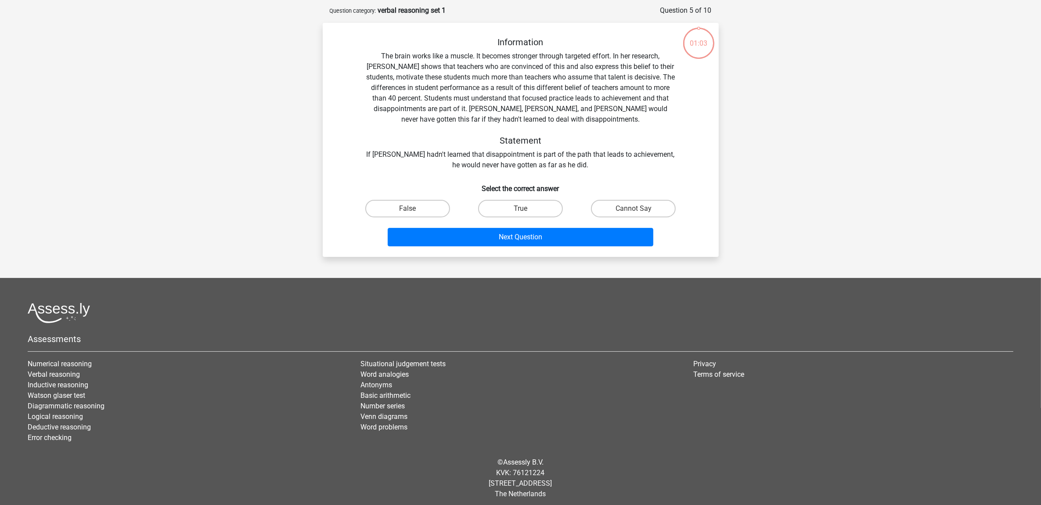
scroll to position [43, 0]
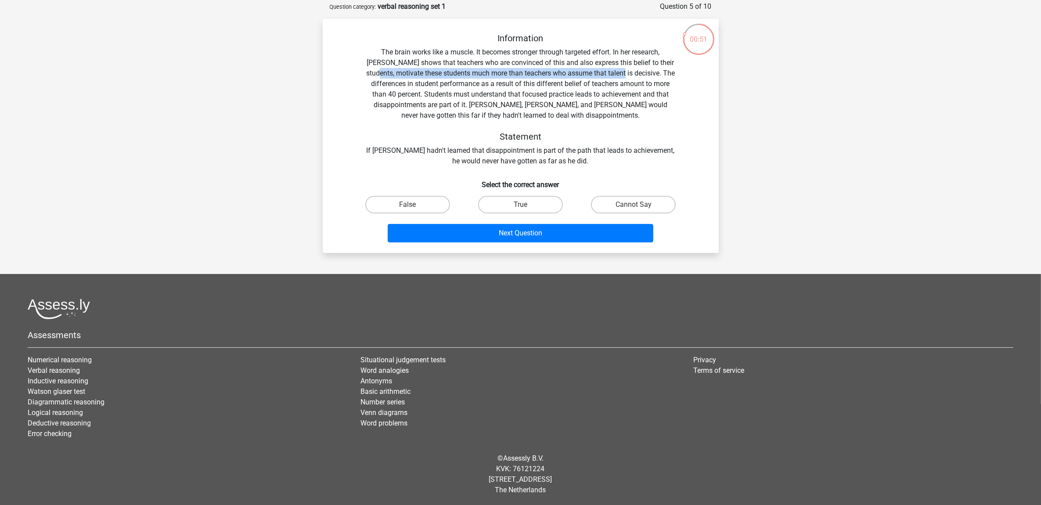
drag, startPoint x: 389, startPoint y: 77, endPoint x: 634, endPoint y: 77, distance: 245.4
click at [634, 77] on div "Information The brain works like a muscle. It becomes stronger through targeted…" at bounding box center [521, 99] width 368 height 133
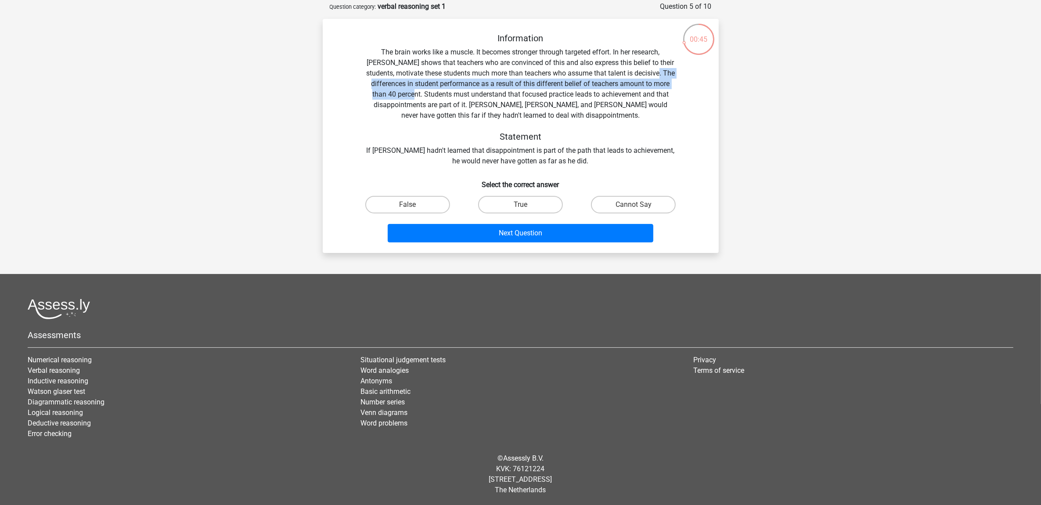
drag, startPoint x: 376, startPoint y: 88, endPoint x: 440, endPoint y: 91, distance: 64.2
click at [440, 91] on div "Information The brain works like a muscle. It becomes stronger through targeted…" at bounding box center [521, 99] width 368 height 133
drag, startPoint x: 440, startPoint y: 91, endPoint x: 426, endPoint y: 96, distance: 14.4
click at [426, 96] on div "Information The brain works like a muscle. It becomes stronger through targeted…" at bounding box center [521, 99] width 368 height 133
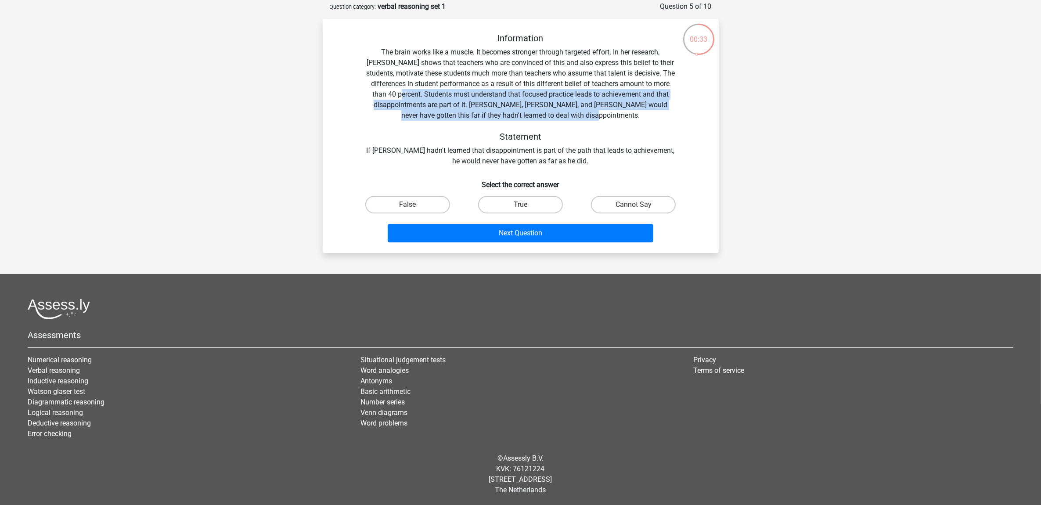
drag, startPoint x: 424, startPoint y: 95, endPoint x: 620, endPoint y: 119, distance: 196.8
click at [620, 119] on div "Information The brain works like a muscle. It becomes stronger through targeted…" at bounding box center [521, 99] width 368 height 133
click at [532, 203] on label "True" at bounding box center [520, 205] width 85 height 18
click at [526, 205] on input "True" at bounding box center [523, 208] width 6 height 6
radio input "true"
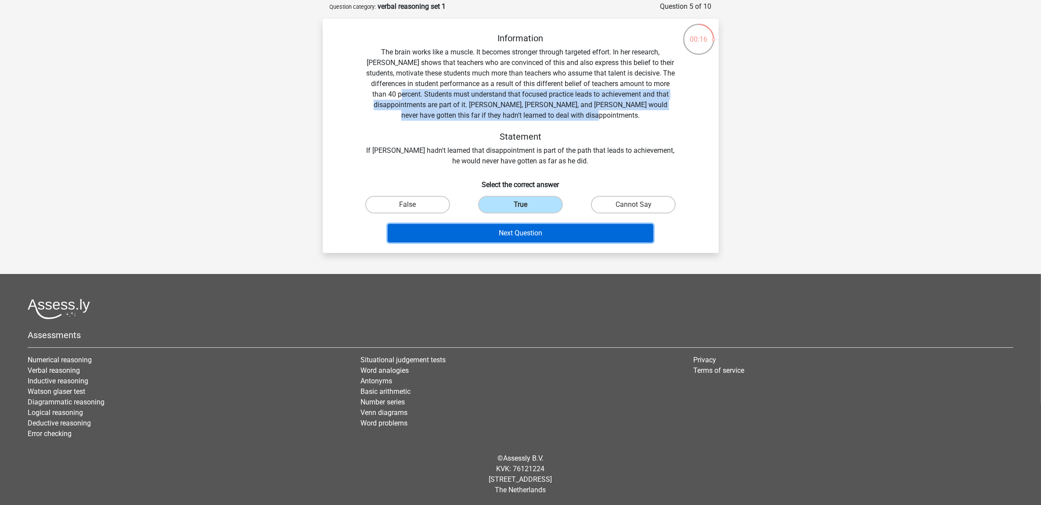
click at [541, 230] on button "Next Question" at bounding box center [521, 233] width 266 height 18
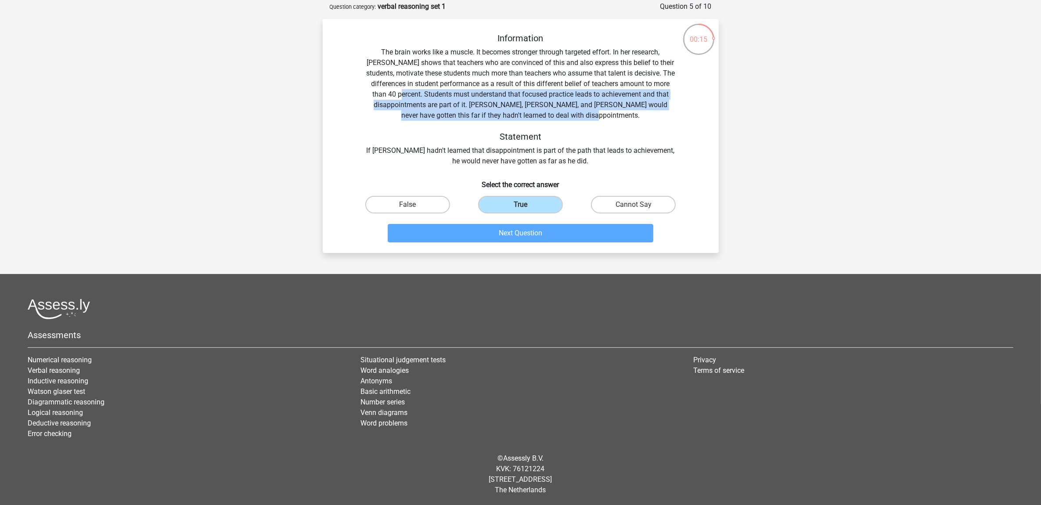
scroll to position [11, 0]
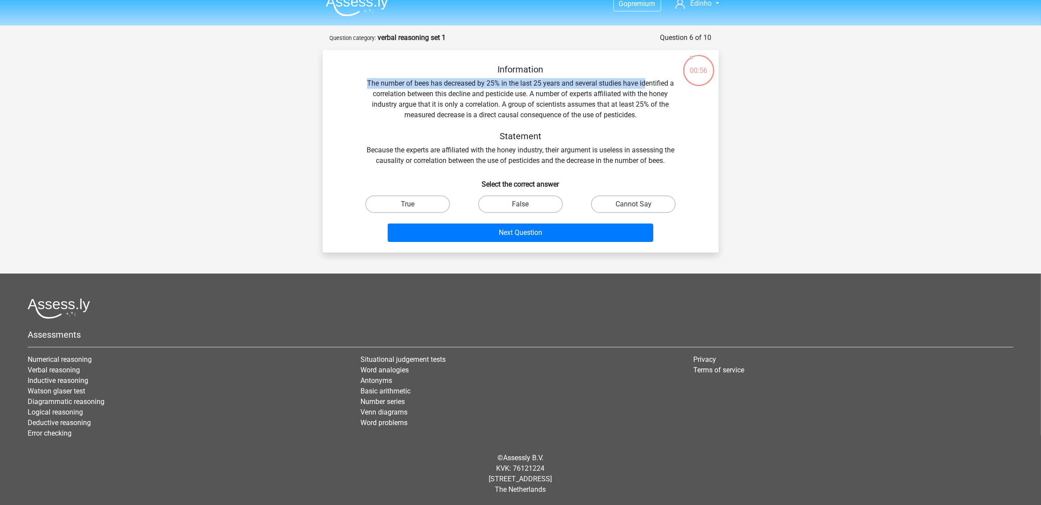
drag, startPoint x: 359, startPoint y: 85, endPoint x: 647, endPoint y: 86, distance: 288.0
click at [647, 86] on div "Information The number of bees has decreased by 25% in the last 25 years and se…" at bounding box center [521, 115] width 368 height 102
drag, startPoint x: 647, startPoint y: 86, endPoint x: 582, endPoint y: 129, distance: 78.2
click at [582, 129] on div "Information The number of bees has decreased by 25% in the last 25 years and se…" at bounding box center [521, 115] width 368 height 102
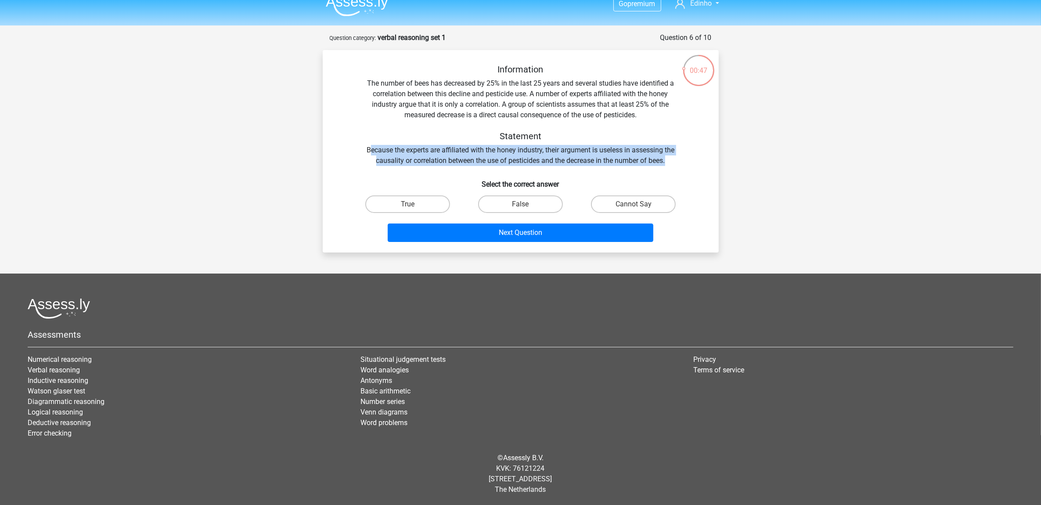
drag, startPoint x: 367, startPoint y: 152, endPoint x: 677, endPoint y: 155, distance: 309.5
click at [677, 155] on div "Information The number of bees has decreased by 25% in the last 25 years and se…" at bounding box center [521, 115] width 368 height 102
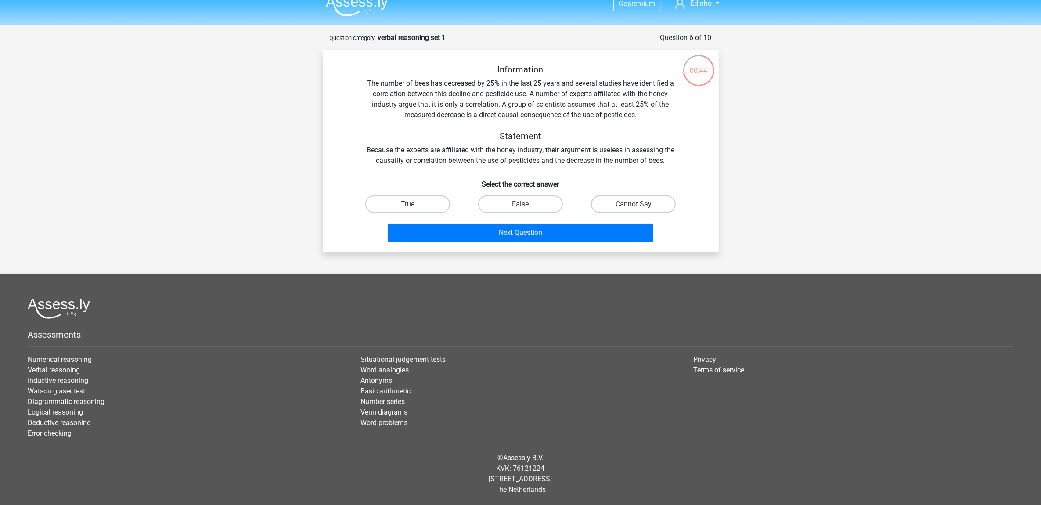
click at [570, 140] on h5 "Statement" at bounding box center [521, 136] width 312 height 11
click at [528, 202] on label "False" at bounding box center [520, 204] width 85 height 18
click at [526, 204] on input "False" at bounding box center [523, 207] width 6 height 6
radio input "true"
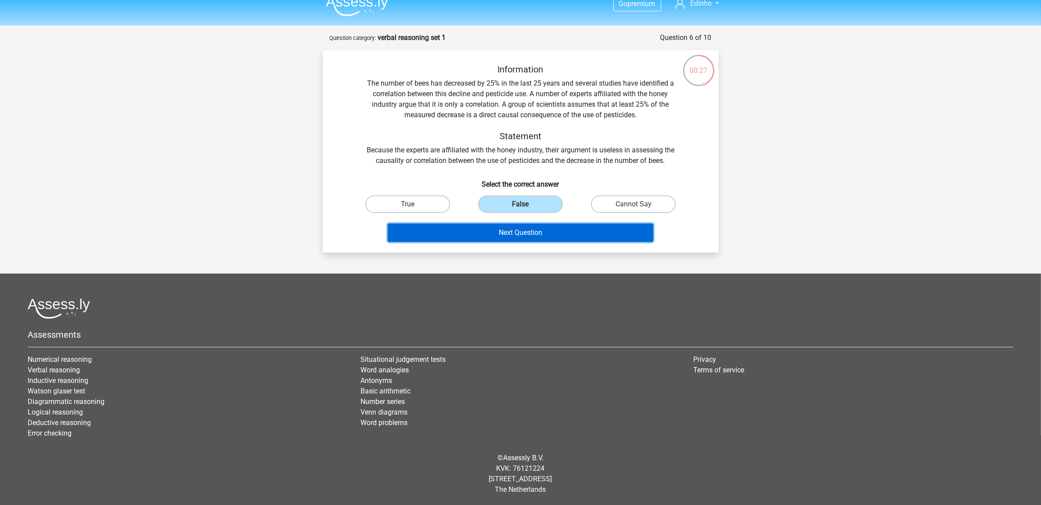
click at [541, 231] on button "Next Question" at bounding box center [521, 232] width 266 height 18
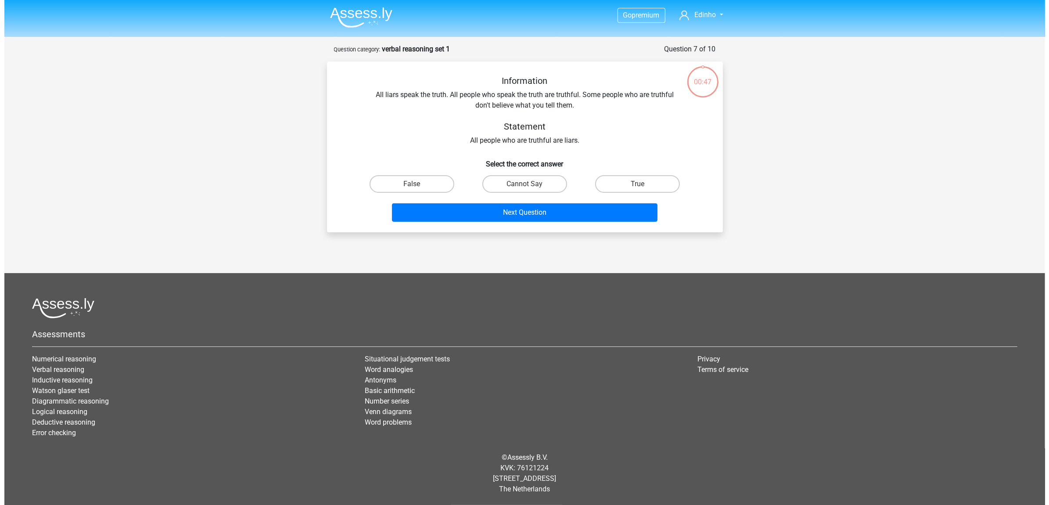
scroll to position [0, 0]
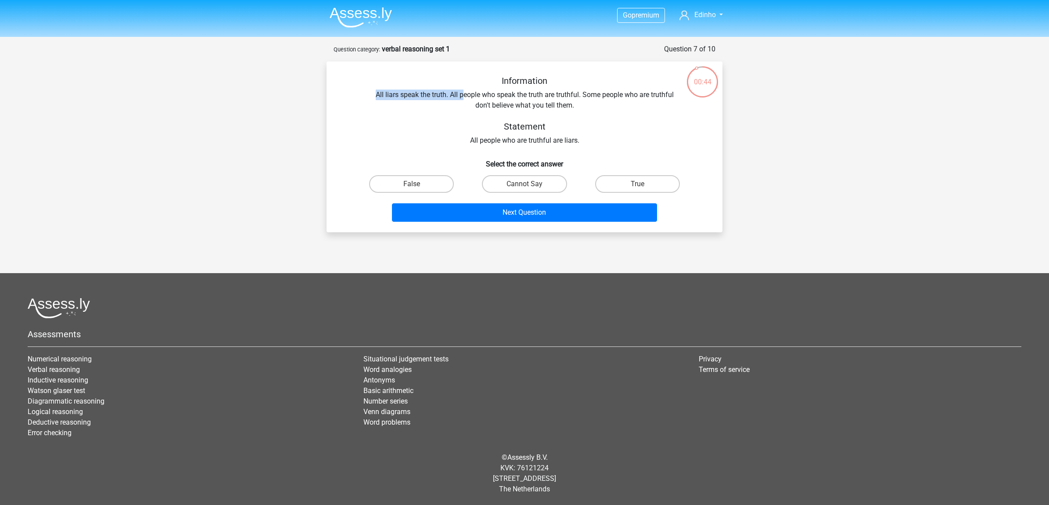
drag, startPoint x: 376, startPoint y: 94, endPoint x: 463, endPoint y: 99, distance: 87.1
click at [463, 99] on div "Information All liars speak the truth. All people who speak the truth are truth…" at bounding box center [525, 111] width 368 height 70
drag, startPoint x: 463, startPoint y: 99, endPoint x: 475, endPoint y: 108, distance: 15.1
click at [477, 108] on div "Information All liars speak the truth. All people who speak the truth are truth…" at bounding box center [525, 111] width 368 height 70
drag, startPoint x: 455, startPoint y: 95, endPoint x: 593, endPoint y: 97, distance: 138.7
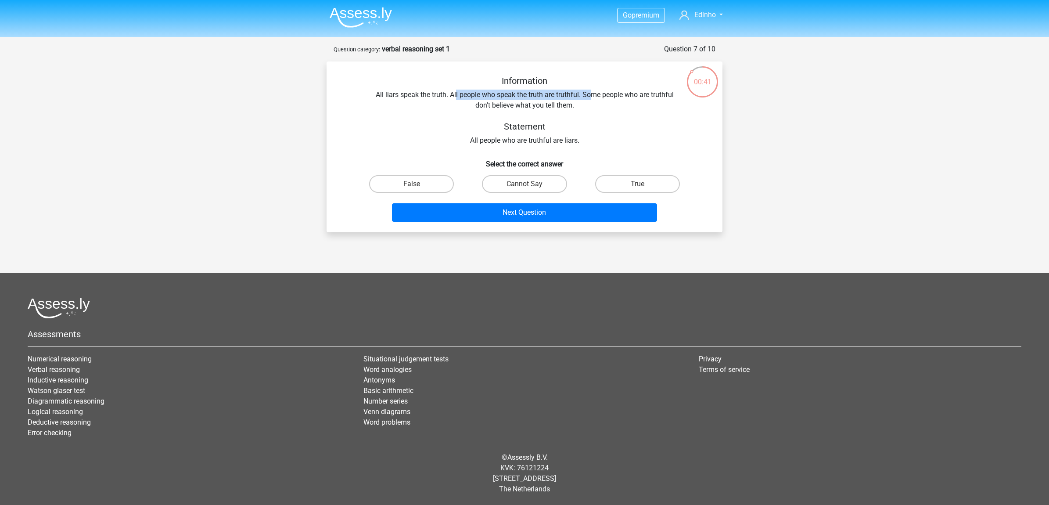
click at [593, 97] on div "Information All liars speak the truth. All people who speak the truth are truth…" at bounding box center [525, 111] width 368 height 70
drag, startPoint x: 593, startPoint y: 97, endPoint x: 607, endPoint y: 102, distance: 14.6
click at [607, 102] on div "Information All liars speak the truth. All people who speak the truth are truth…" at bounding box center [525, 111] width 368 height 70
drag, startPoint x: 600, startPoint y: 94, endPoint x: 578, endPoint y: 104, distance: 24.9
click at [578, 104] on div "Information All liars speak the truth. All people who speak the truth are truth…" at bounding box center [525, 111] width 368 height 70
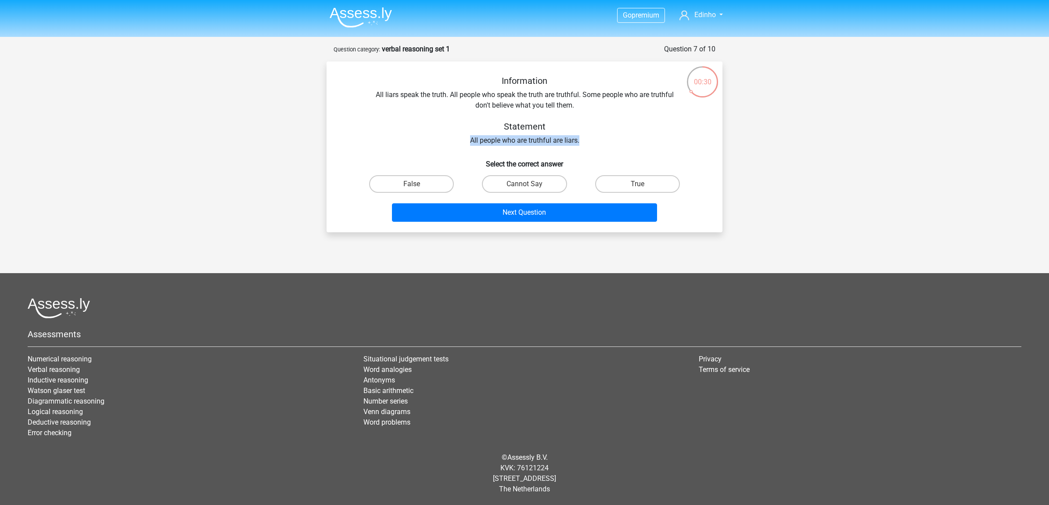
drag, startPoint x: 456, startPoint y: 140, endPoint x: 630, endPoint y: 140, distance: 174.3
click at [630, 140] on div "Information All liars speak the truth. All people who speak the truth are truth…" at bounding box center [525, 111] width 368 height 70
drag, startPoint x: 630, startPoint y: 140, endPoint x: 613, endPoint y: 126, distance: 21.3
click at [613, 126] on h5 "Statement" at bounding box center [525, 126] width 312 height 11
click at [629, 185] on label "True" at bounding box center [637, 184] width 85 height 18
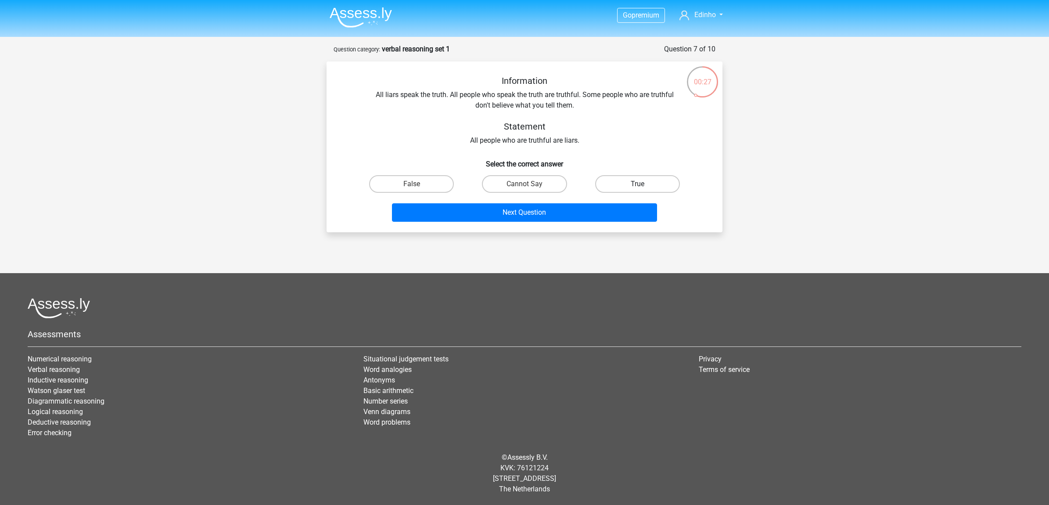
click at [637, 185] on input "True" at bounding box center [640, 187] width 6 height 6
radio input "true"
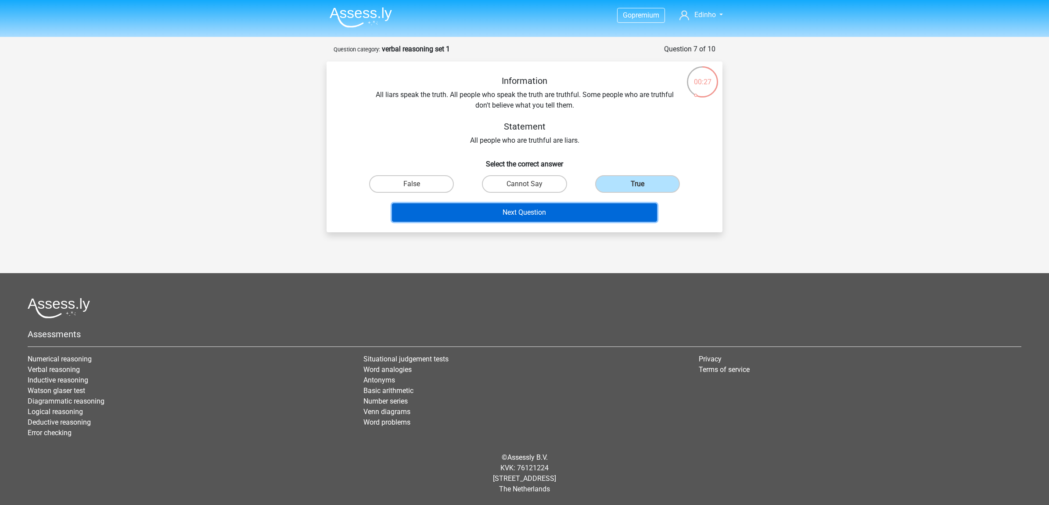
click at [545, 213] on button "Next Question" at bounding box center [525, 212] width 266 height 18
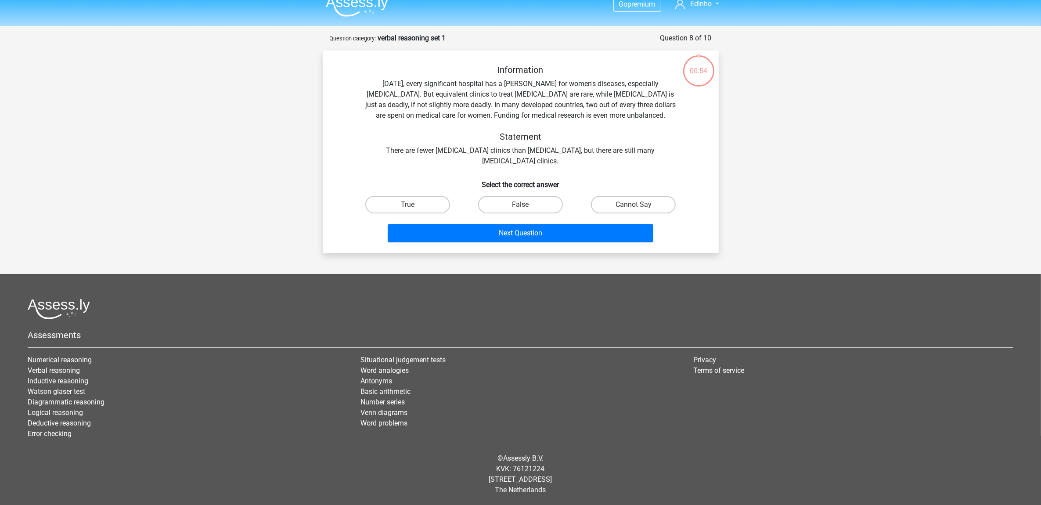
scroll to position [11, 0]
drag, startPoint x: 382, startPoint y: 93, endPoint x: 525, endPoint y: 95, distance: 142.7
click at [525, 95] on div "Information Today, every significant hospital has a ward for women's diseases, …" at bounding box center [521, 115] width 368 height 102
drag, startPoint x: 525, startPoint y: 95, endPoint x: 532, endPoint y: 89, distance: 9.7
click at [532, 89] on div "Information Today, every significant hospital has a ward for women's diseases, …" at bounding box center [521, 115] width 368 height 102
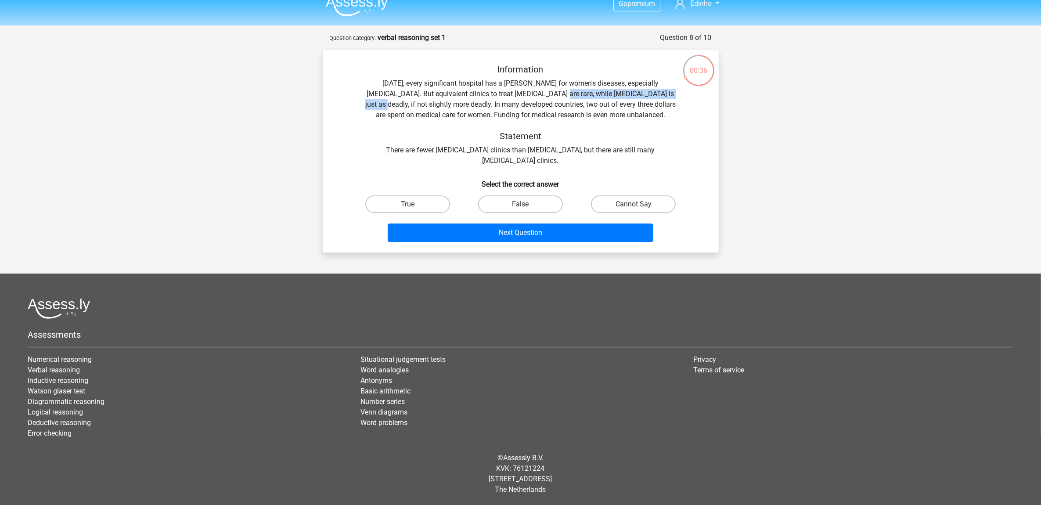
drag, startPoint x: 532, startPoint y: 92, endPoint x: 653, endPoint y: 97, distance: 121.2
click at [653, 97] on div "Information Today, every significant hospital has a ward for women's diseases, …" at bounding box center [521, 115] width 368 height 102
drag, startPoint x: 378, startPoint y: 106, endPoint x: 457, endPoint y: 106, distance: 79.0
click at [457, 106] on div "Information Today, every significant hospital has a ward for women's diseases, …" at bounding box center [521, 115] width 368 height 102
drag, startPoint x: 457, startPoint y: 106, endPoint x: 472, endPoint y: 110, distance: 15.9
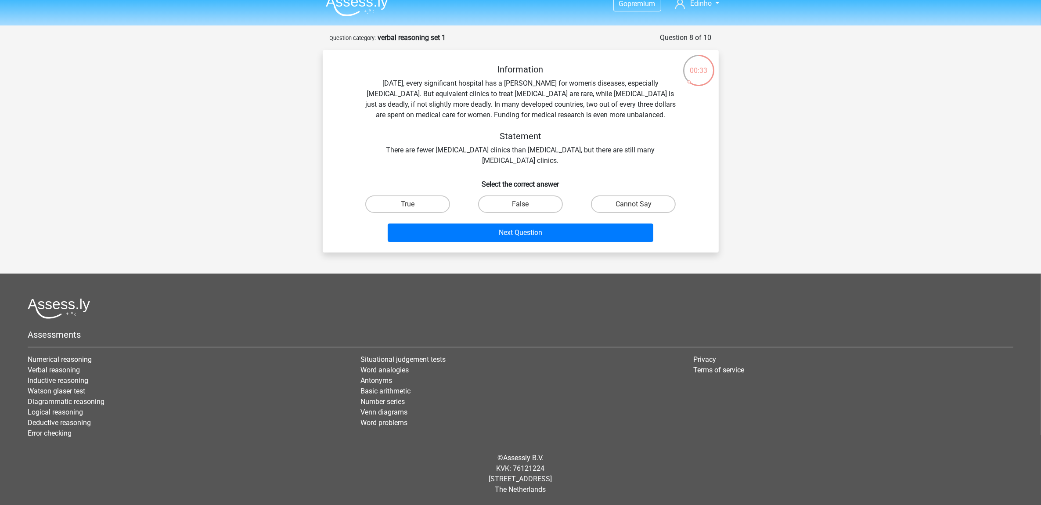
click at [472, 110] on div "Information Today, every significant hospital has a ward for women's diseases, …" at bounding box center [521, 115] width 368 height 102
drag, startPoint x: 453, startPoint y: 103, endPoint x: 498, endPoint y: 118, distance: 47.5
click at [498, 118] on div "Information Today, every significant hospital has a ward for women's diseases, …" at bounding box center [521, 115] width 368 height 102
drag, startPoint x: 498, startPoint y: 118, endPoint x: 501, endPoint y: 122, distance: 5.1
click at [501, 122] on div "Information Today, every significant hospital has a ward for women's diseases, …" at bounding box center [521, 115] width 368 height 102
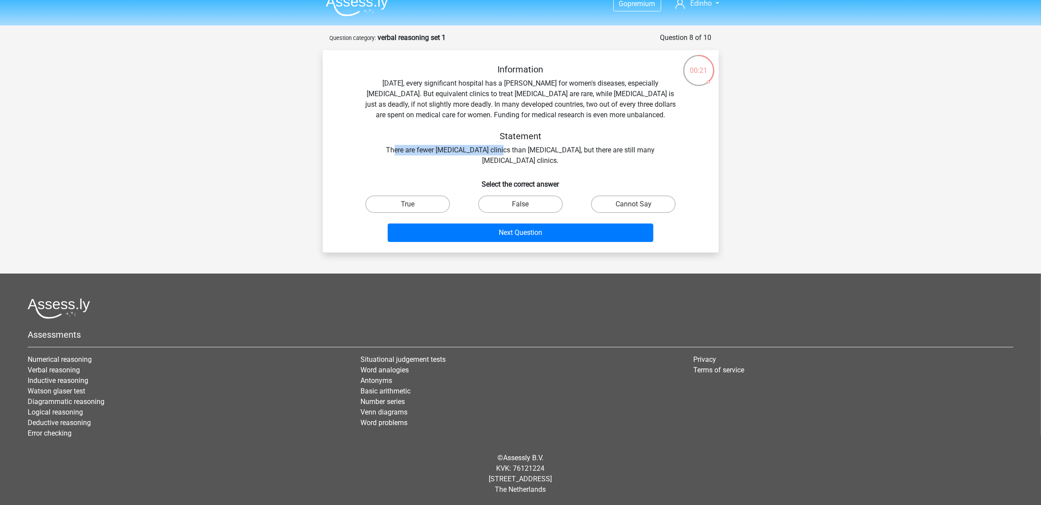
drag, startPoint x: 378, startPoint y: 150, endPoint x: 478, endPoint y: 151, distance: 101.0
click at [478, 151] on div "Information Today, every significant hospital has a ward for women's diseases, …" at bounding box center [521, 115] width 368 height 102
drag, startPoint x: 478, startPoint y: 151, endPoint x: 469, endPoint y: 154, distance: 9.9
click at [469, 154] on div "Information Today, every significant hospital has a ward for women's diseases, …" at bounding box center [521, 115] width 368 height 102
drag, startPoint x: 512, startPoint y: 148, endPoint x: 538, endPoint y: 149, distance: 26.4
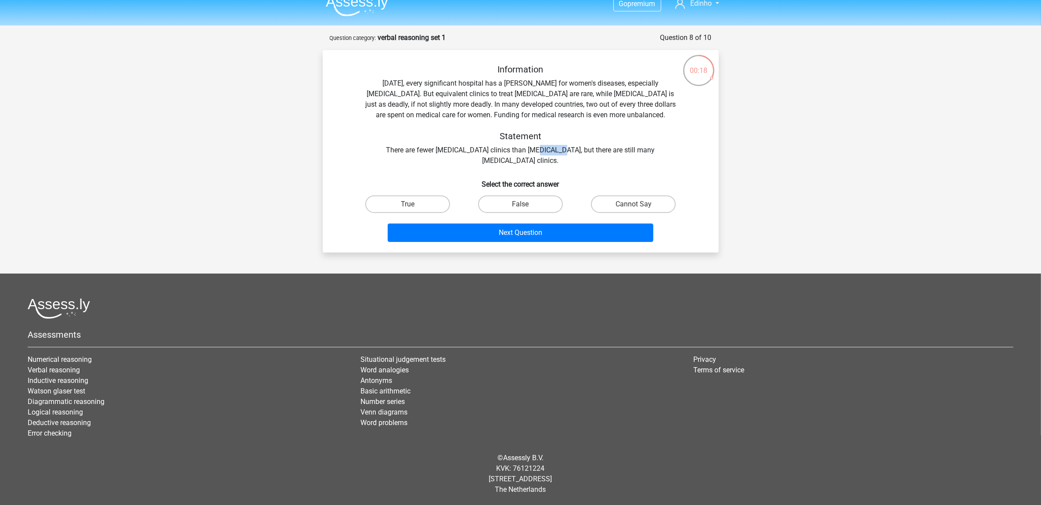
click at [538, 149] on div "Information Today, every significant hospital has a ward for women's diseases, …" at bounding box center [521, 115] width 368 height 102
drag, startPoint x: 538, startPoint y: 149, endPoint x: 561, endPoint y: 157, distance: 23.7
click at [561, 157] on div "Information Today, every significant hospital has a ward for women's diseases, …" at bounding box center [521, 115] width 368 height 102
drag, startPoint x: 562, startPoint y: 147, endPoint x: 629, endPoint y: 157, distance: 67.4
click at [629, 157] on div "Information Today, every significant hospital has a ward for women's diseases, …" at bounding box center [521, 115] width 368 height 102
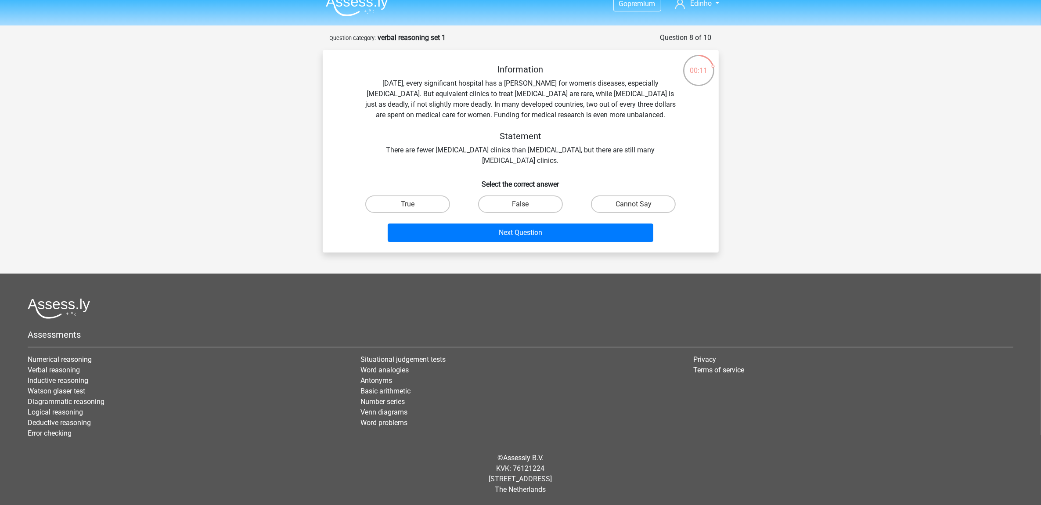
drag, startPoint x: 629, startPoint y: 157, endPoint x: 587, endPoint y: 157, distance: 41.3
click at [587, 157] on div "Information Today, every significant hospital has a ward for women's diseases, …" at bounding box center [521, 115] width 368 height 102
click at [633, 200] on label "Cannot Say" at bounding box center [633, 204] width 85 height 18
click at [633, 204] on input "Cannot Say" at bounding box center [636, 207] width 6 height 6
radio input "true"
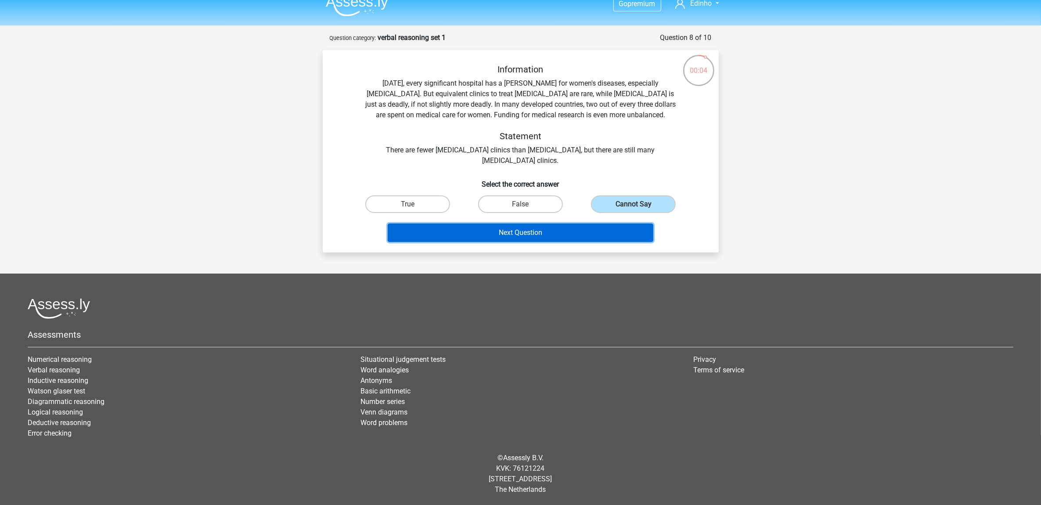
click at [560, 231] on button "Next Question" at bounding box center [521, 232] width 266 height 18
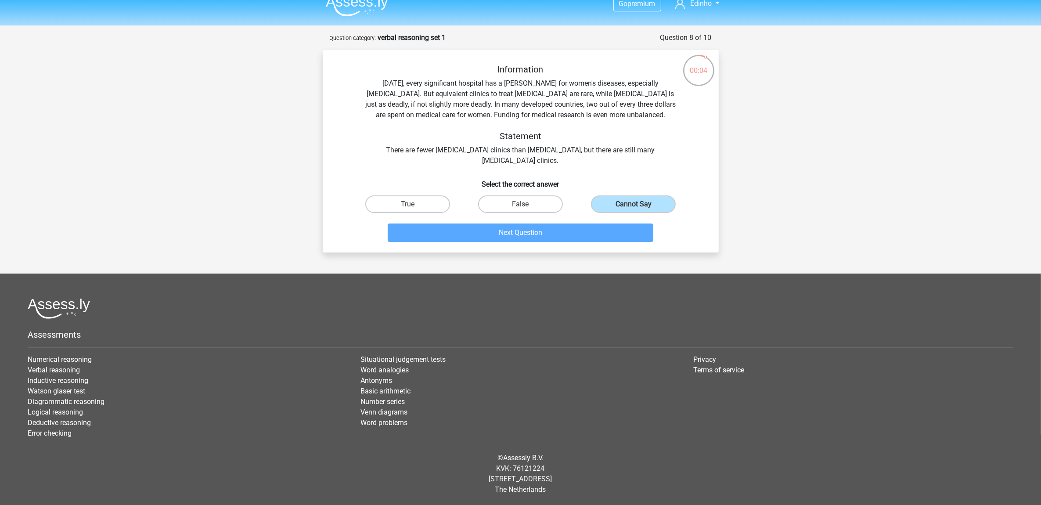
scroll to position [1, 0]
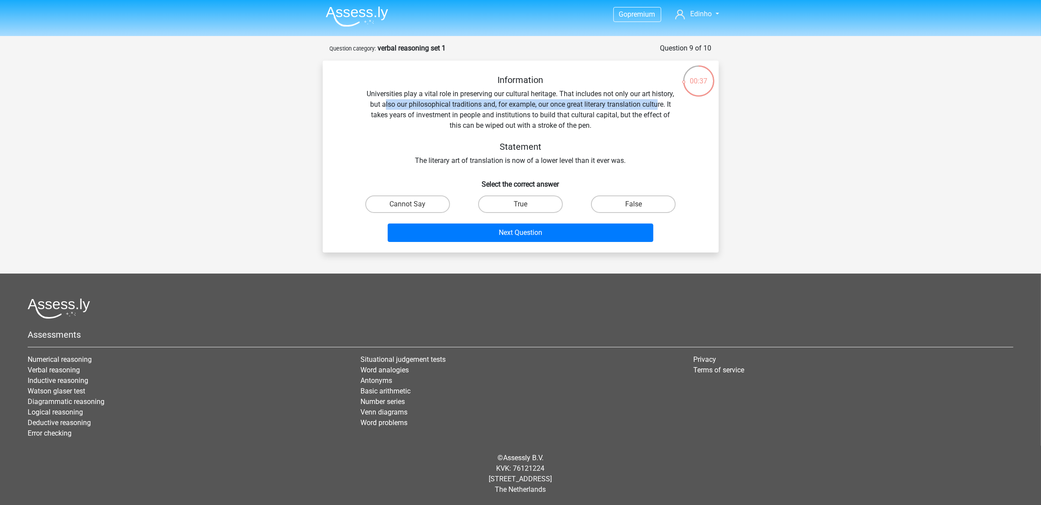
drag, startPoint x: 383, startPoint y: 104, endPoint x: 658, endPoint y: 106, distance: 275.7
click at [658, 106] on div "Information Universities play a vital role in preserving our cultural heritage.…" at bounding box center [521, 120] width 368 height 91
click at [589, 108] on div "Information Universities play a vital role in preserving our cultural heritage.…" at bounding box center [521, 120] width 368 height 91
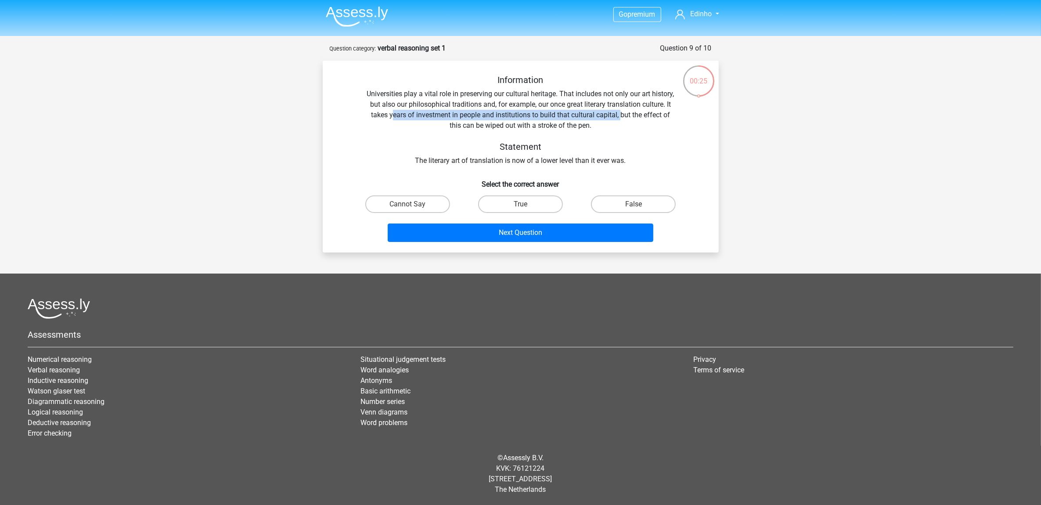
drag, startPoint x: 393, startPoint y: 119, endPoint x: 622, endPoint y: 118, distance: 229.6
click at [622, 118] on div "Information Universities play a vital role in preserving our cultural heritage.…" at bounding box center [521, 120] width 368 height 91
drag, startPoint x: 622, startPoint y: 118, endPoint x: 536, endPoint y: 117, distance: 86.5
click at [536, 117] on div "Information Universities play a vital role in preserving our cultural heritage.…" at bounding box center [521, 120] width 368 height 91
click at [653, 201] on label "False" at bounding box center [633, 204] width 85 height 18
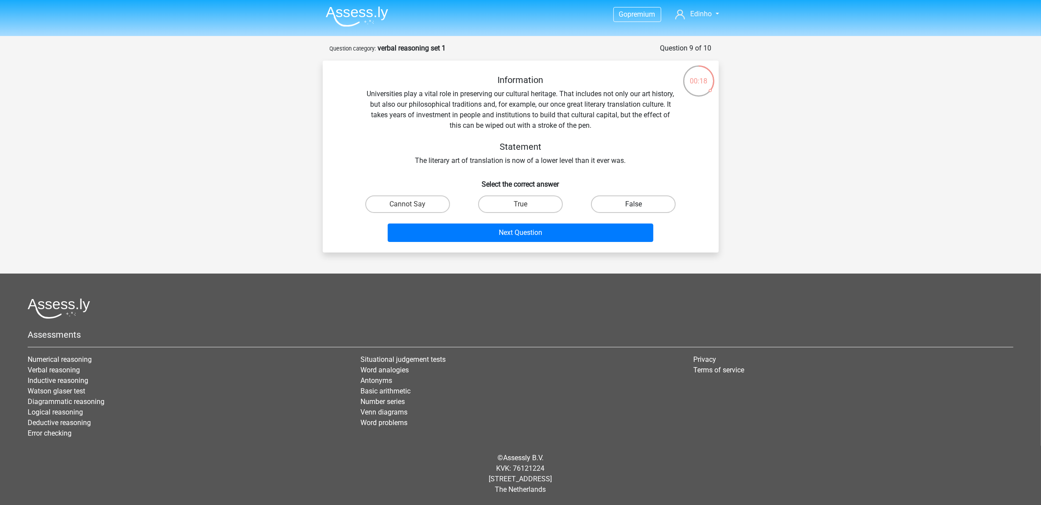
click at [639, 204] on input "False" at bounding box center [636, 207] width 6 height 6
radio input "true"
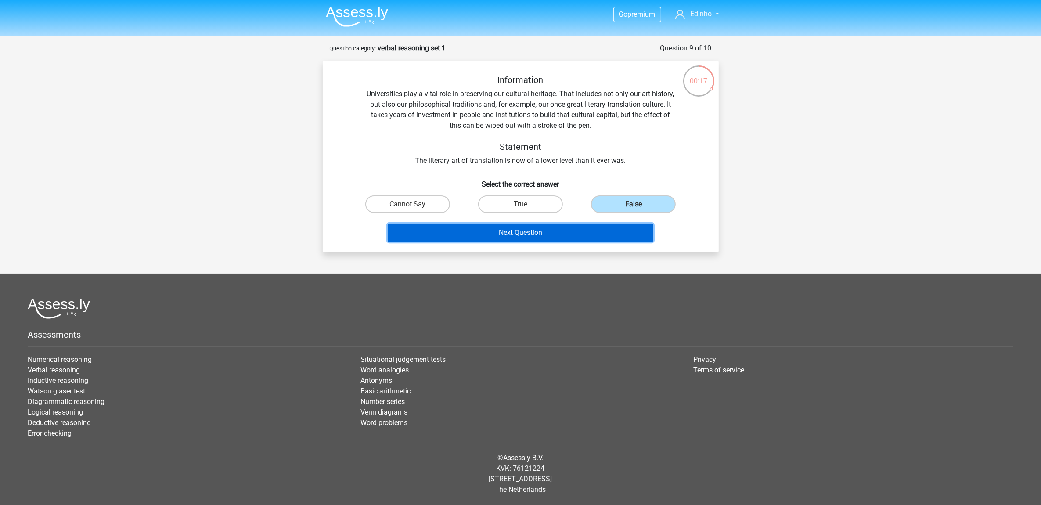
click at [550, 227] on button "Next Question" at bounding box center [521, 232] width 266 height 18
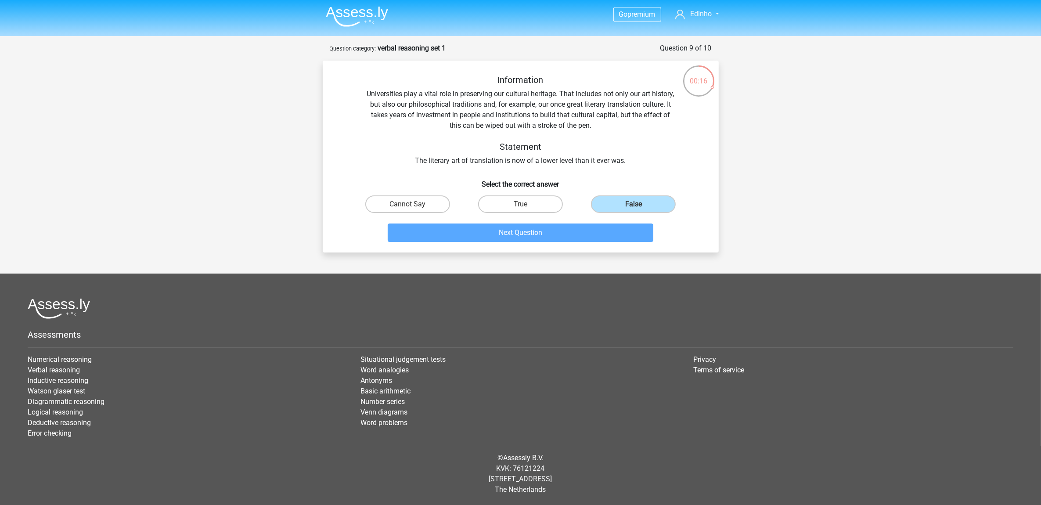
scroll to position [11, 0]
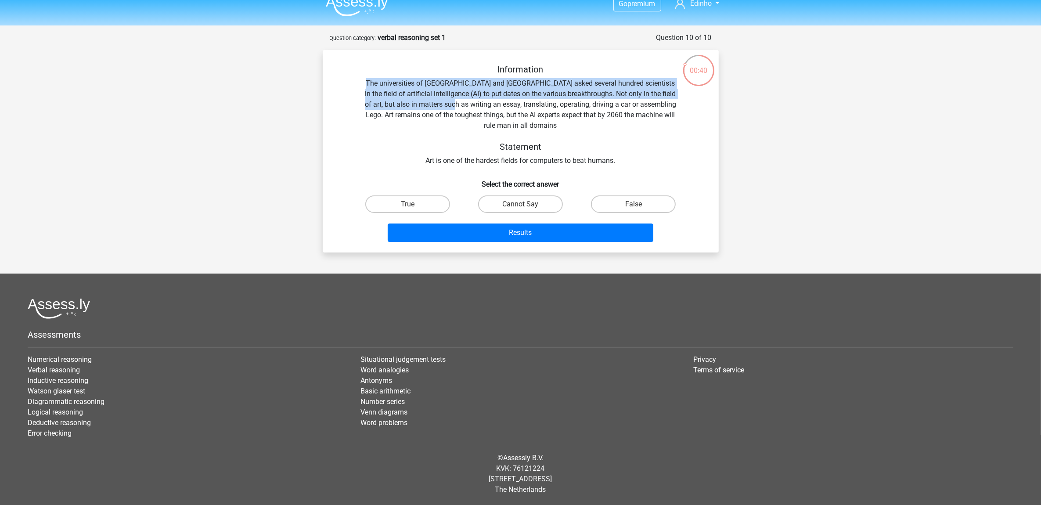
drag, startPoint x: 374, startPoint y: 84, endPoint x: 484, endPoint y: 104, distance: 111.6
click at [484, 104] on div "Information The universities of Oxford and Yale asked several hundred scientist…" at bounding box center [521, 115] width 368 height 102
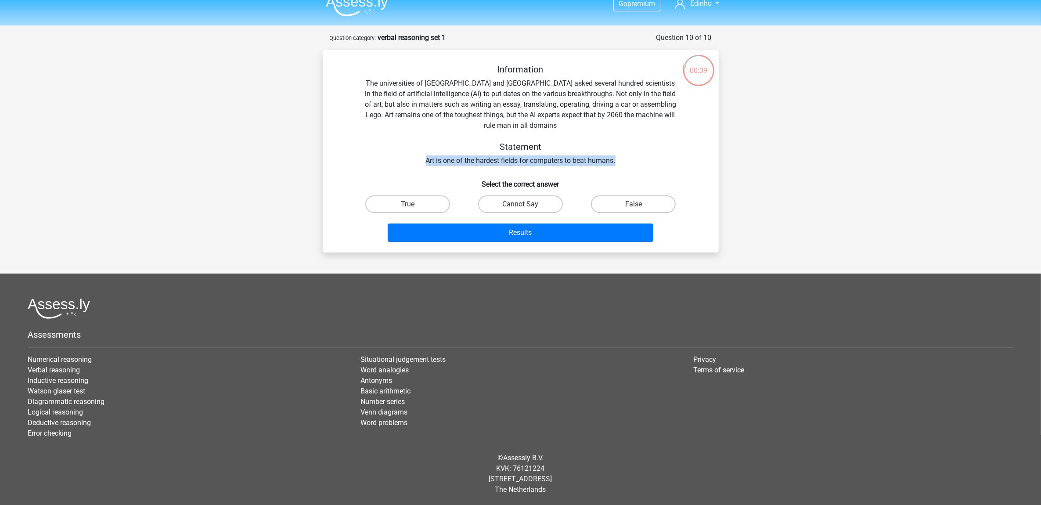
drag, startPoint x: 484, startPoint y: 104, endPoint x: 644, endPoint y: 162, distance: 170.1
click at [644, 162] on div "Information The universities of Oxford and Yale asked several hundred scientist…" at bounding box center [521, 115] width 368 height 102
drag, startPoint x: 644, startPoint y: 162, endPoint x: 586, endPoint y: 146, distance: 59.9
click at [586, 146] on h5 "Statement" at bounding box center [521, 146] width 312 height 11
click at [428, 204] on label "True" at bounding box center [407, 204] width 85 height 18
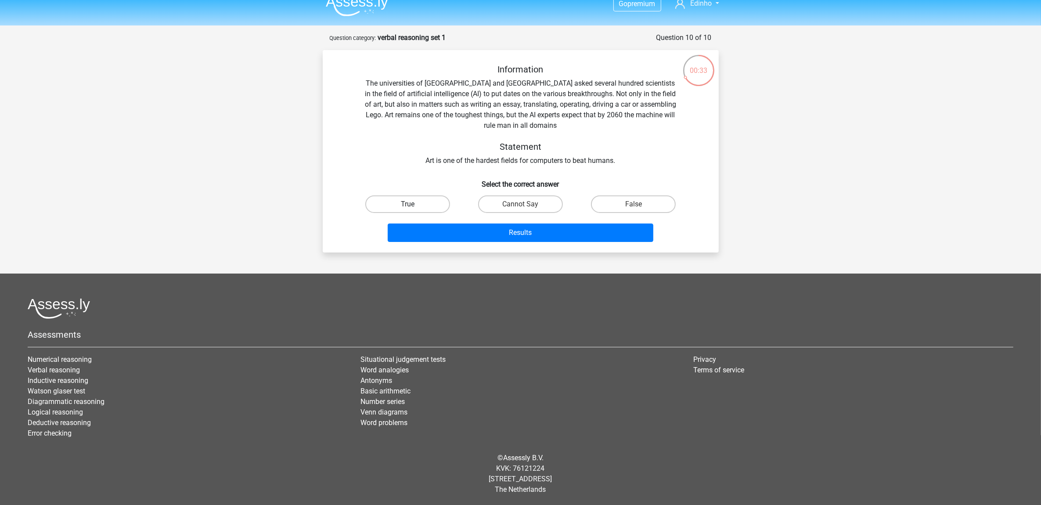
click at [413, 204] on input "True" at bounding box center [410, 207] width 6 height 6
radio input "true"
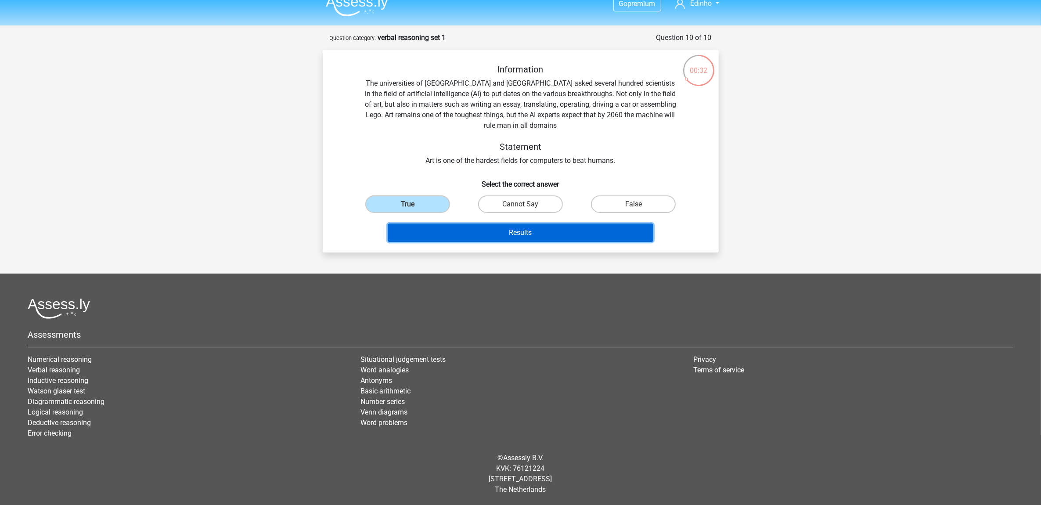
click at [541, 231] on button "Results" at bounding box center [521, 232] width 266 height 18
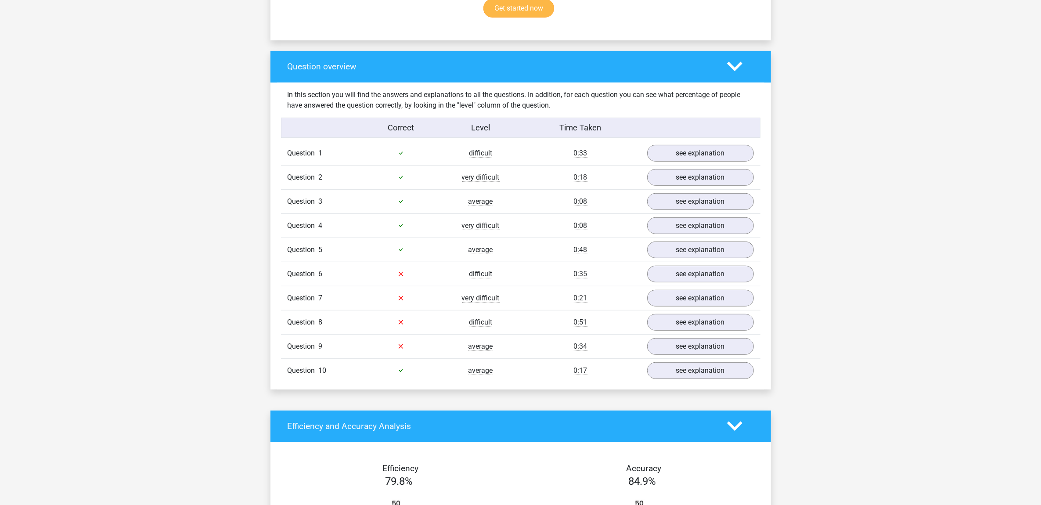
scroll to position [604, 0]
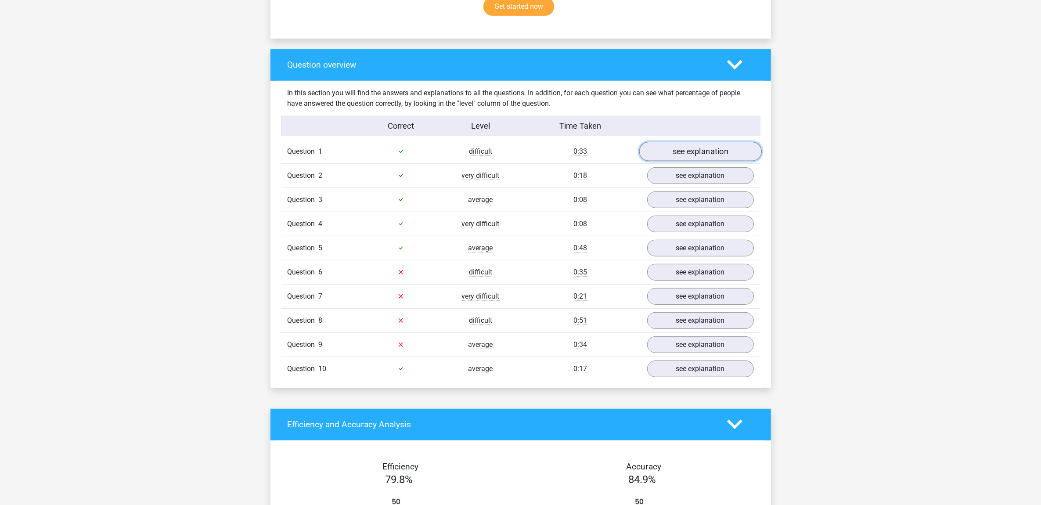
click at [697, 152] on link "see explanation" at bounding box center [700, 151] width 122 height 19
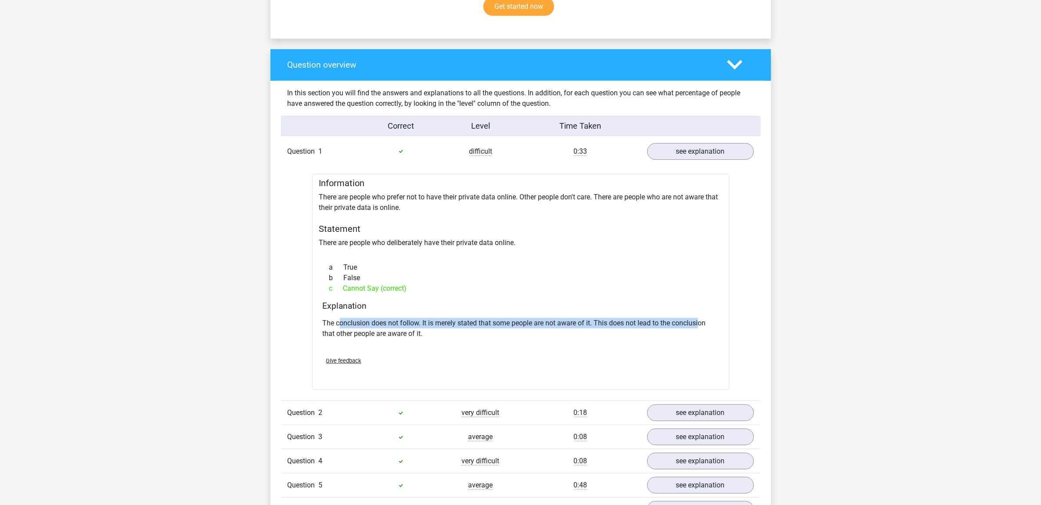
drag, startPoint x: 339, startPoint y: 327, endPoint x: 698, endPoint y: 322, distance: 359.1
click at [698, 322] on p "The conclusion does not follow. It is merely stated that some people are not aw…" at bounding box center [521, 328] width 396 height 21
drag, startPoint x: 698, startPoint y: 322, endPoint x: 697, endPoint y: 152, distance: 169.4
click at [697, 152] on link "see explanation" at bounding box center [700, 151] width 122 height 19
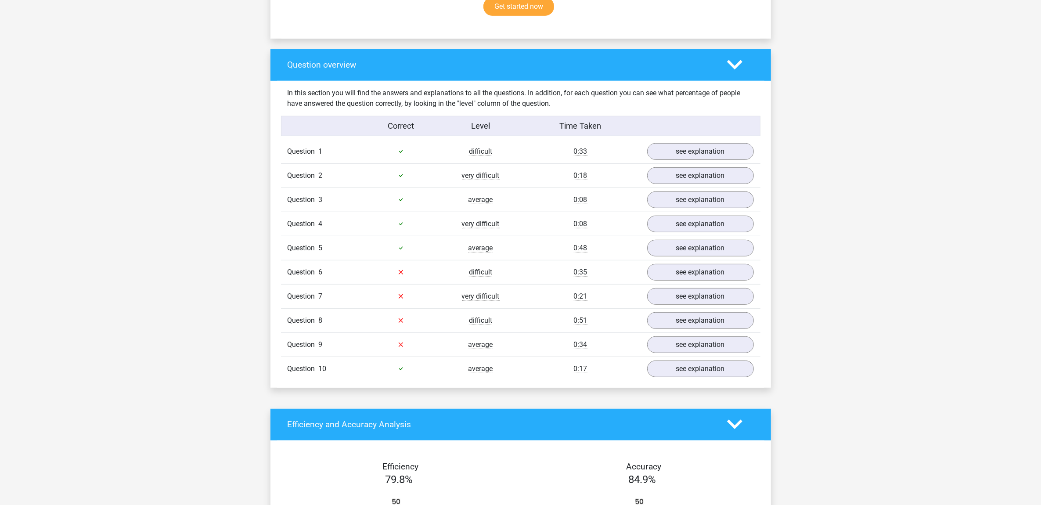
click at [702, 188] on div "Question 3 average 0:08 see explanation" at bounding box center [520, 199] width 479 height 24
click at [699, 183] on link "see explanation" at bounding box center [700, 175] width 122 height 19
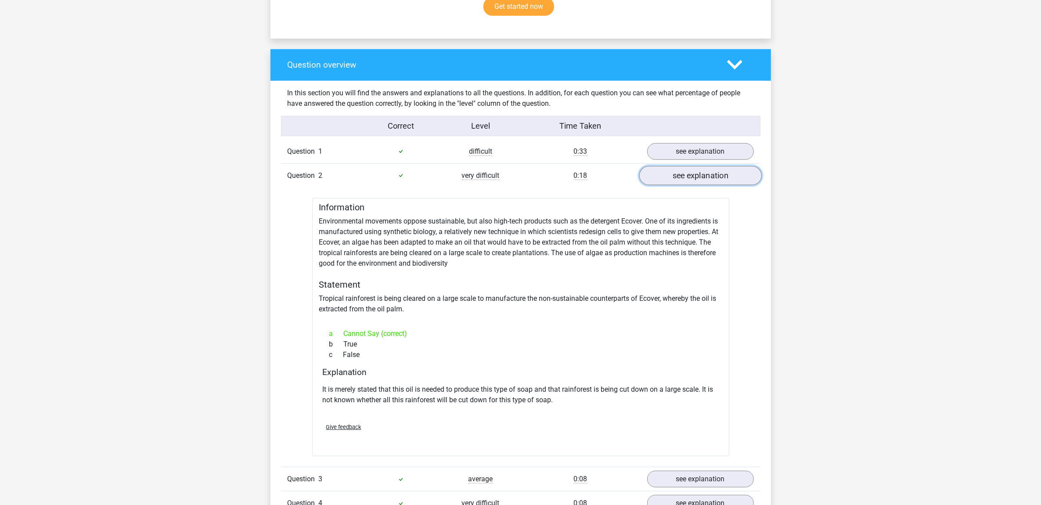
click at [672, 180] on link "see explanation" at bounding box center [700, 175] width 122 height 19
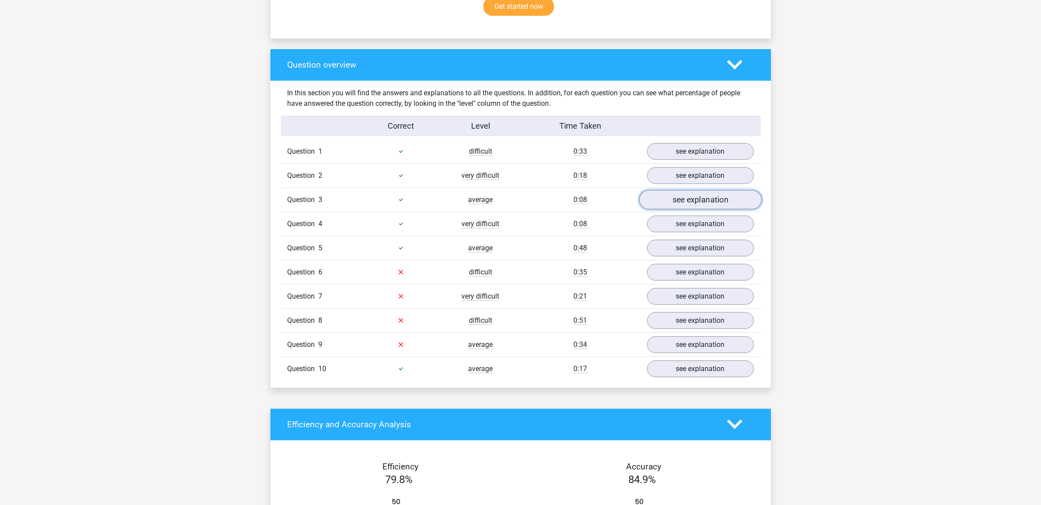
click at [672, 200] on link "see explanation" at bounding box center [700, 199] width 122 height 19
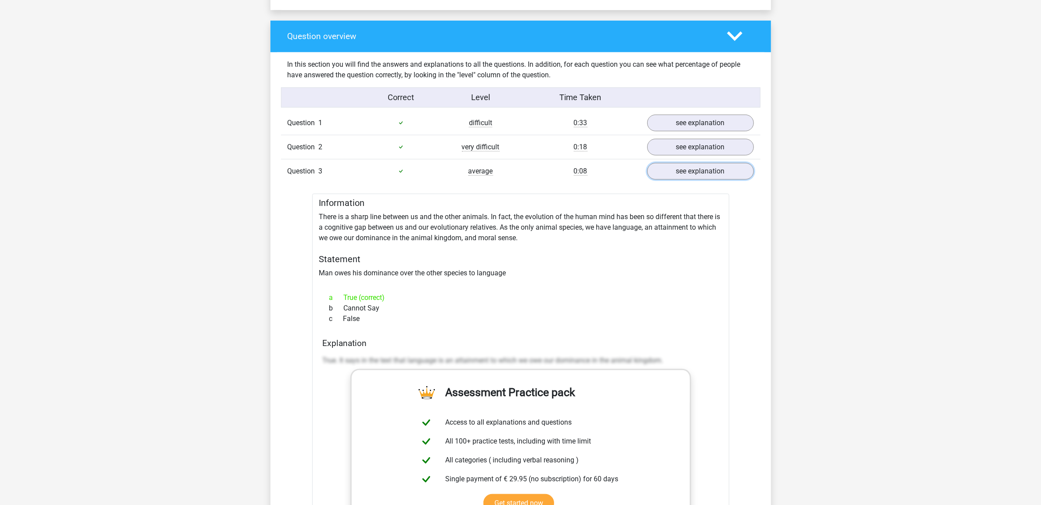
scroll to position [658, 0]
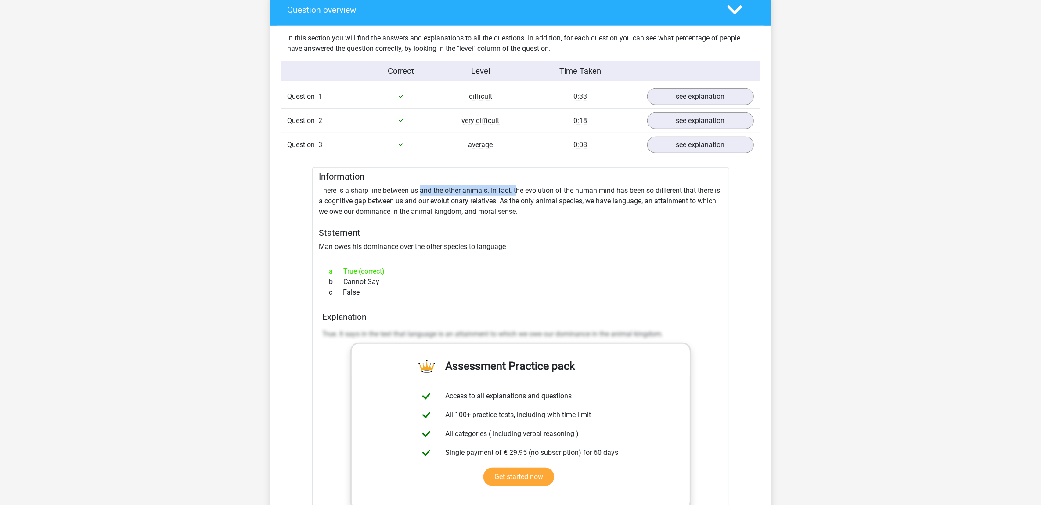
drag, startPoint x: 422, startPoint y: 191, endPoint x: 517, endPoint y: 194, distance: 95.3
click at [517, 194] on div "Information There is a sharp line between us and the other animals. In fact, th…" at bounding box center [520, 398] width 417 height 462
drag, startPoint x: 517, startPoint y: 194, endPoint x: 528, endPoint y: 211, distance: 20.3
click at [528, 211] on div "Information There is a sharp line between us and the other animals. In fact, th…" at bounding box center [520, 398] width 417 height 462
click at [698, 156] on div "Question 3 average 0:08 see explanation" at bounding box center [520, 145] width 479 height 24
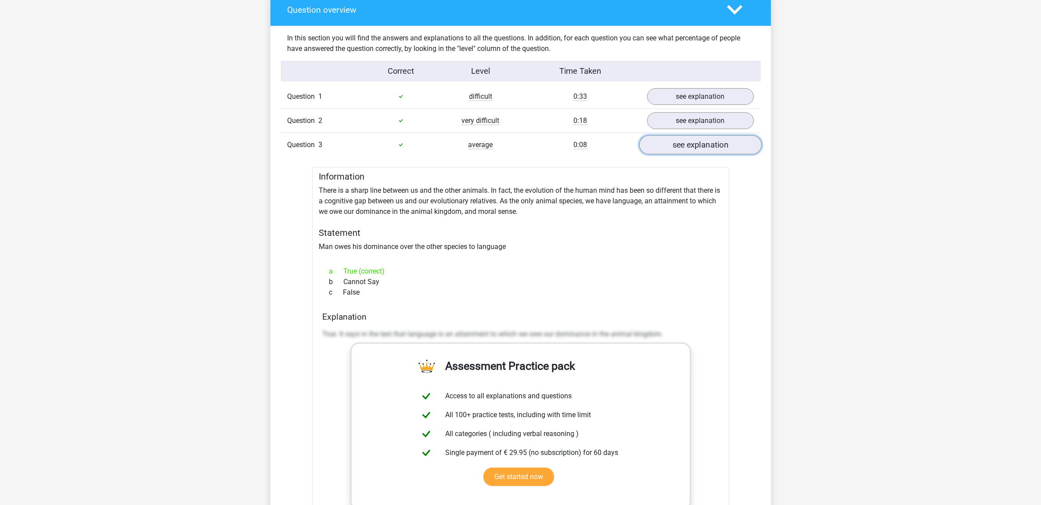
click at [698, 150] on link "see explanation" at bounding box center [700, 144] width 122 height 19
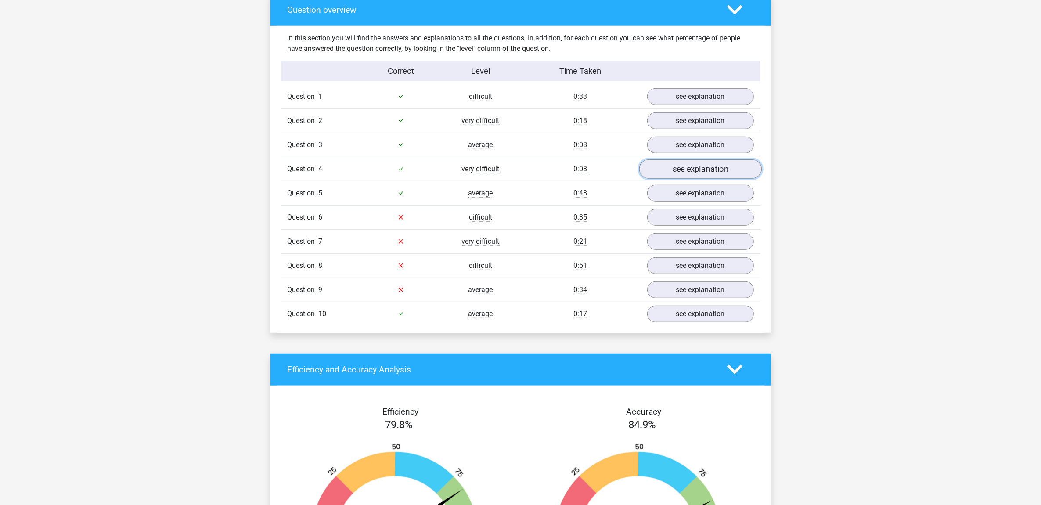
click at [697, 168] on link "see explanation" at bounding box center [700, 168] width 122 height 19
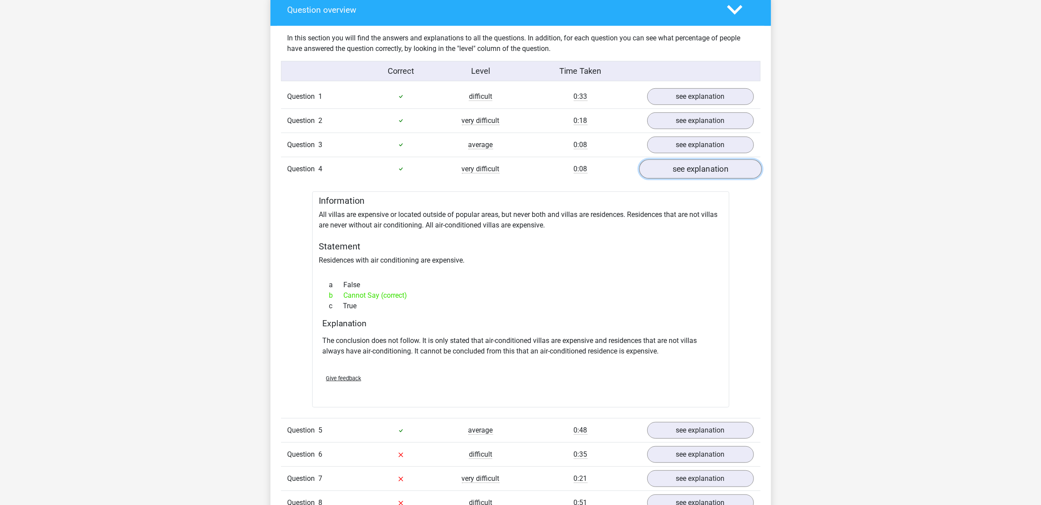
click at [697, 172] on link "see explanation" at bounding box center [700, 168] width 122 height 19
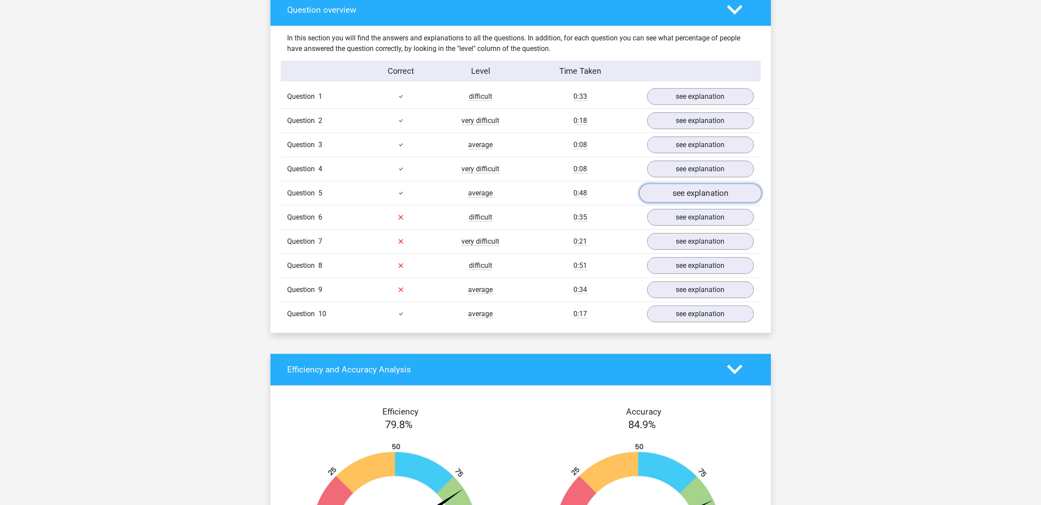
click at [693, 190] on link "see explanation" at bounding box center [700, 192] width 122 height 19
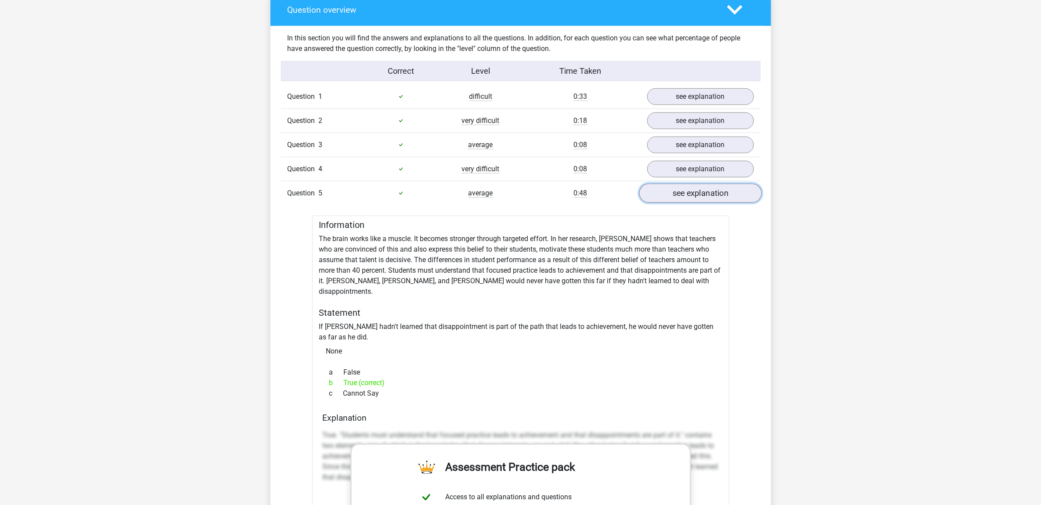
click at [694, 191] on link "see explanation" at bounding box center [700, 192] width 122 height 19
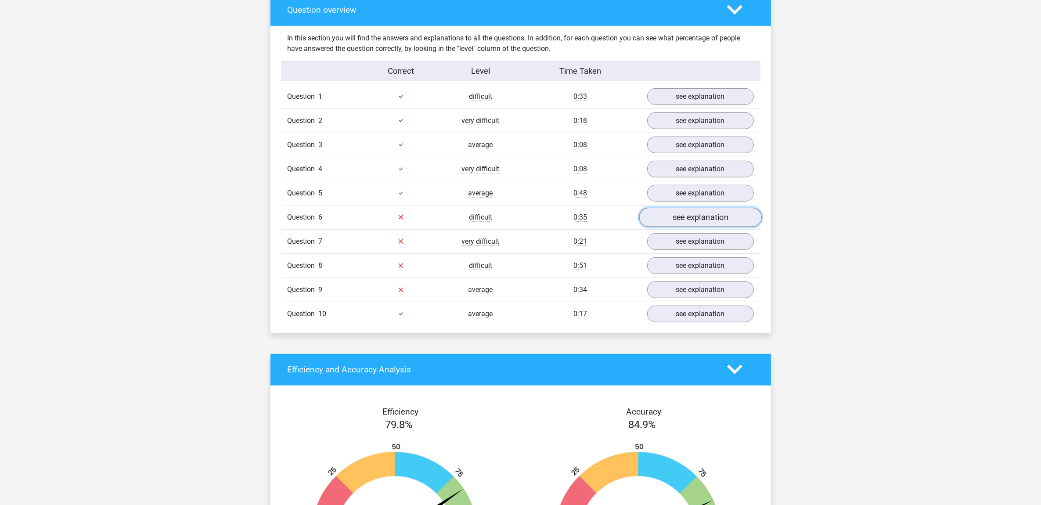
click at [692, 216] on link "see explanation" at bounding box center [700, 217] width 122 height 19
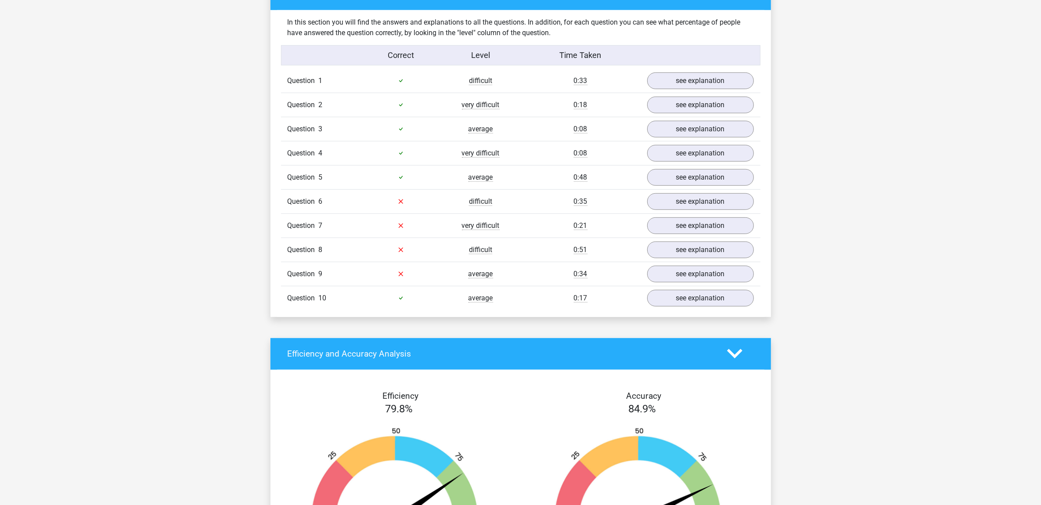
scroll to position [658, 0]
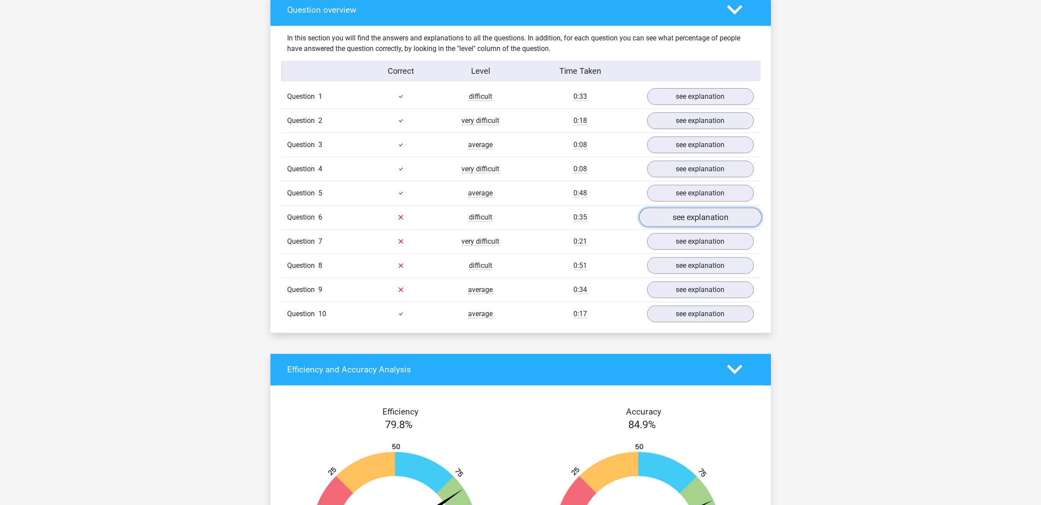
click at [714, 220] on link "see explanation" at bounding box center [700, 217] width 122 height 19
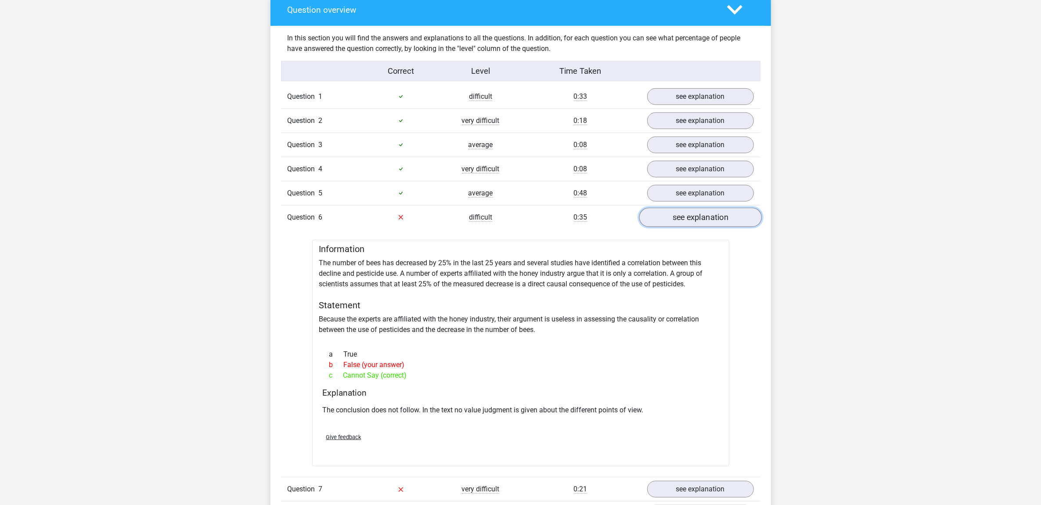
click at [699, 216] on link "see explanation" at bounding box center [700, 217] width 122 height 19
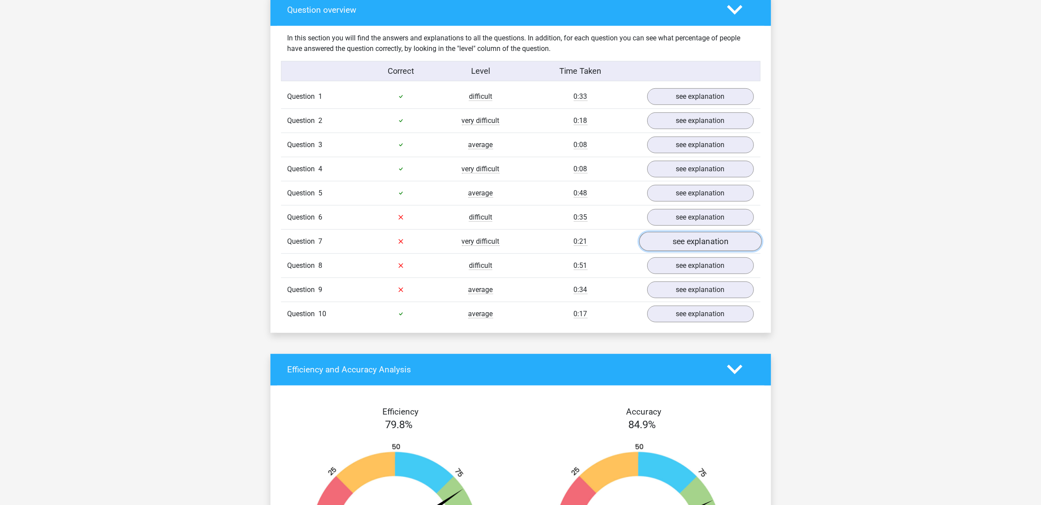
click at [701, 242] on link "see explanation" at bounding box center [700, 241] width 122 height 19
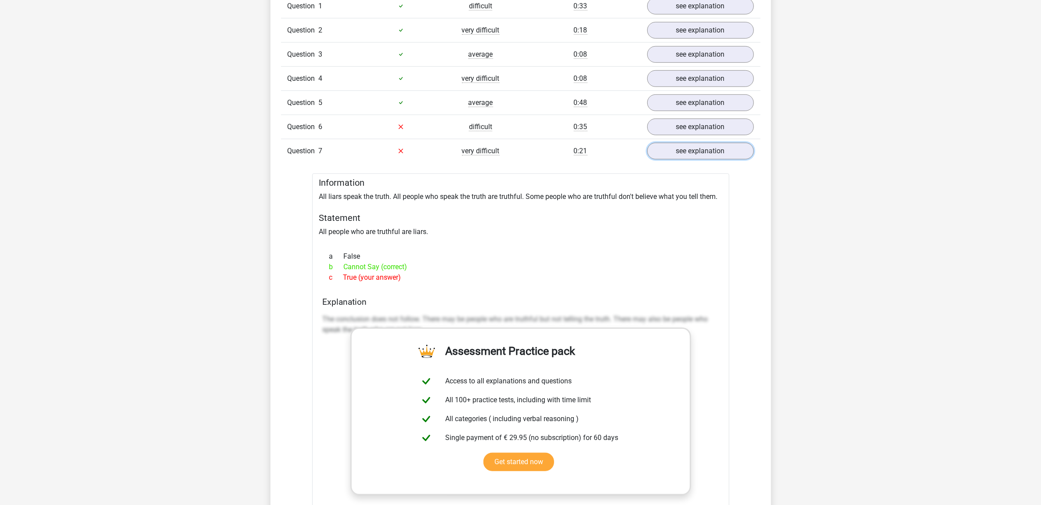
scroll to position [768, 0]
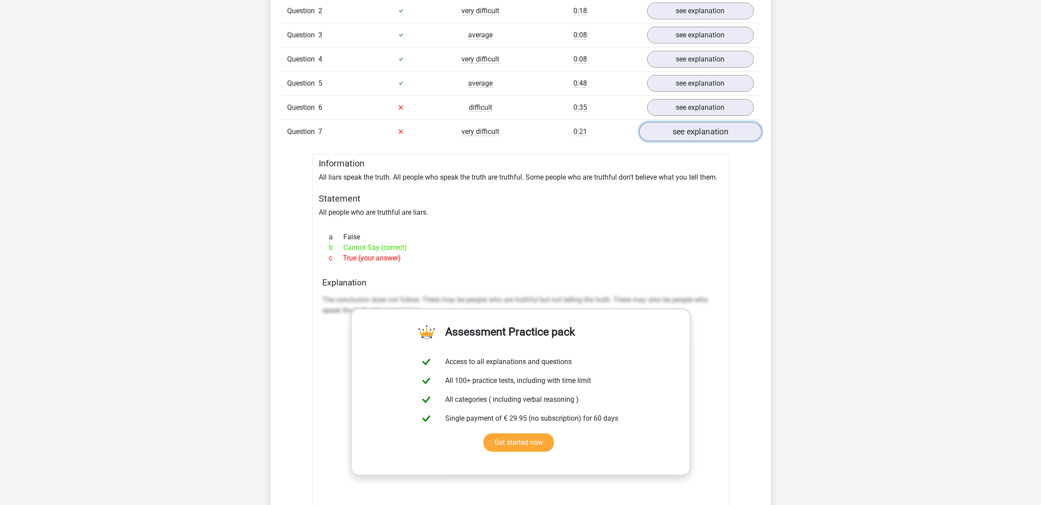
click at [692, 141] on link "see explanation" at bounding box center [700, 131] width 122 height 19
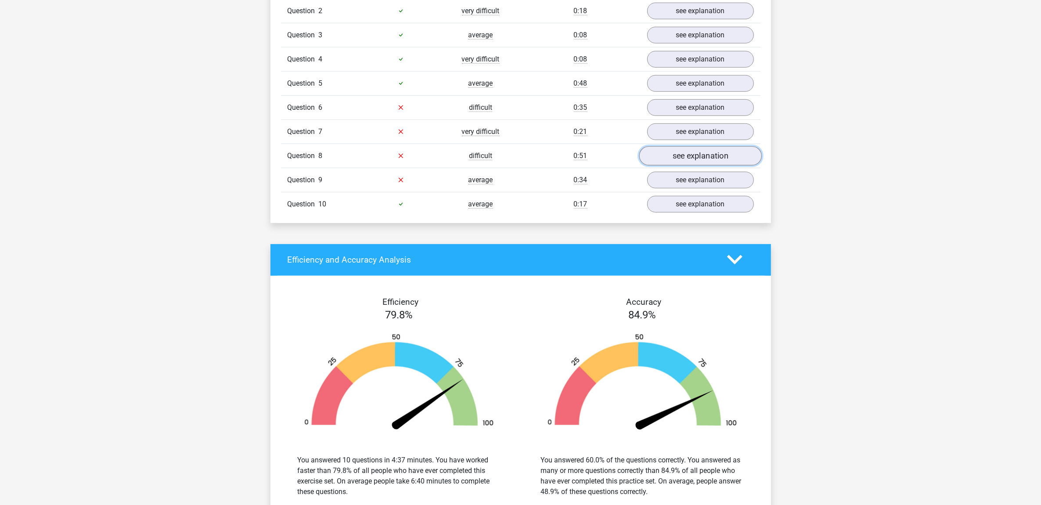
click at [691, 158] on link "see explanation" at bounding box center [700, 155] width 122 height 19
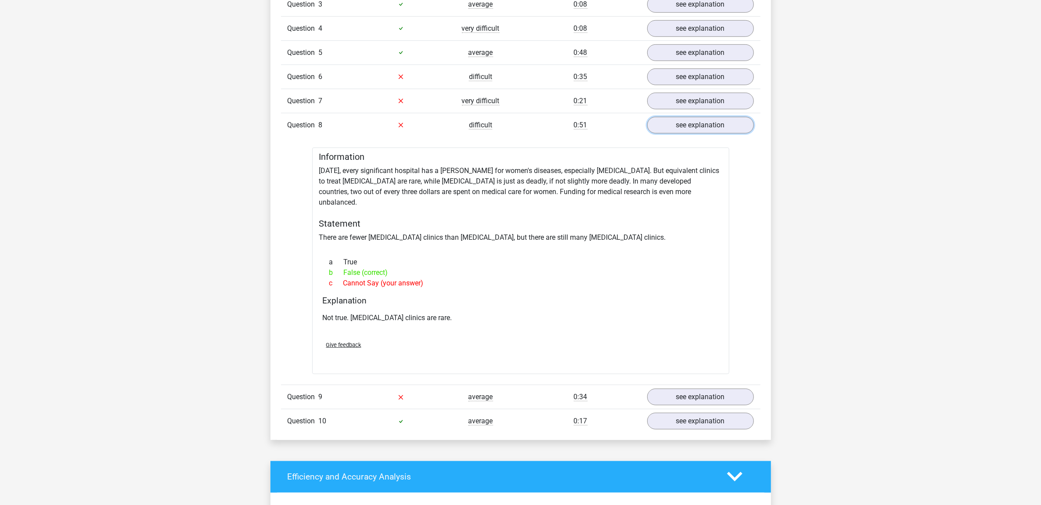
scroll to position [823, 0]
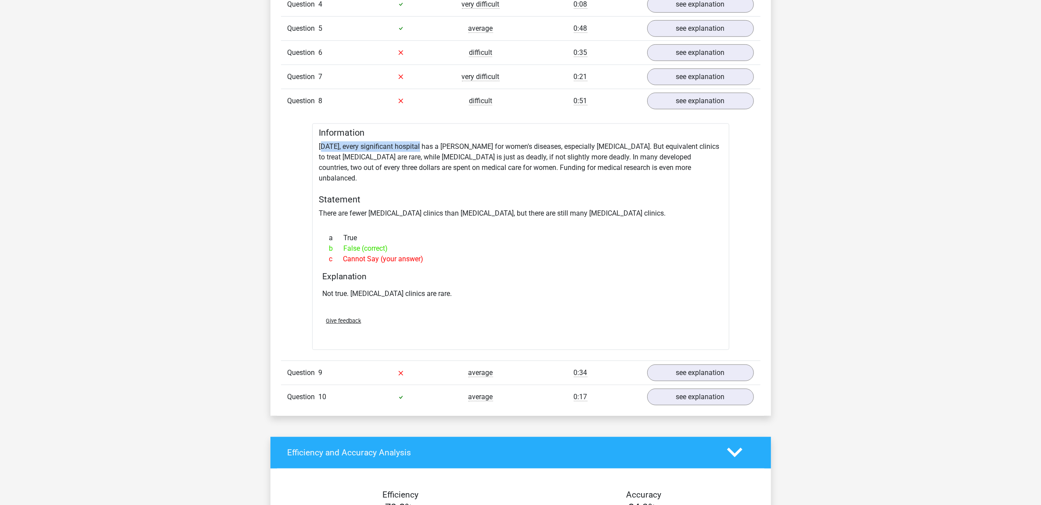
drag, startPoint x: 324, startPoint y: 148, endPoint x: 422, endPoint y: 150, distance: 98.3
click at [422, 150] on div "Information [DATE], every significant hospital has a [PERSON_NAME] for women's …" at bounding box center [520, 236] width 417 height 227
drag, startPoint x: 422, startPoint y: 150, endPoint x: 424, endPoint y: 156, distance: 6.9
click at [424, 156] on div "Information [DATE], every significant hospital has a [PERSON_NAME] for women's …" at bounding box center [520, 236] width 417 height 227
drag, startPoint x: 435, startPoint y: 150, endPoint x: 467, endPoint y: 150, distance: 31.2
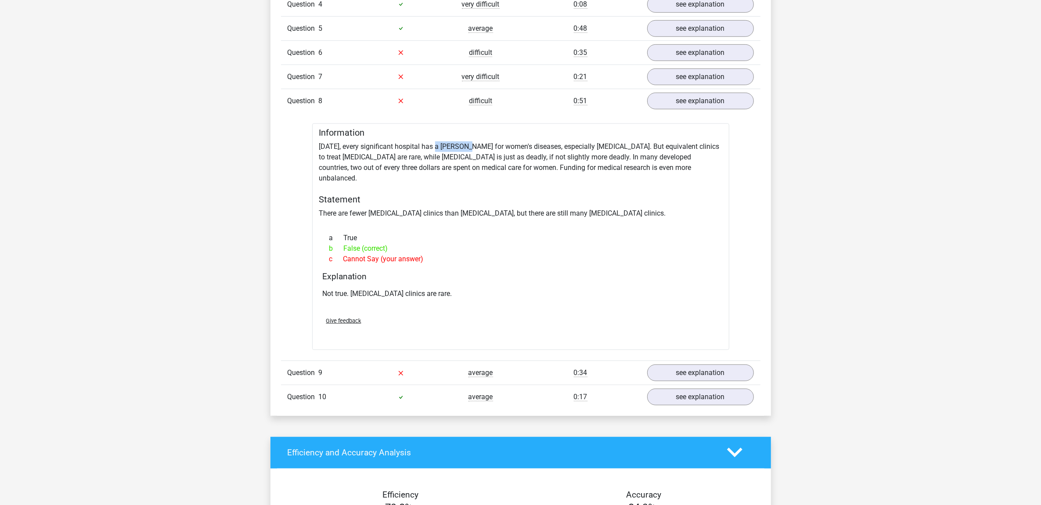
click at [467, 150] on div "Information [DATE], every significant hospital has a [PERSON_NAME] for women's …" at bounding box center [520, 236] width 417 height 227
drag, startPoint x: 467, startPoint y: 150, endPoint x: 457, endPoint y: 159, distance: 13.0
click at [458, 159] on div "Information [DATE], every significant hospital has a [PERSON_NAME] for women's …" at bounding box center [520, 236] width 417 height 227
drag, startPoint x: 457, startPoint y: 149, endPoint x: 510, endPoint y: 148, distance: 53.1
click at [510, 148] on div "Information [DATE], every significant hospital has a [PERSON_NAME] for women's …" at bounding box center [520, 236] width 417 height 227
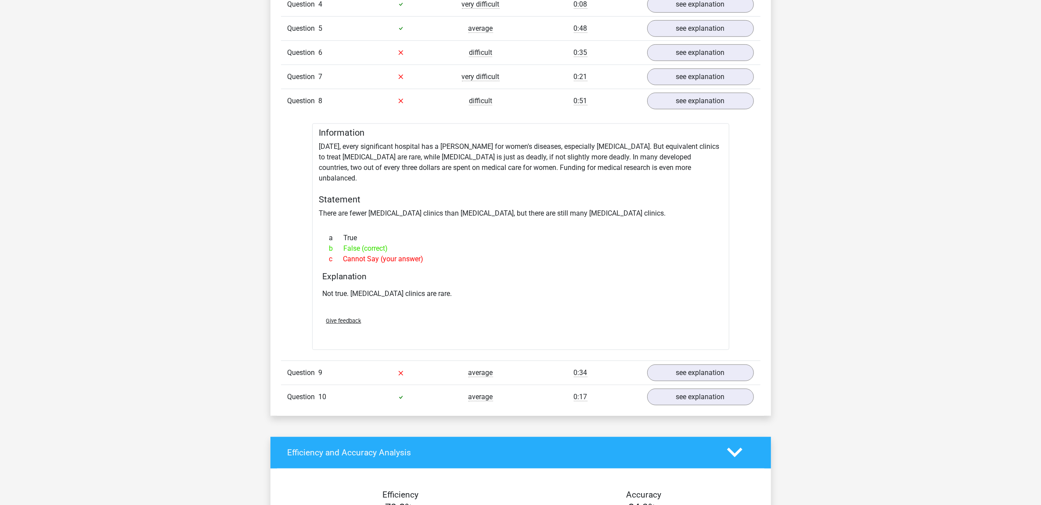
drag, startPoint x: 510, startPoint y: 148, endPoint x: 509, endPoint y: 165, distance: 16.2
click at [509, 165] on div "Information [DATE], every significant hospital has a [PERSON_NAME] for women's …" at bounding box center [520, 236] width 417 height 227
drag, startPoint x: 529, startPoint y: 148, endPoint x: 591, endPoint y: 149, distance: 62.3
click at [591, 149] on div "Information [DATE], every significant hospital has a [PERSON_NAME] for women's …" at bounding box center [520, 236] width 417 height 227
drag, startPoint x: 591, startPoint y: 149, endPoint x: 586, endPoint y: 156, distance: 8.8
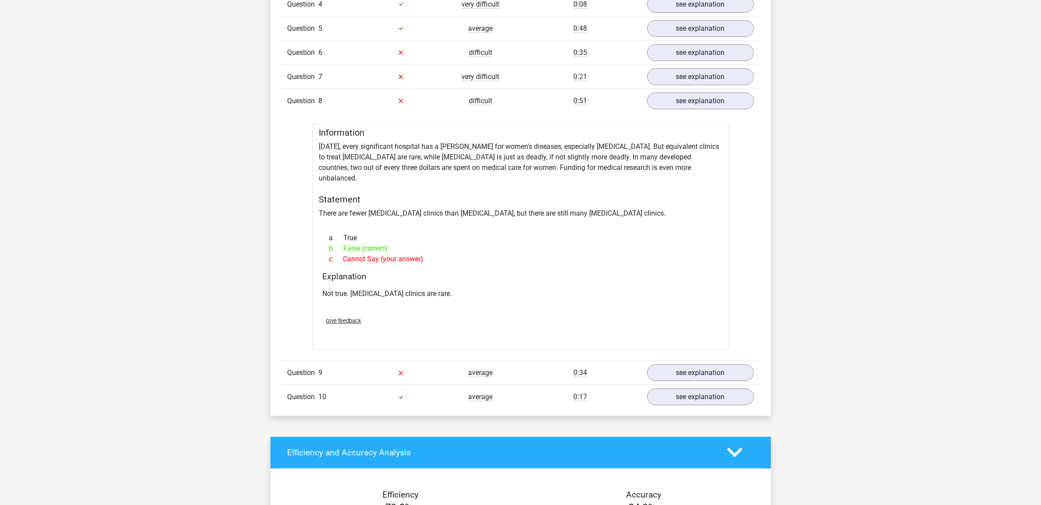
click at [586, 156] on div "Information [DATE], every significant hospital has a [PERSON_NAME] for women's …" at bounding box center [520, 236] width 417 height 227
drag, startPoint x: 558, startPoint y: 147, endPoint x: 578, endPoint y: 149, distance: 20.3
click at [578, 149] on div "Information [DATE], every significant hospital has a [PERSON_NAME] for women's …" at bounding box center [520, 236] width 417 height 227
drag, startPoint x: 578, startPoint y: 149, endPoint x: 572, endPoint y: 149, distance: 6.1
copy div "breast"
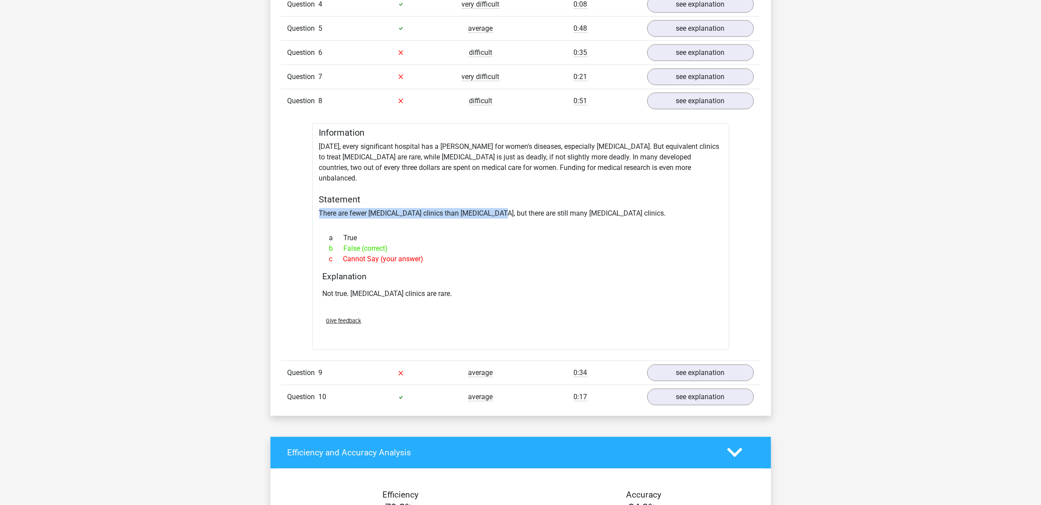
drag, startPoint x: 317, startPoint y: 202, endPoint x: 495, endPoint y: 209, distance: 177.5
click at [495, 209] on div "Information [DATE], every significant hospital has a [PERSON_NAME] for women's …" at bounding box center [520, 236] width 417 height 227
drag, startPoint x: 674, startPoint y: 202, endPoint x: 284, endPoint y: 202, distance: 389.8
click at [284, 202] on div "In this section you will find the answers and explanations to all the questions…" at bounding box center [520, 138] width 487 height 554
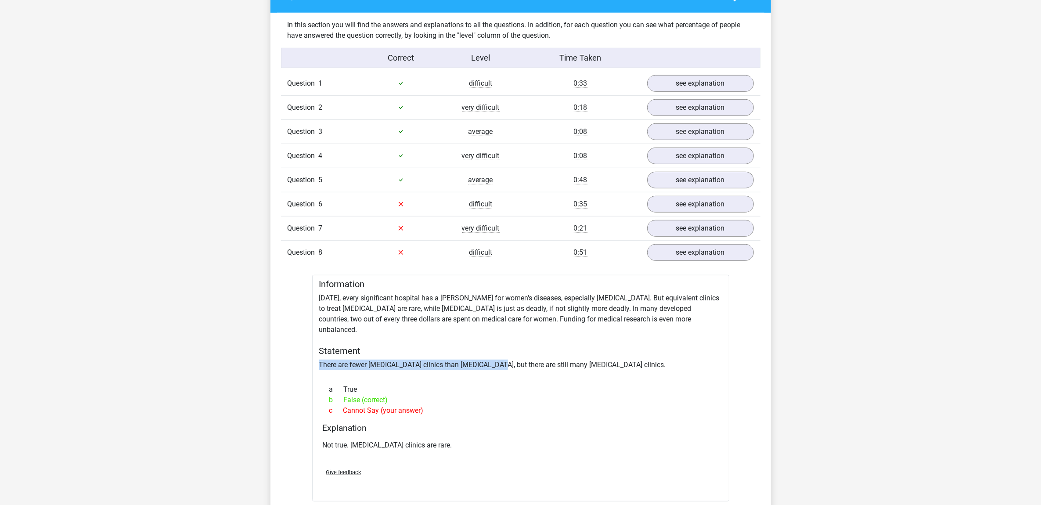
scroll to position [658, 0]
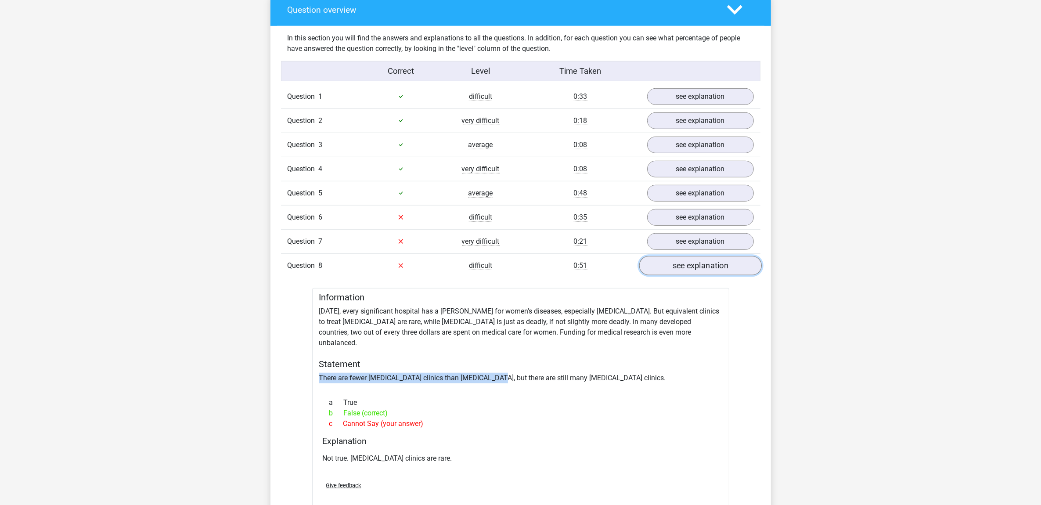
click at [687, 261] on link "see explanation" at bounding box center [700, 265] width 122 height 19
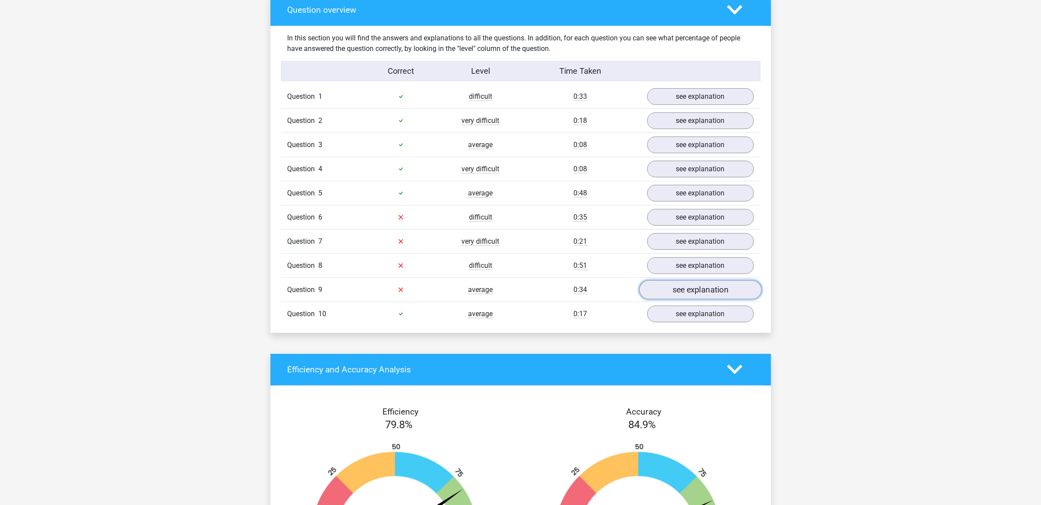
click at [689, 292] on link "see explanation" at bounding box center [700, 289] width 122 height 19
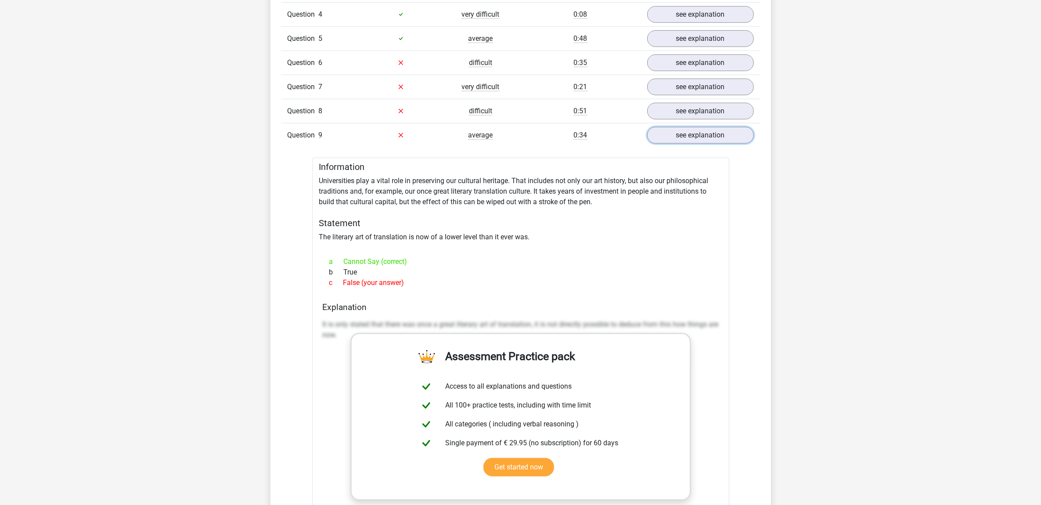
scroll to position [823, 0]
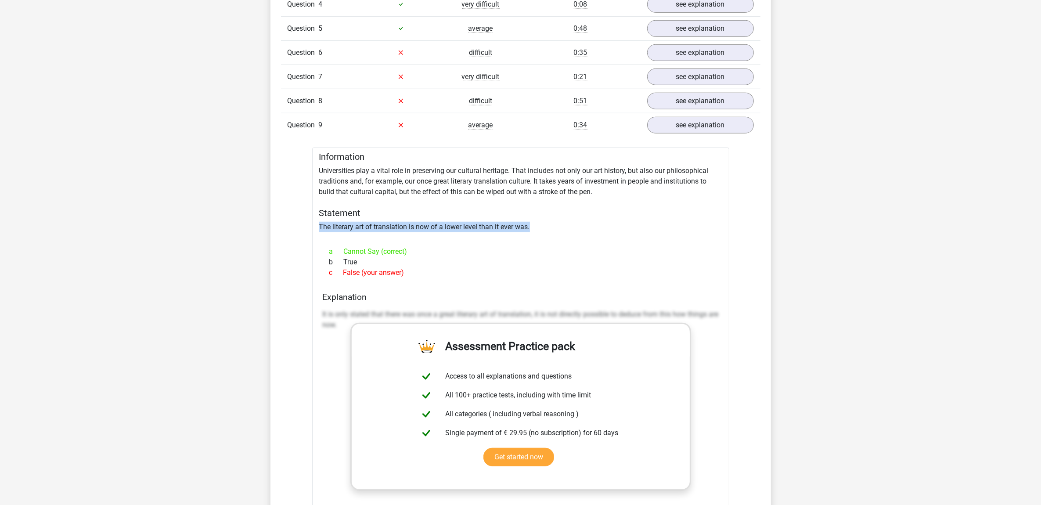
drag, startPoint x: 536, startPoint y: 230, endPoint x: 317, endPoint y: 235, distance: 219.5
click at [317, 235] on div "Information Universities play a vital role in preserving our cultural heritage.…" at bounding box center [520, 378] width 417 height 462
